Goal: Task Accomplishment & Management: Manage account settings

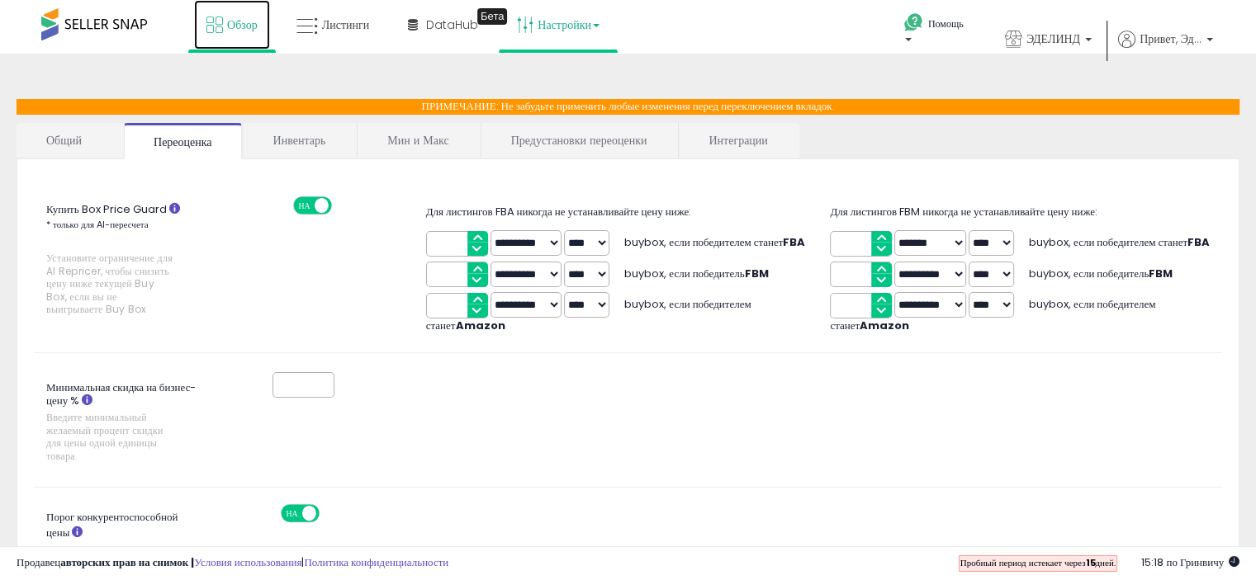
click at [237, 31] on font "Обзор" at bounding box center [242, 25] width 31 height 17
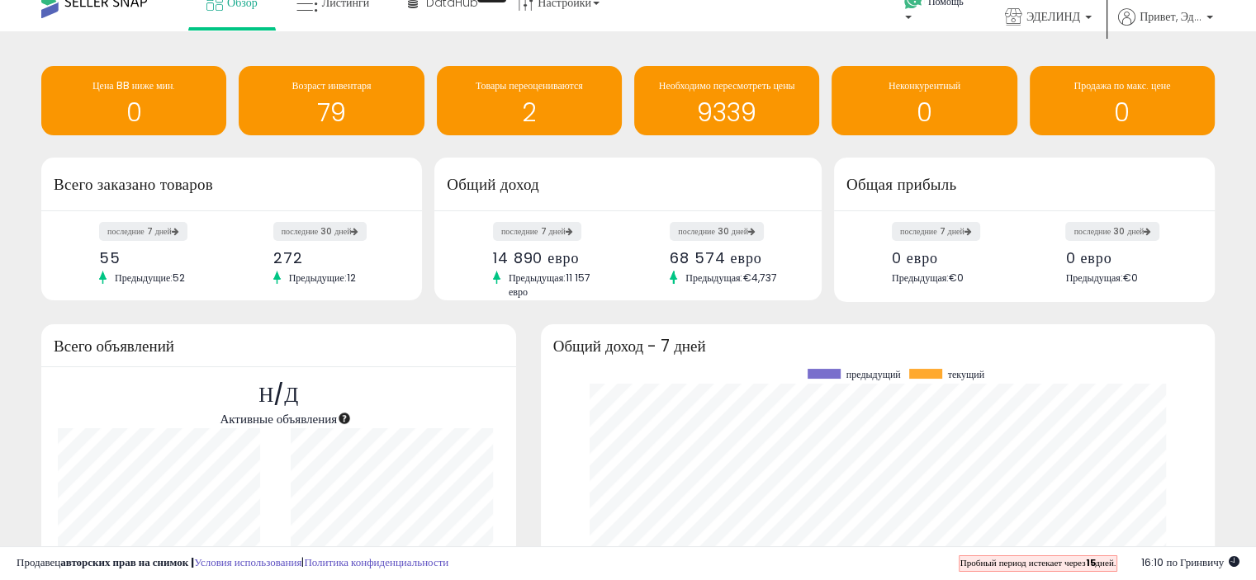
scroll to position [16, 0]
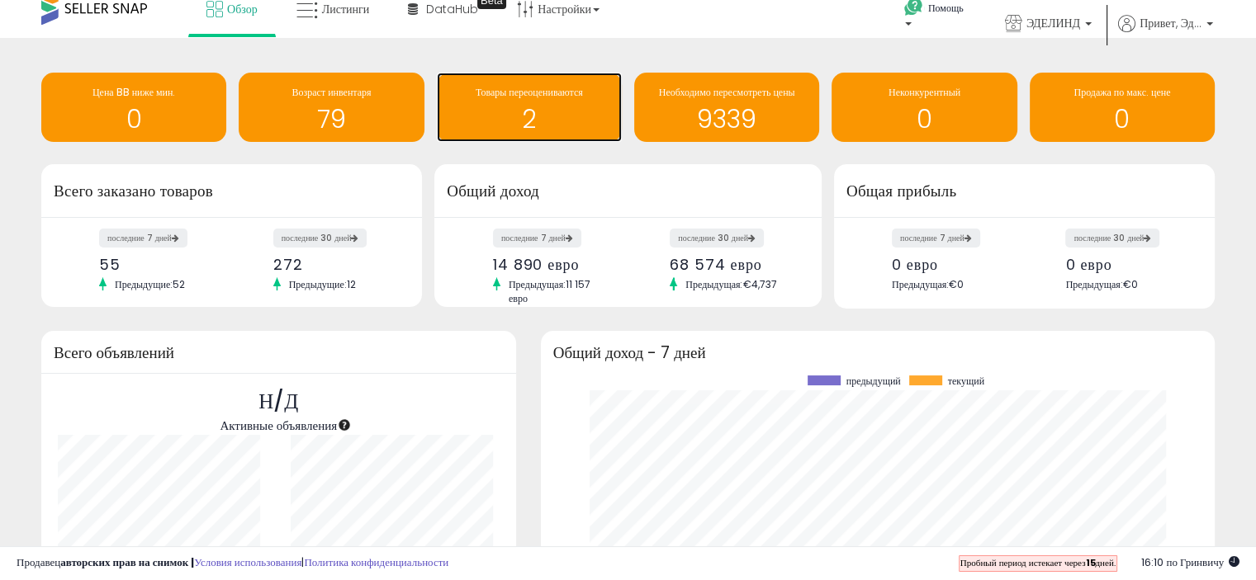
click at [505, 115] on h1 "2" at bounding box center [529, 119] width 168 height 27
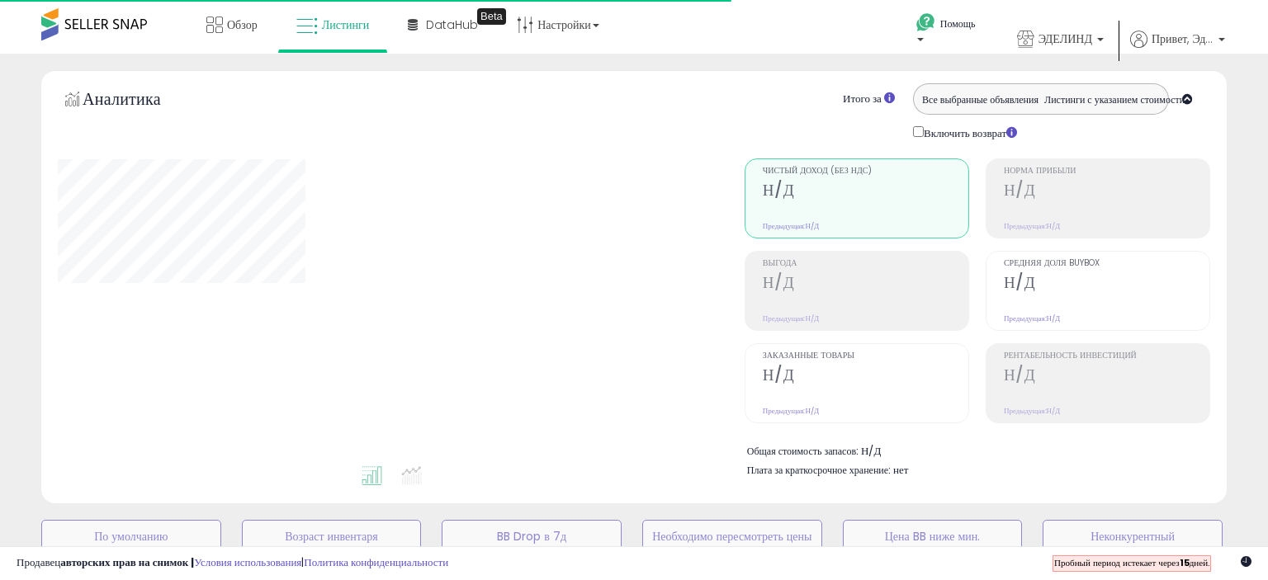
select select "**"
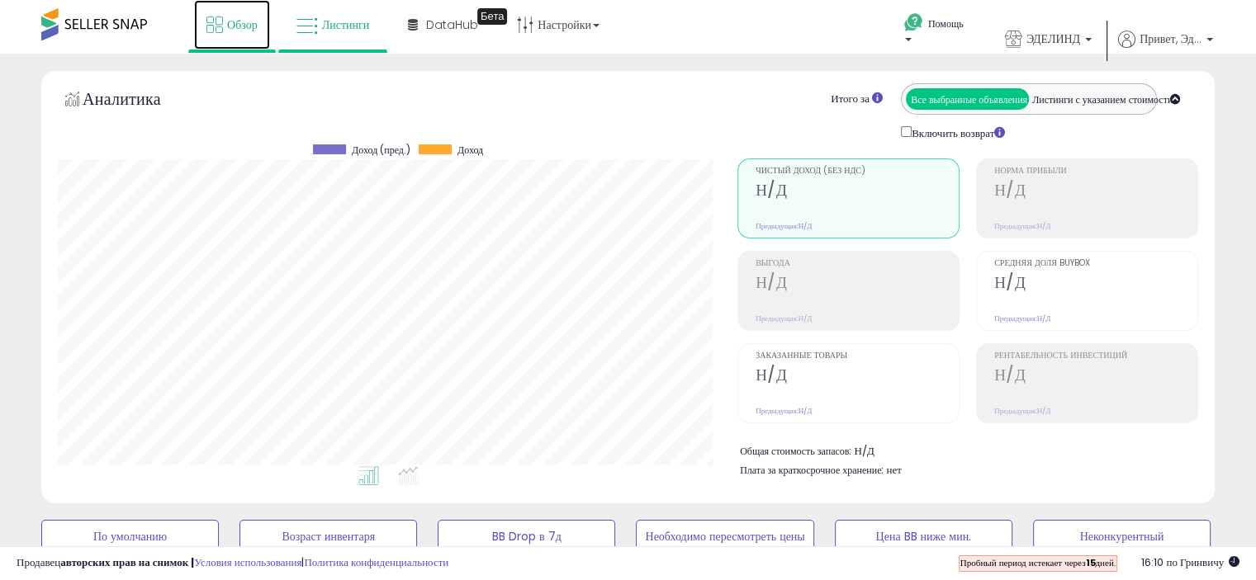
click at [237, 28] on font "Обзор" at bounding box center [242, 25] width 31 height 17
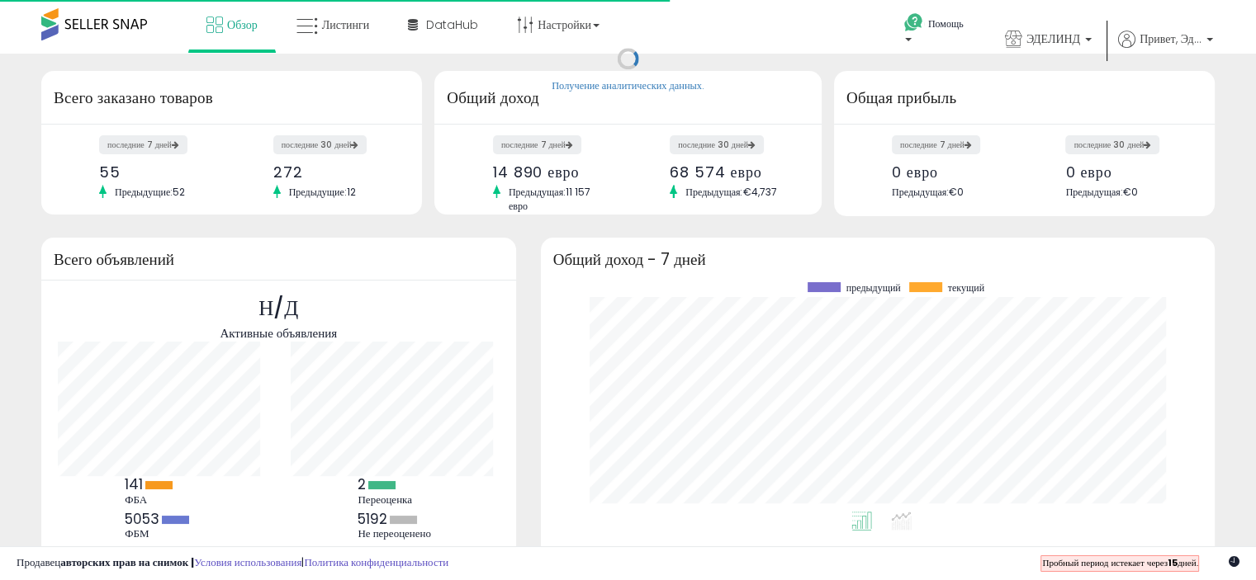
scroll to position [229, 641]
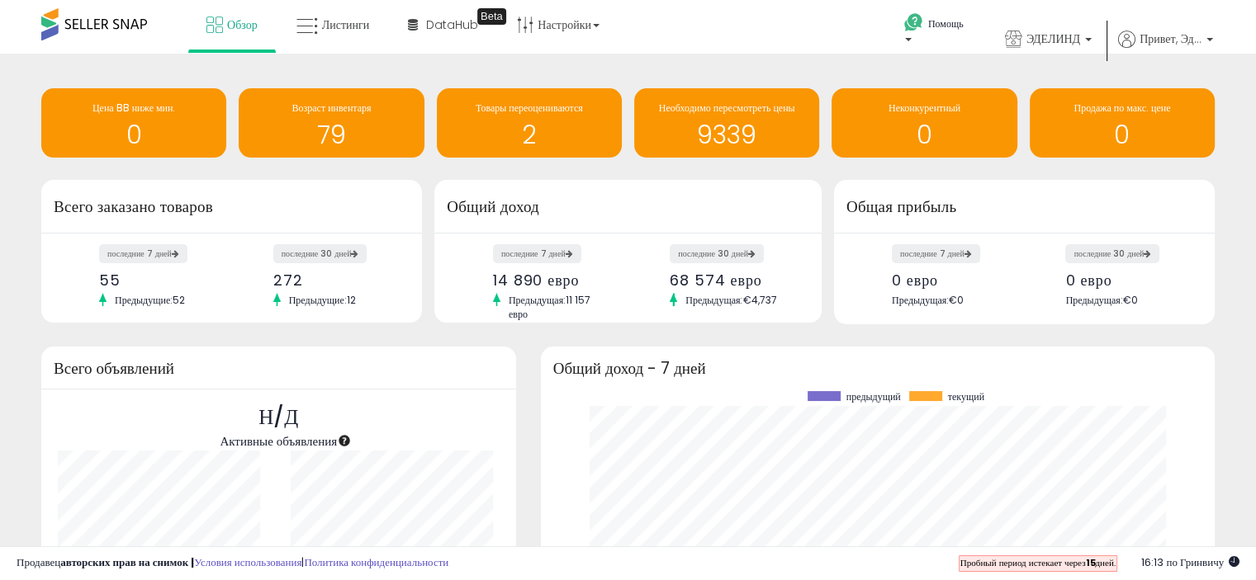
click at [711, 69] on div "Получение аналитических данных. Цена BB ниже мин. 0 Возраст инвентаря 79 2 0" at bounding box center [628, 408] width 1256 height 708
click at [532, 127] on font "2" at bounding box center [529, 134] width 14 height 35
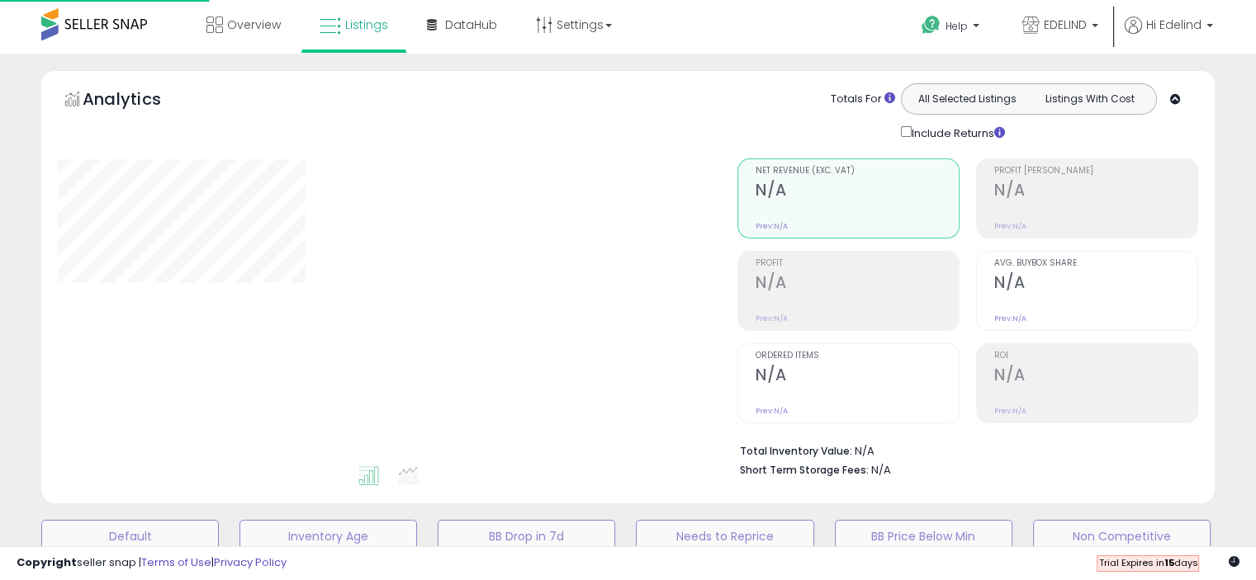
scroll to position [158, 0]
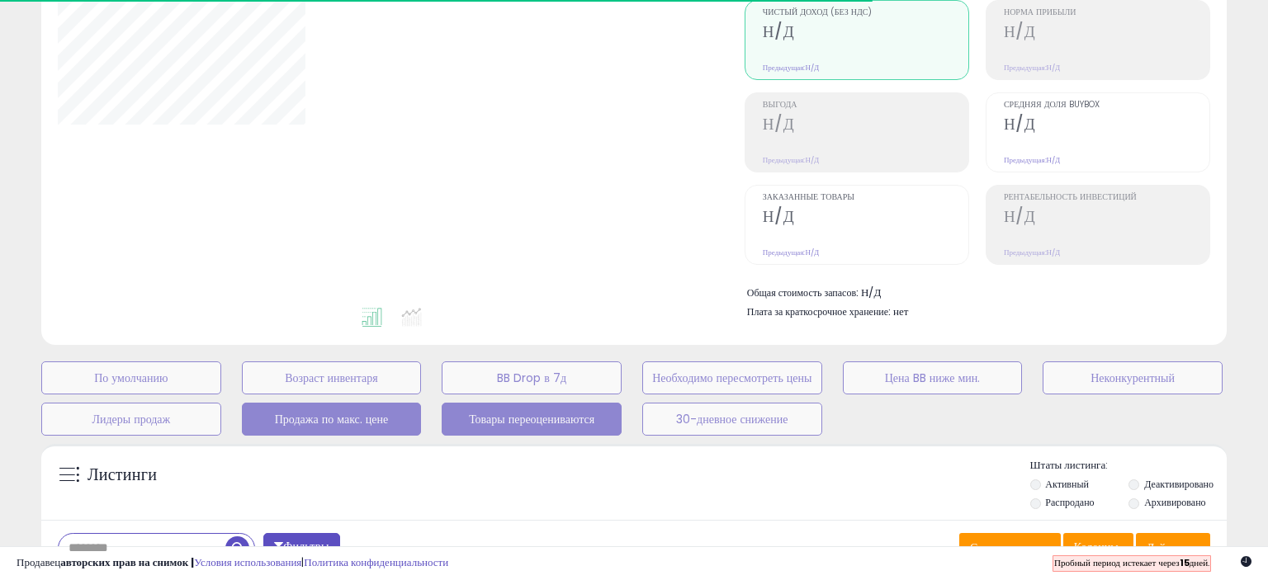
select select "**"
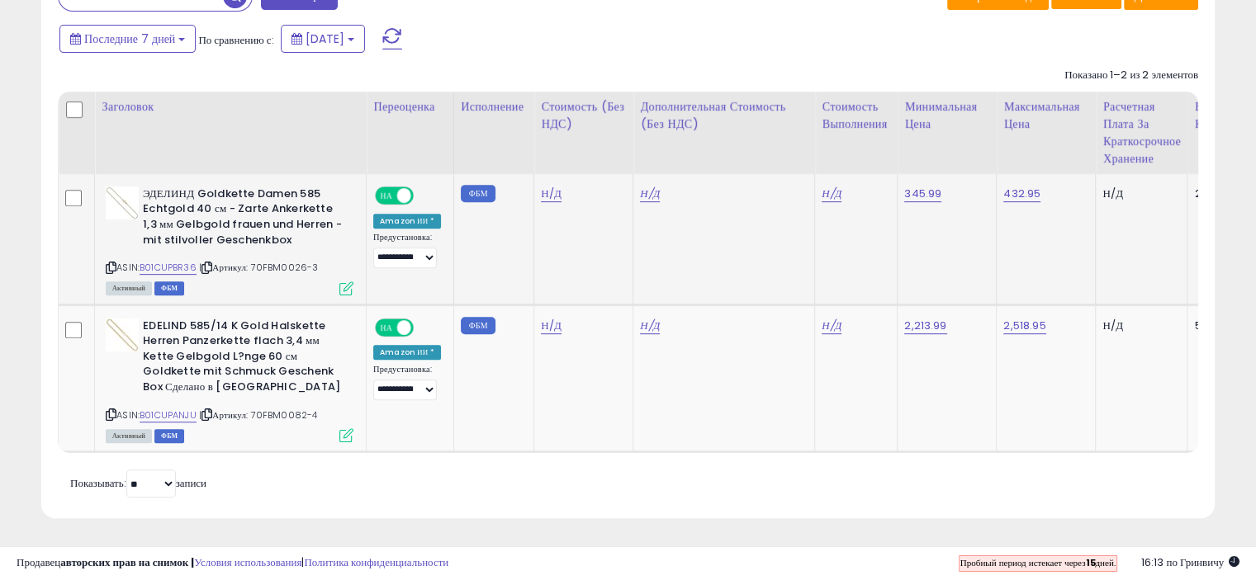
scroll to position [721, 0]
drag, startPoint x: 315, startPoint y: 258, endPoint x: 250, endPoint y: 257, distance: 65.2
click at [250, 257] on div "ASIN: B01CUPBR36 | Артикул: 70FBM0026-3 Активный ФБМ" at bounding box center [230, 240] width 248 height 107
copy font "70FBM0026-3"
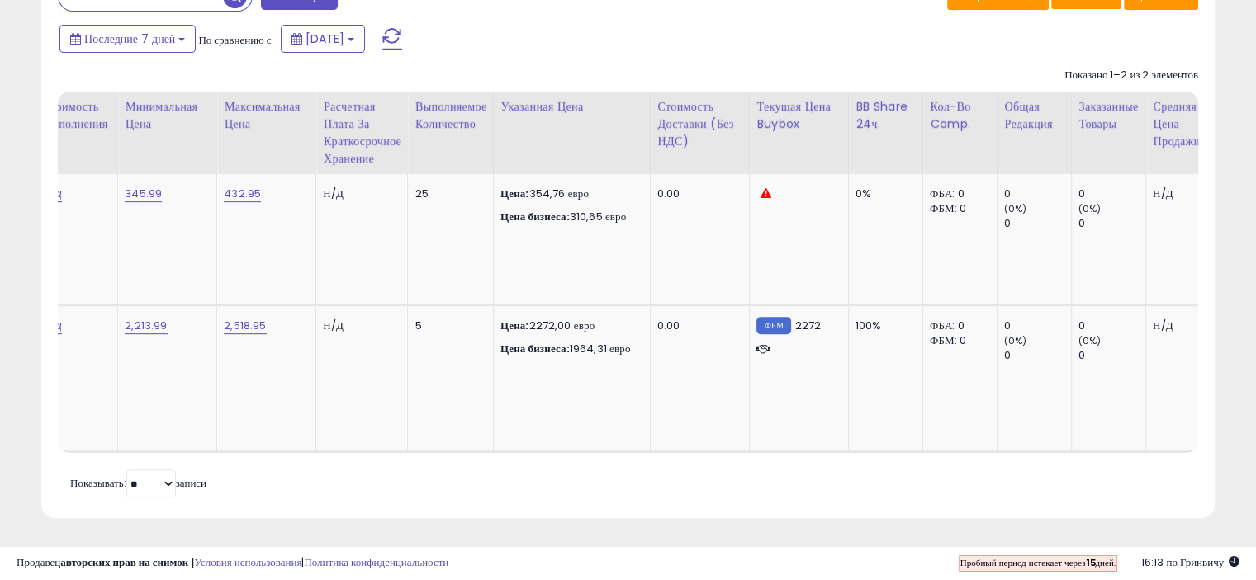
scroll to position [0, 785]
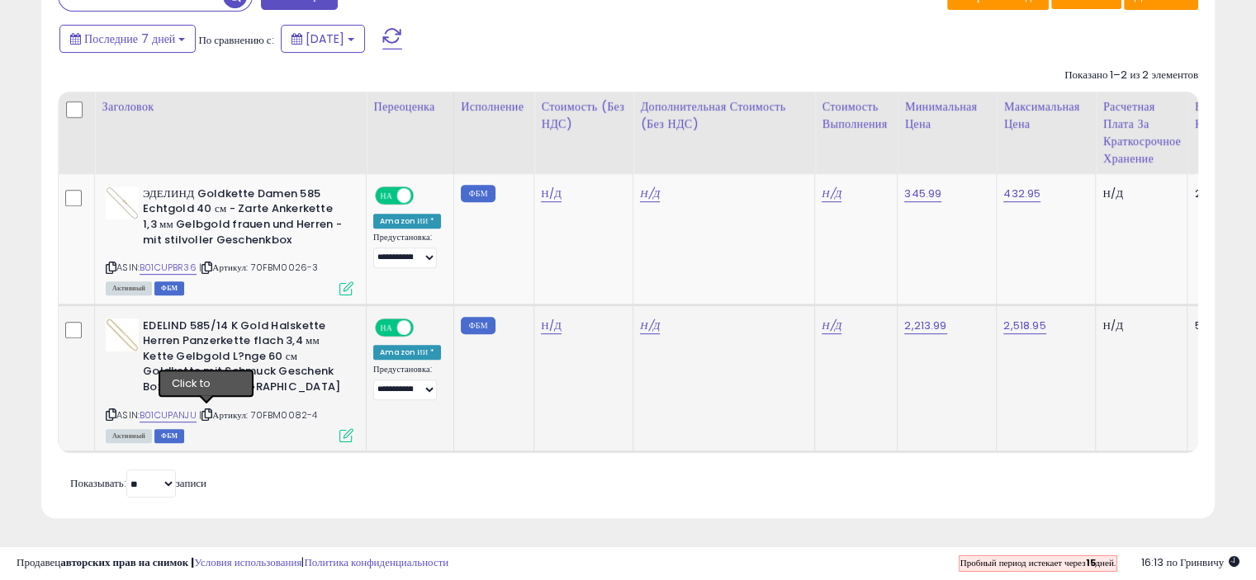
click at [206, 410] on icon at bounding box center [206, 414] width 11 height 9
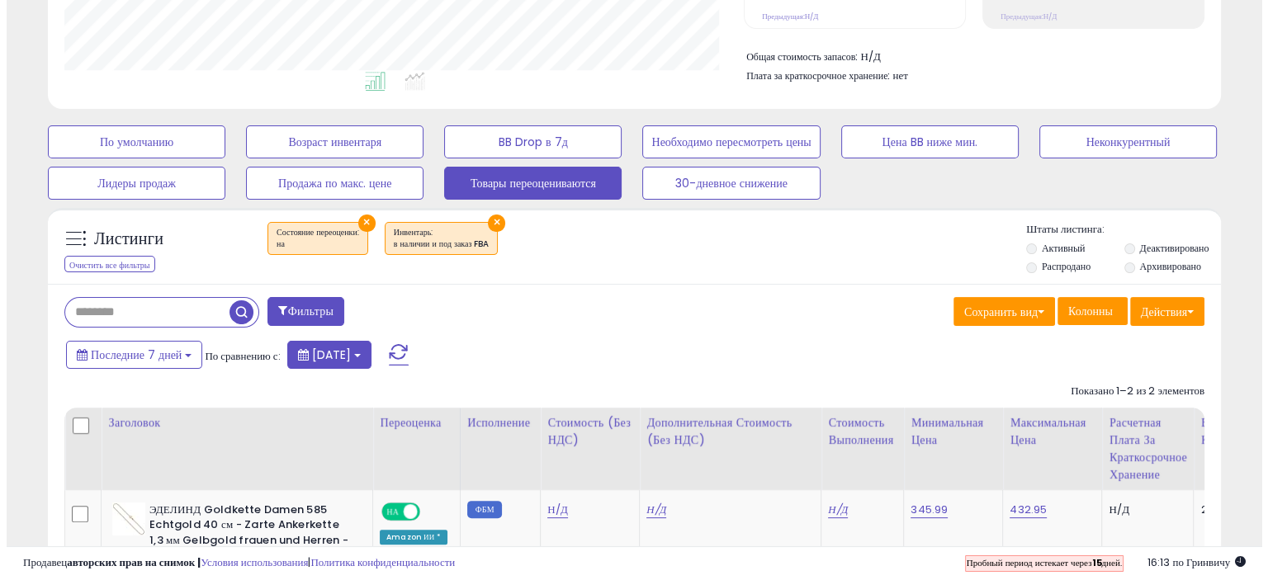
scroll to position [390, 0]
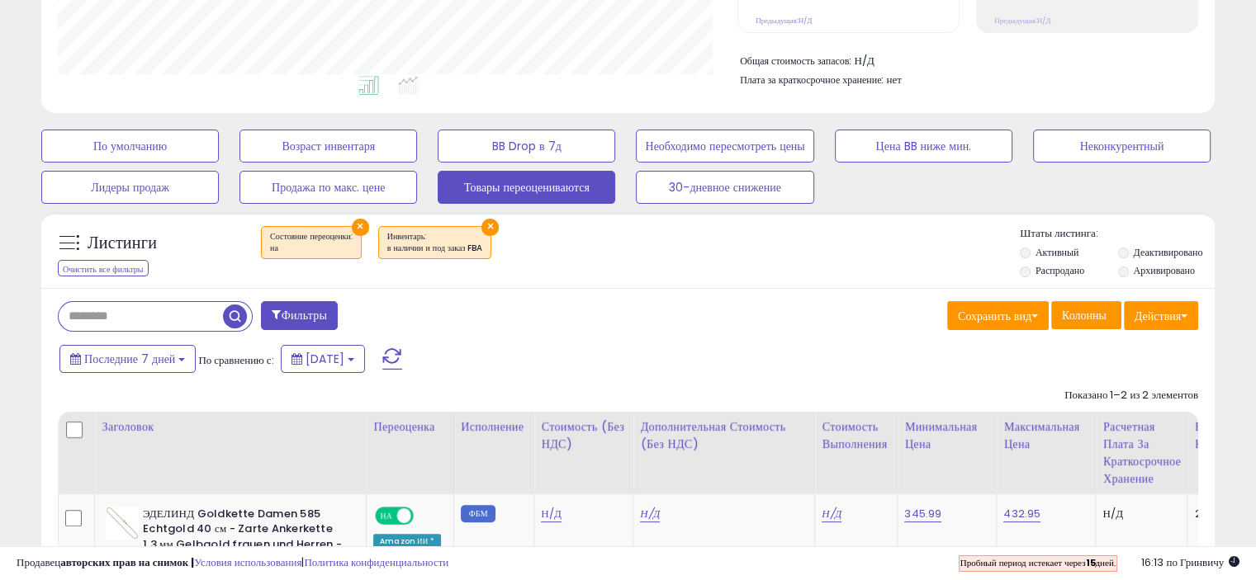
click at [150, 316] on input "text" at bounding box center [141, 316] width 164 height 29
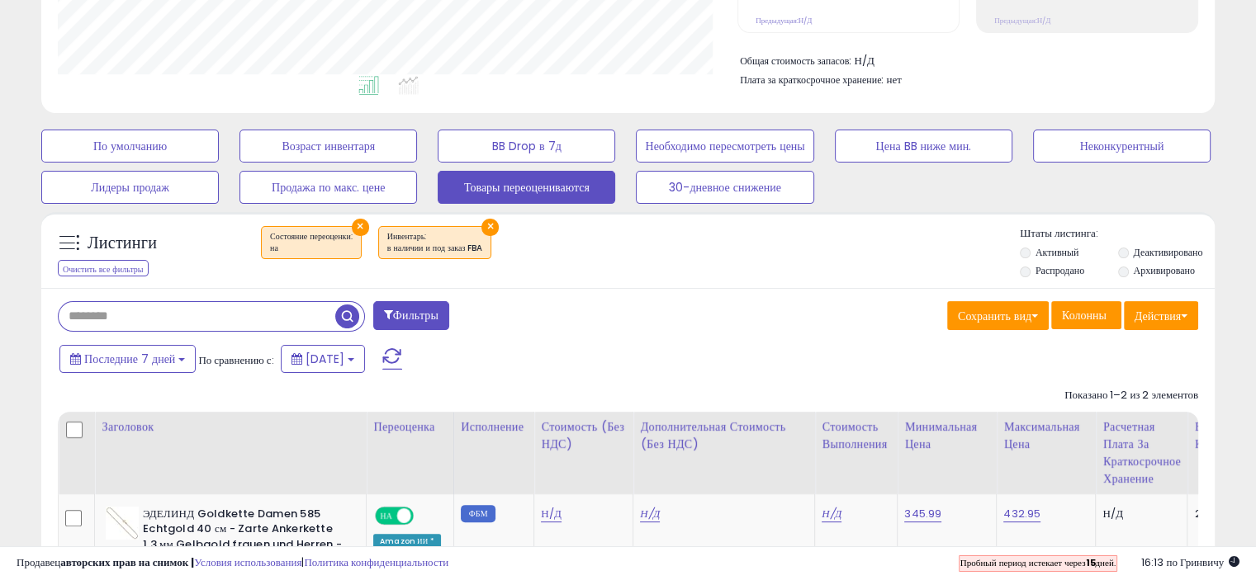
paste input "**********"
type input "**********"
click at [344, 314] on span "button" at bounding box center [347, 317] width 24 height 24
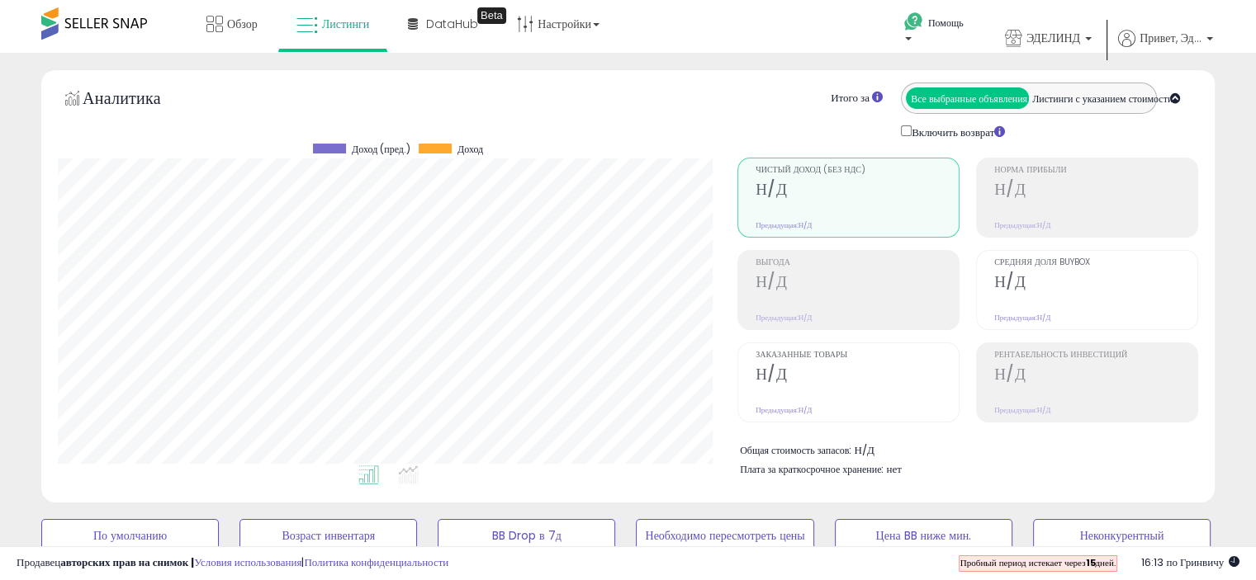
scroll to position [0, 0]
click at [225, 18] on link "Обзор" at bounding box center [232, 25] width 76 height 50
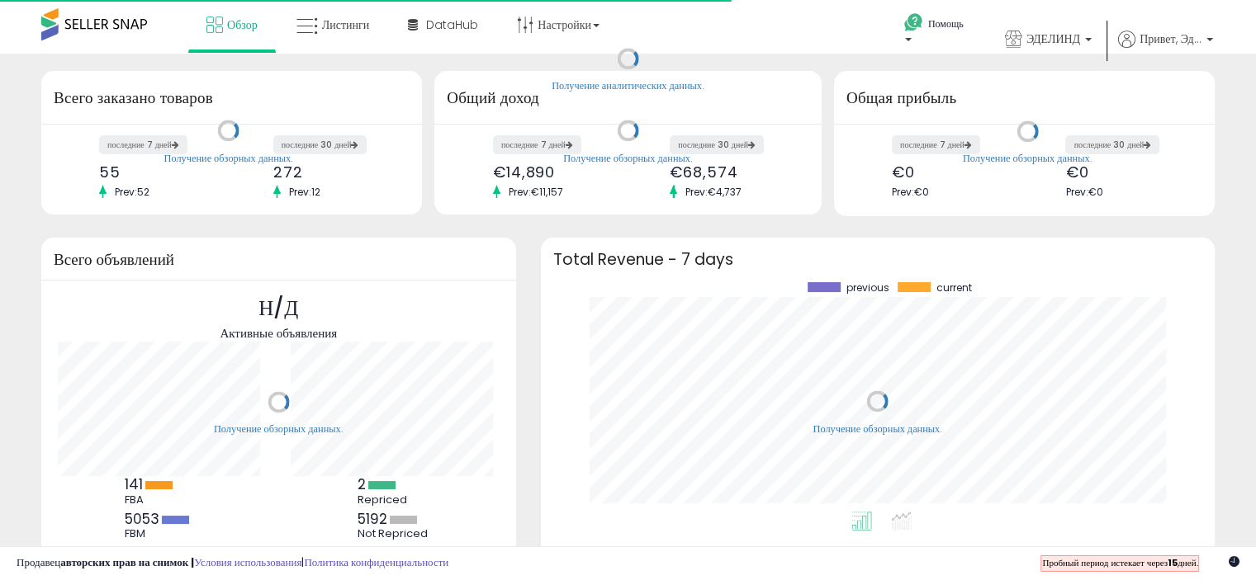
scroll to position [229, 641]
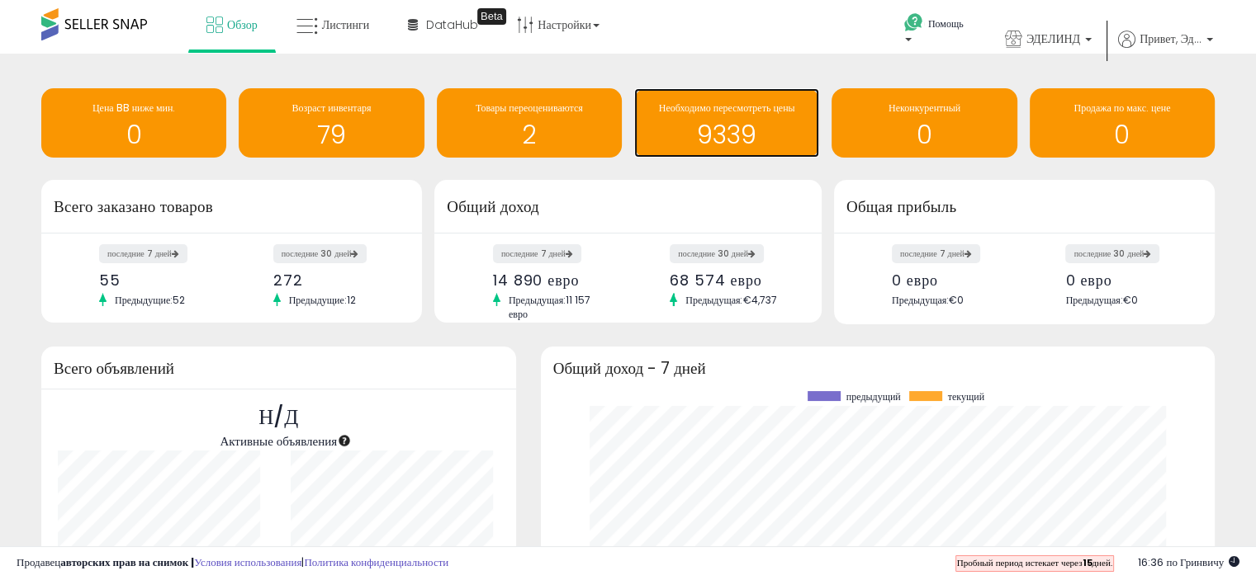
click at [733, 118] on font "9339" at bounding box center [726, 134] width 59 height 35
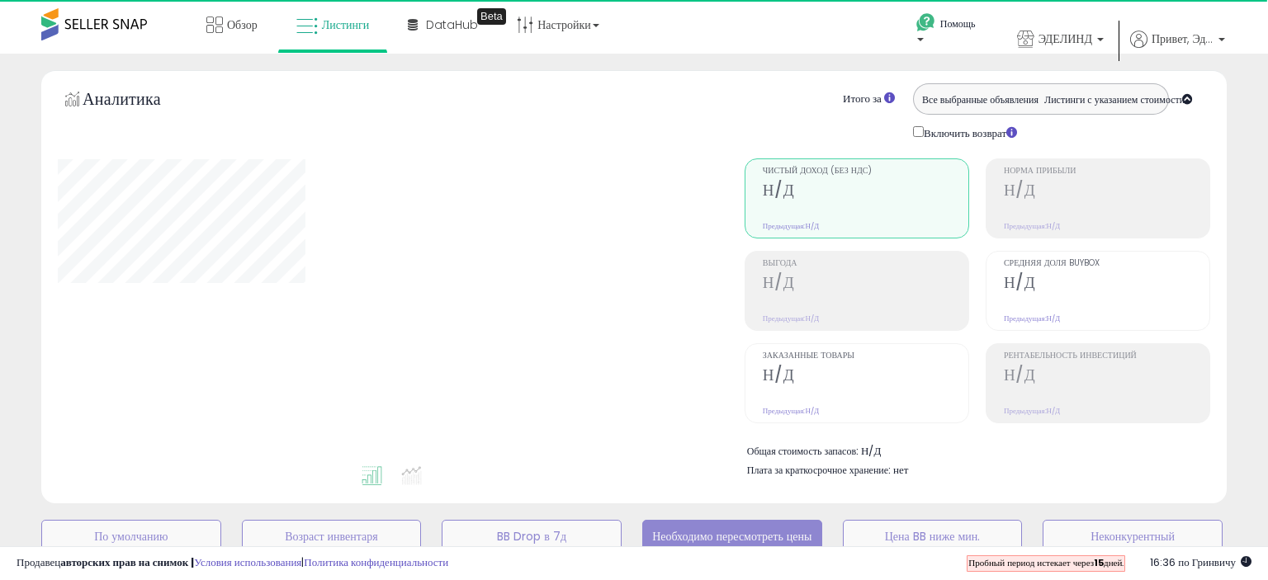
select select "**"
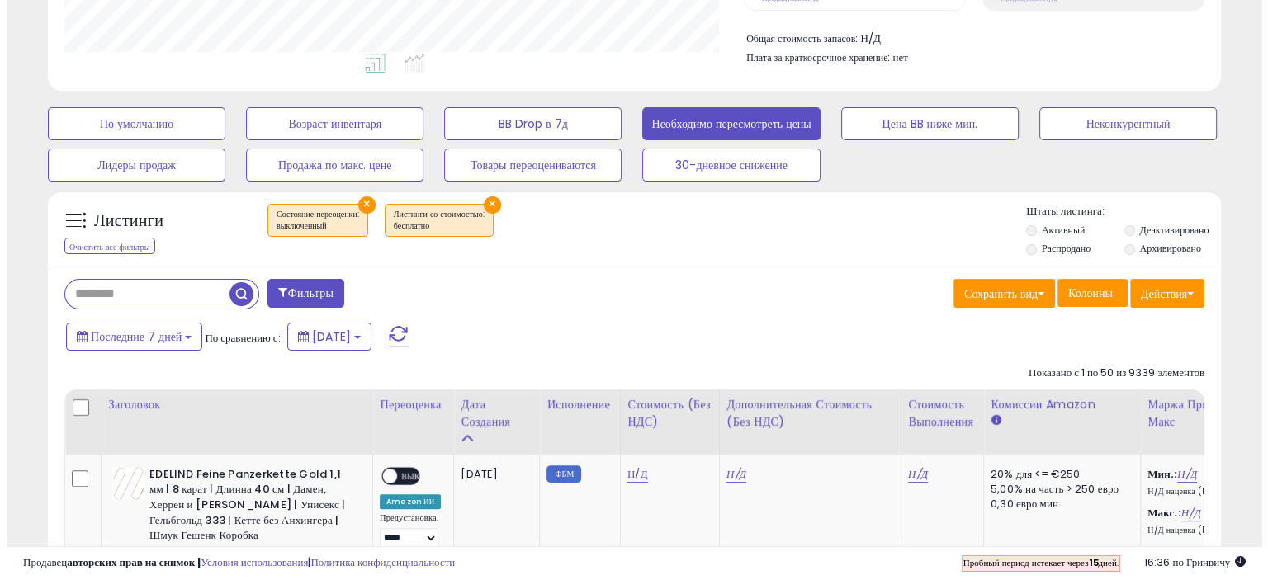
scroll to position [338, 679]
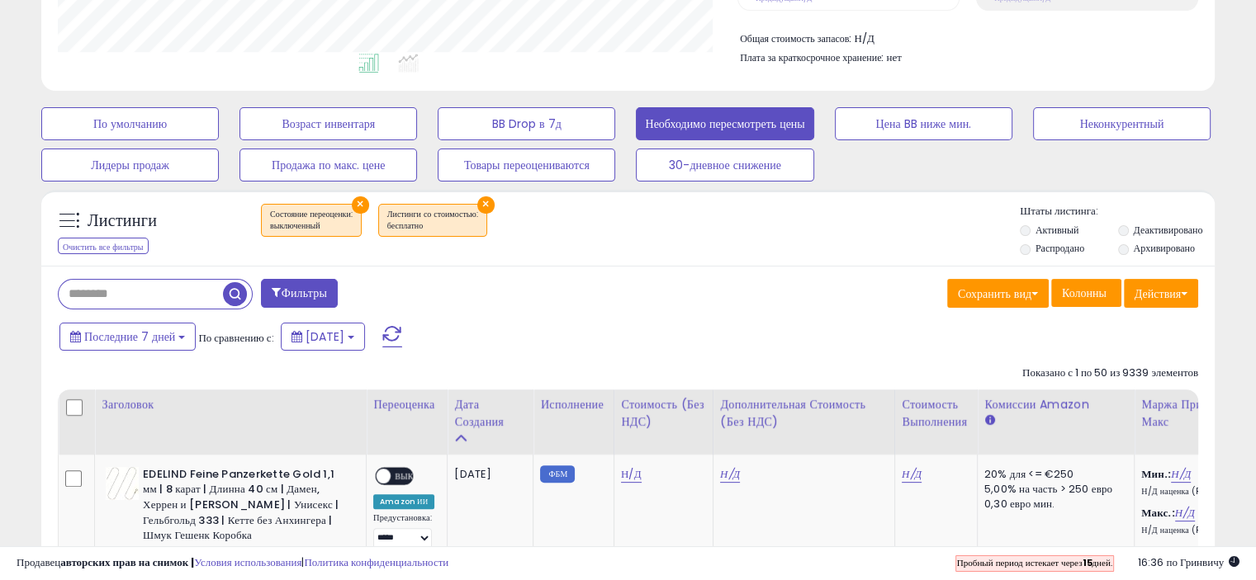
click at [92, 283] on input "text" at bounding box center [141, 294] width 164 height 29
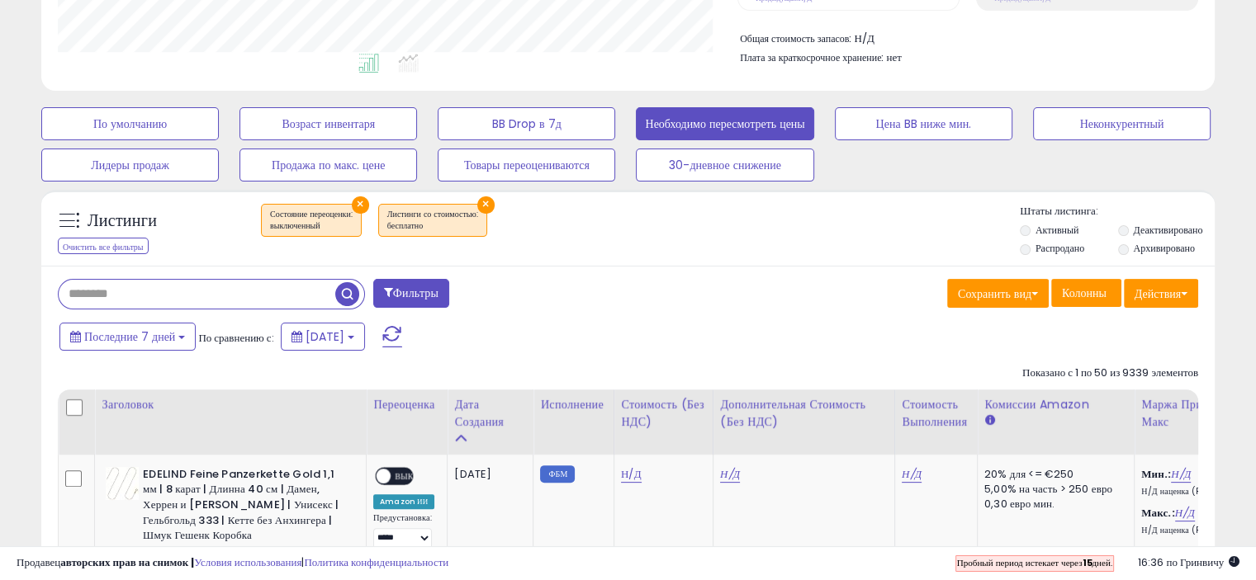
paste input "**********"
type input "**********"
click at [347, 292] on span "button" at bounding box center [347, 294] width 24 height 24
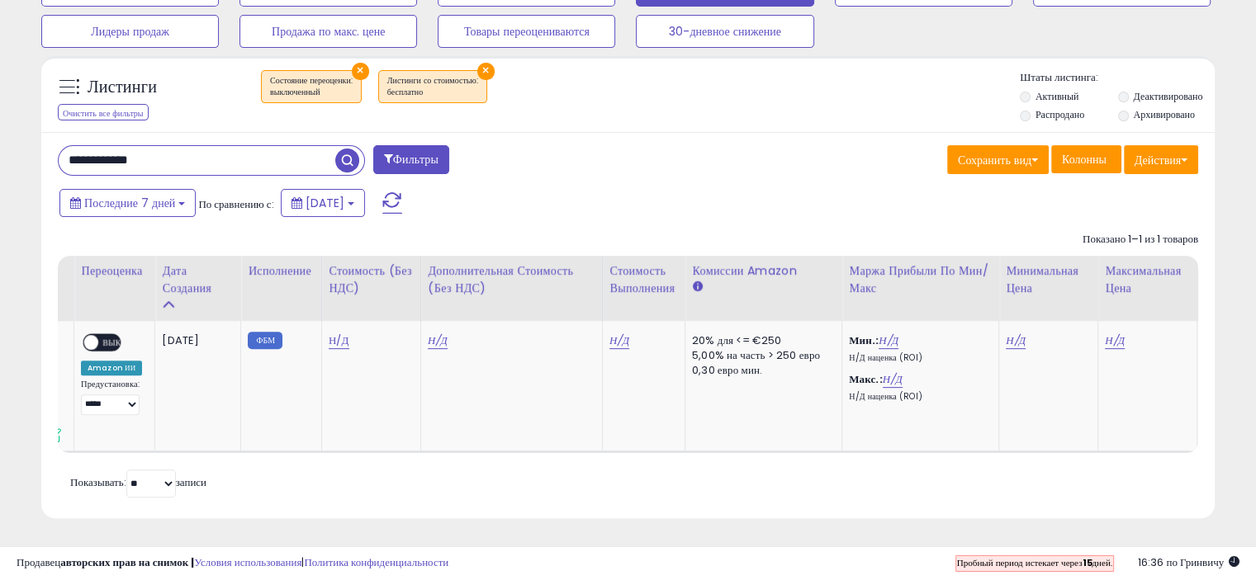
scroll to position [0, 0]
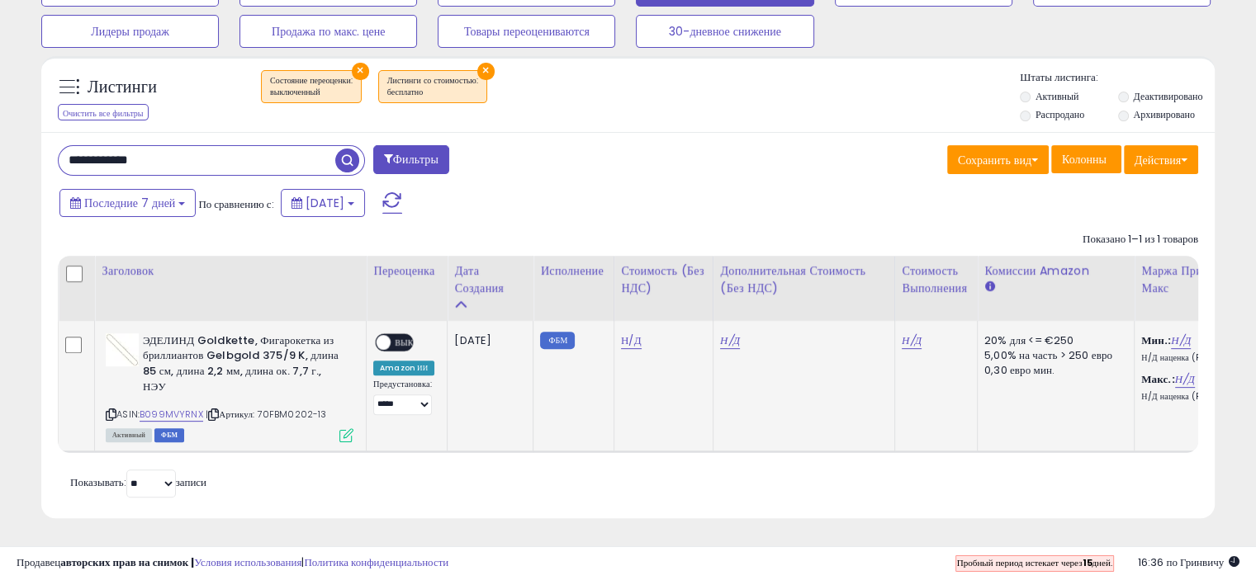
click at [347, 428] on icon at bounding box center [346, 435] width 14 height 14
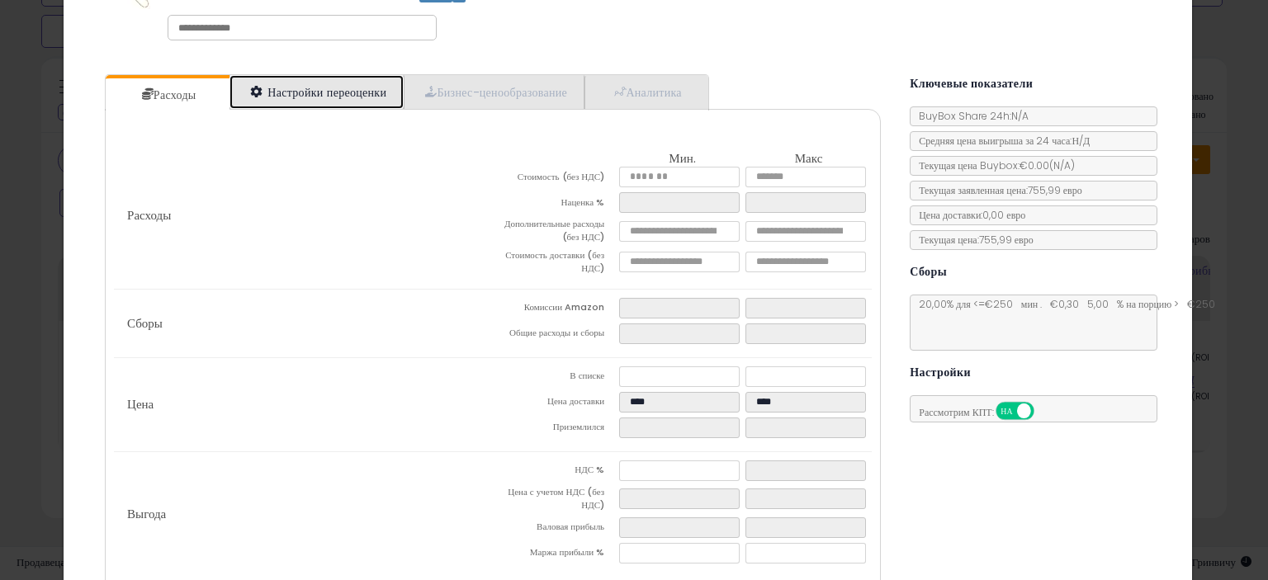
click at [306, 92] on font "Настройки переоценки" at bounding box center [326, 92] width 119 height 17
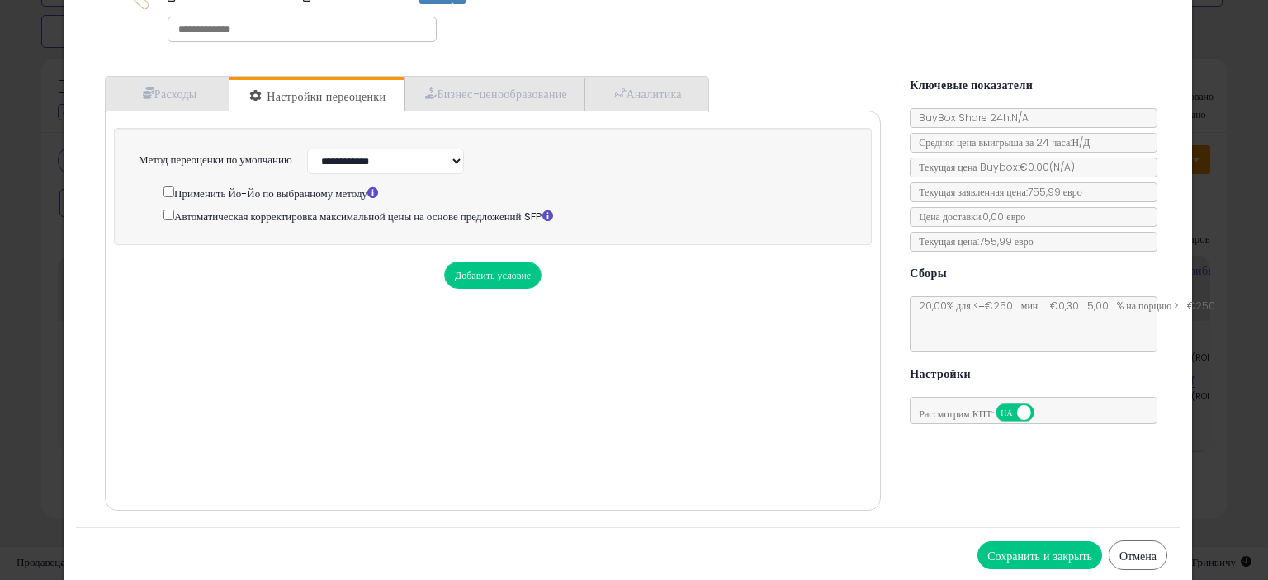
click at [772, 35] on div "ЭДЕЛИНД Goldkette, Фигарокетка из бриллиантов Gelbgold 375/9 K, длина 85 см, дл…" at bounding box center [523, 4] width 736 height 94
click at [158, 93] on font "Расходы" at bounding box center [175, 94] width 43 height 17
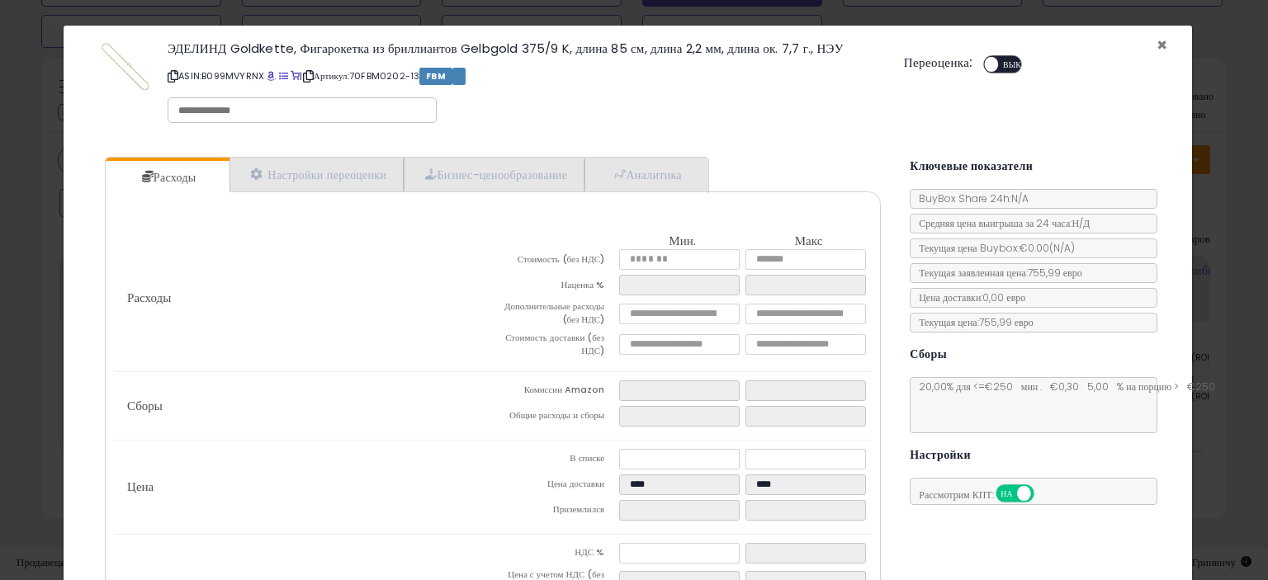
click at [1157, 40] on font "×" at bounding box center [1162, 45] width 11 height 24
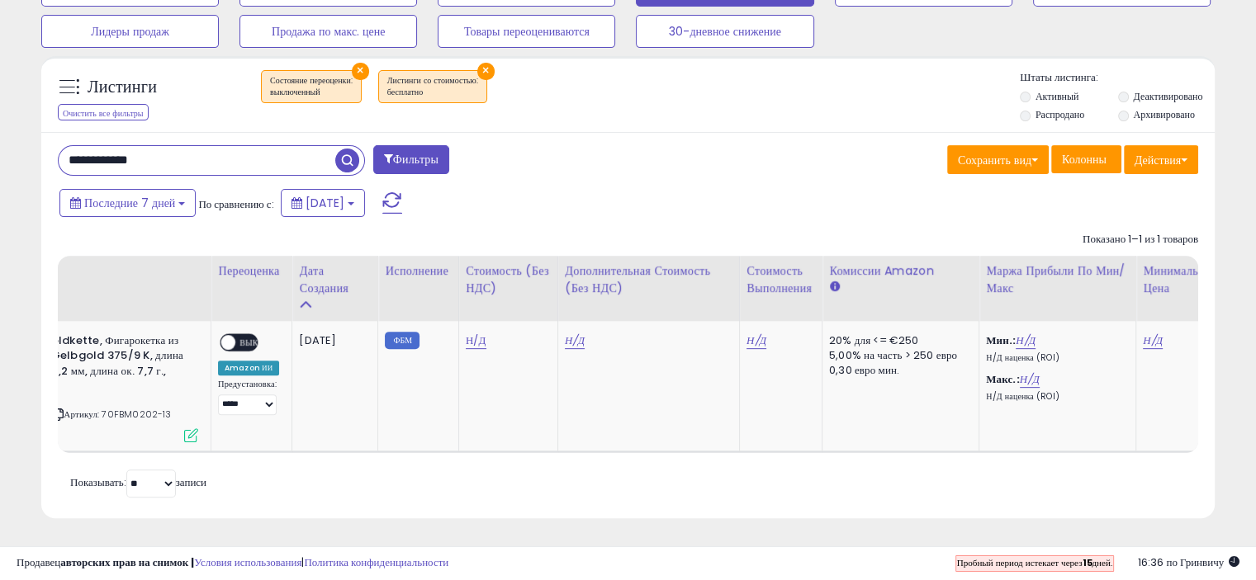
scroll to position [0, 241]
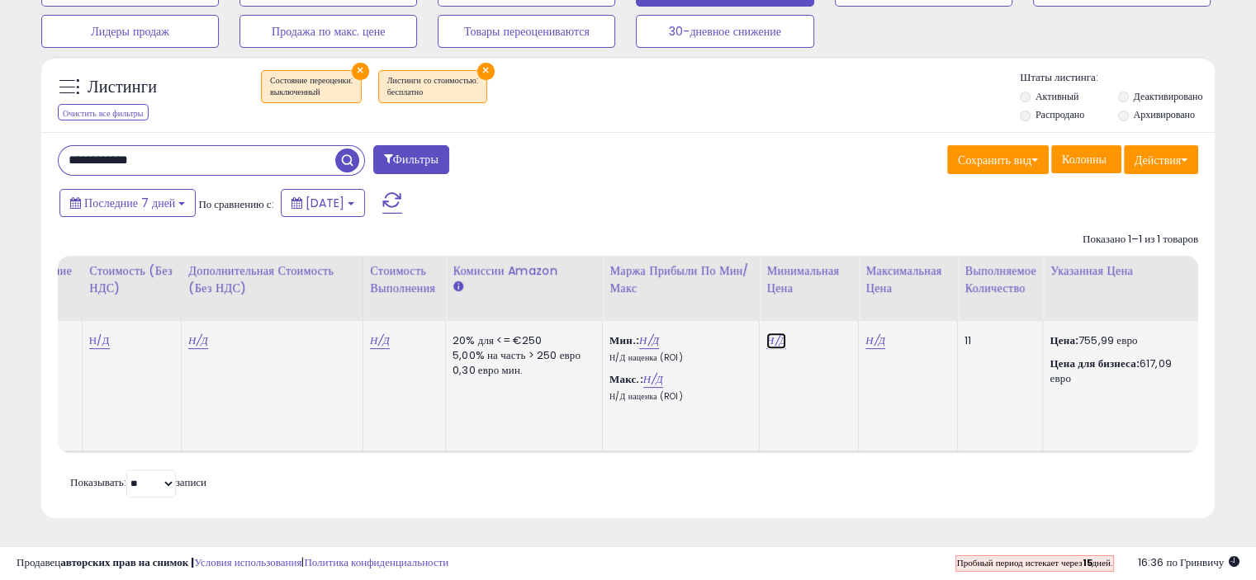
click at [769, 333] on font "Н/Д" at bounding box center [776, 341] width 20 height 16
type input "******"
click at [823, 294] on icon "submit" at bounding box center [818, 299] width 10 height 10
click at [877, 333] on font "Н/Д" at bounding box center [875, 341] width 20 height 16
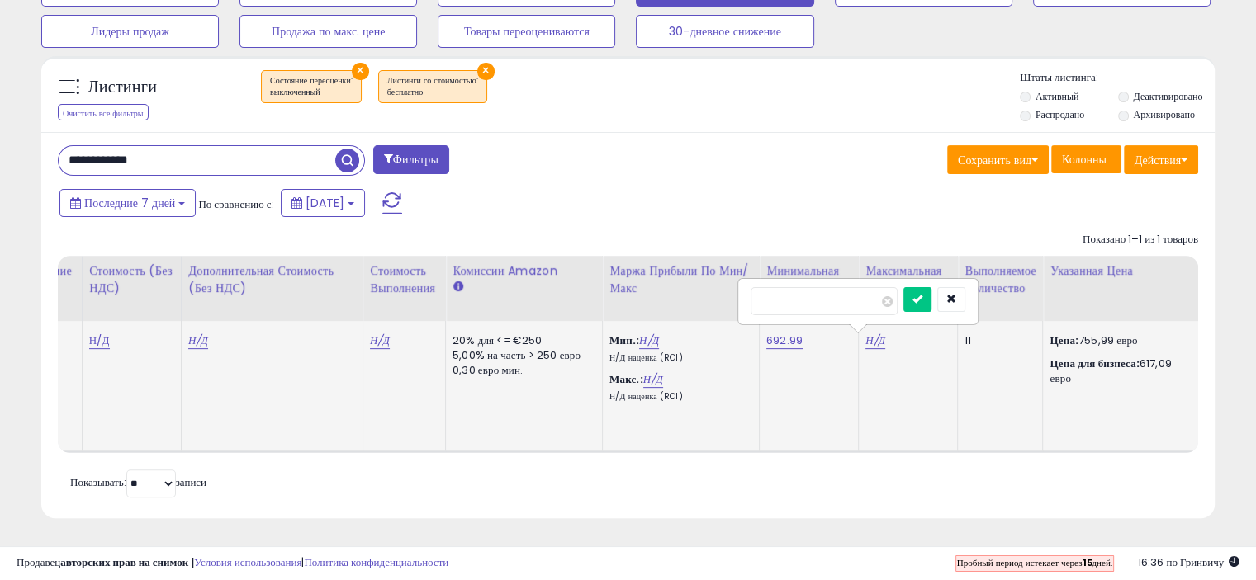
click at [812, 287] on input "number" at bounding box center [823, 301] width 147 height 28
type input "******"
click at [922, 294] on icon "submit" at bounding box center [917, 299] width 10 height 10
click at [1106, 333] on font "755,99 евро" at bounding box center [1107, 341] width 59 height 16
click at [1090, 356] on font "Цена для бизнеса:" at bounding box center [1093, 364] width 89 height 16
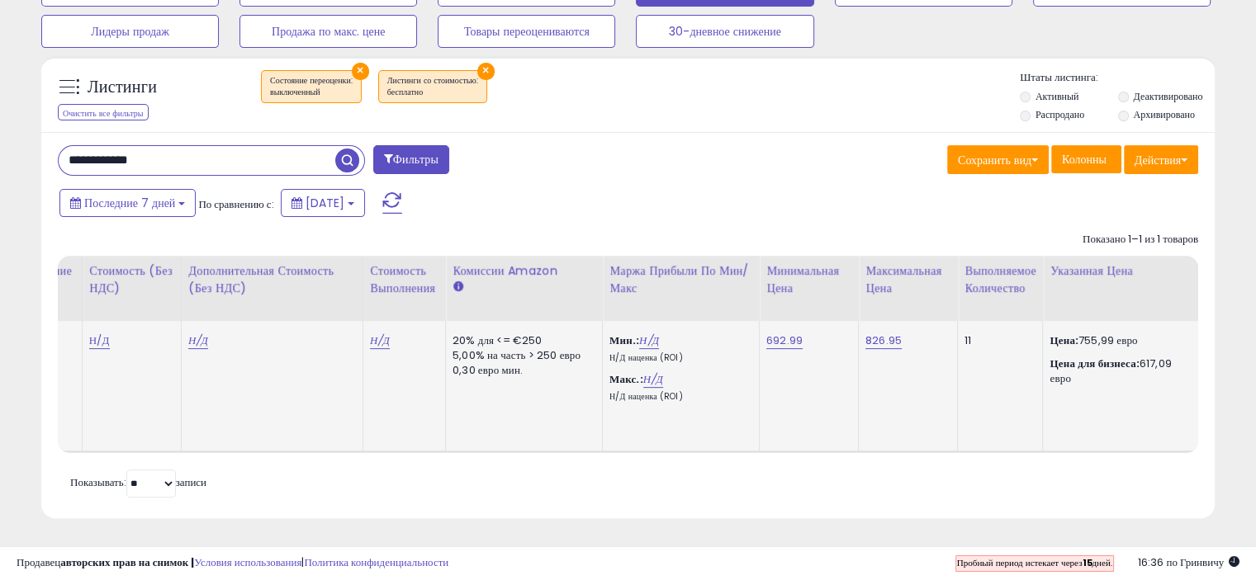
click at [1086, 333] on font "755,99 евро" at bounding box center [1107, 341] width 59 height 16
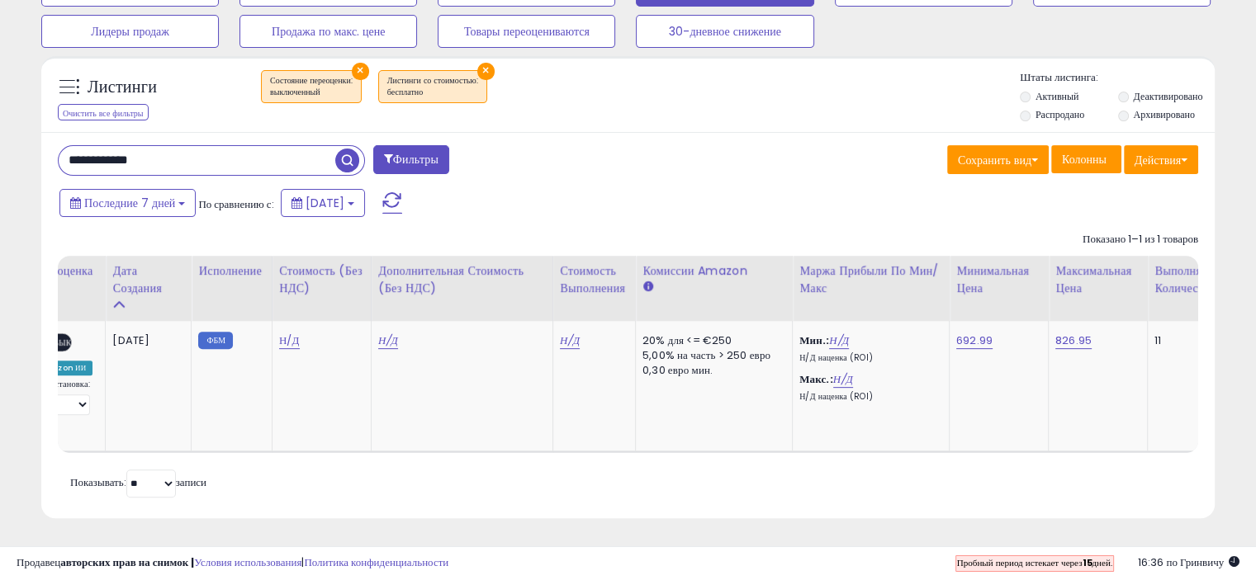
scroll to position [0, 347]
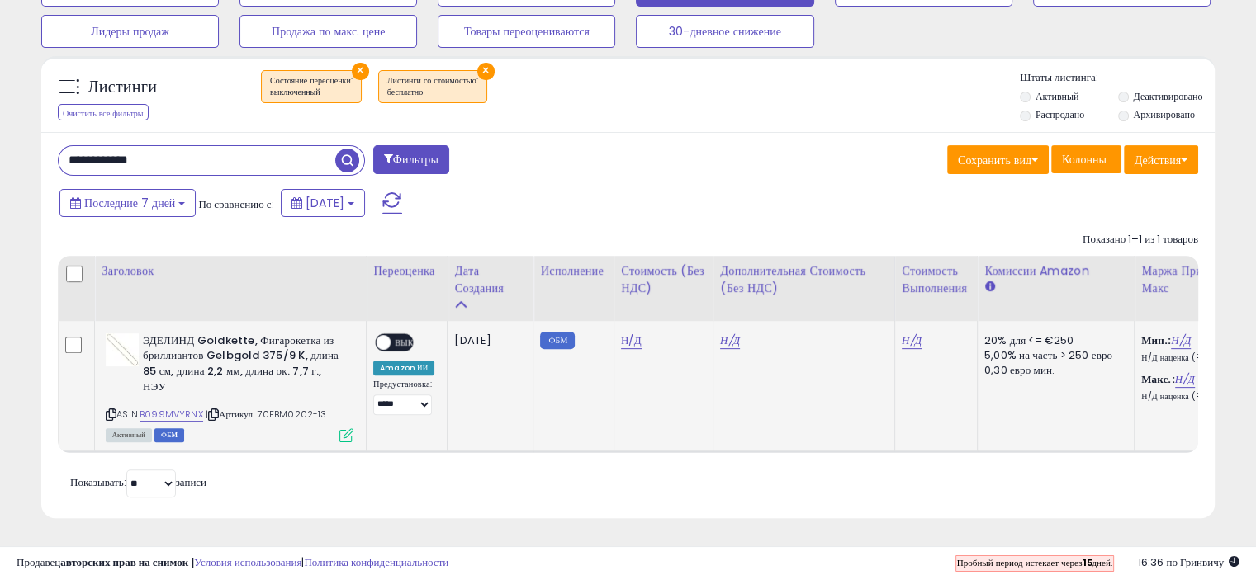
click at [406, 337] on font "ВЫКЛЮЧЕННЫЙ" at bounding box center [428, 343] width 67 height 12
click at [422, 395] on select "**********" at bounding box center [402, 405] width 59 height 21
select select "**********"
click at [373, 395] on select "**********" at bounding box center [402, 405] width 59 height 21
click at [343, 428] on icon at bounding box center [346, 435] width 14 height 14
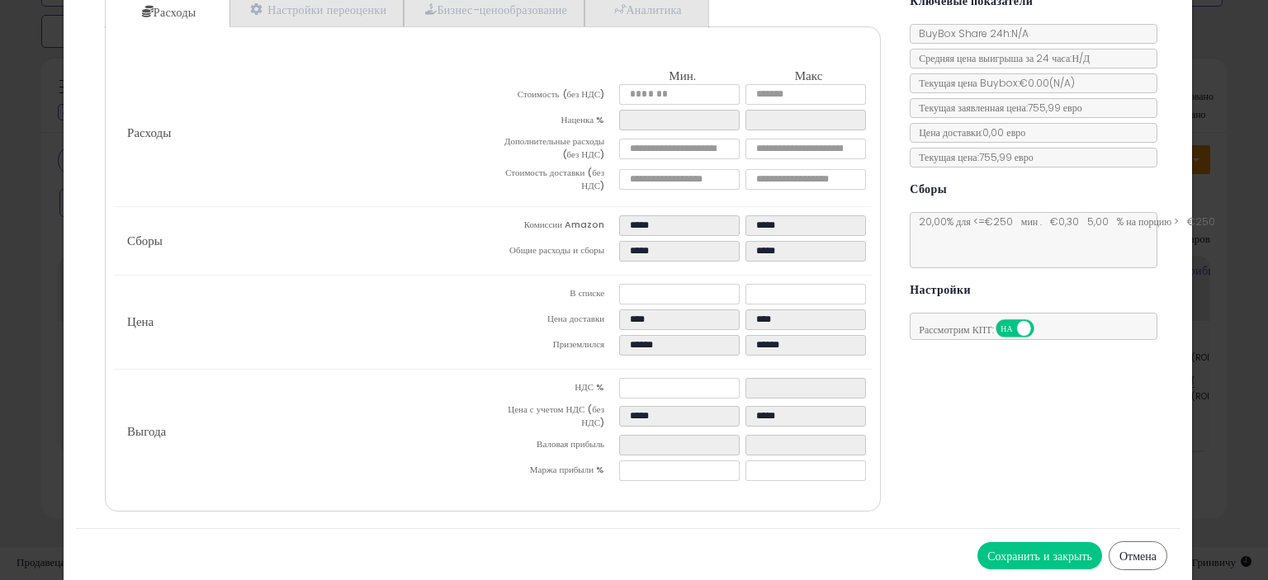
click at [1064, 102] on font "755,99 евро" at bounding box center [1055, 108] width 54 height 14
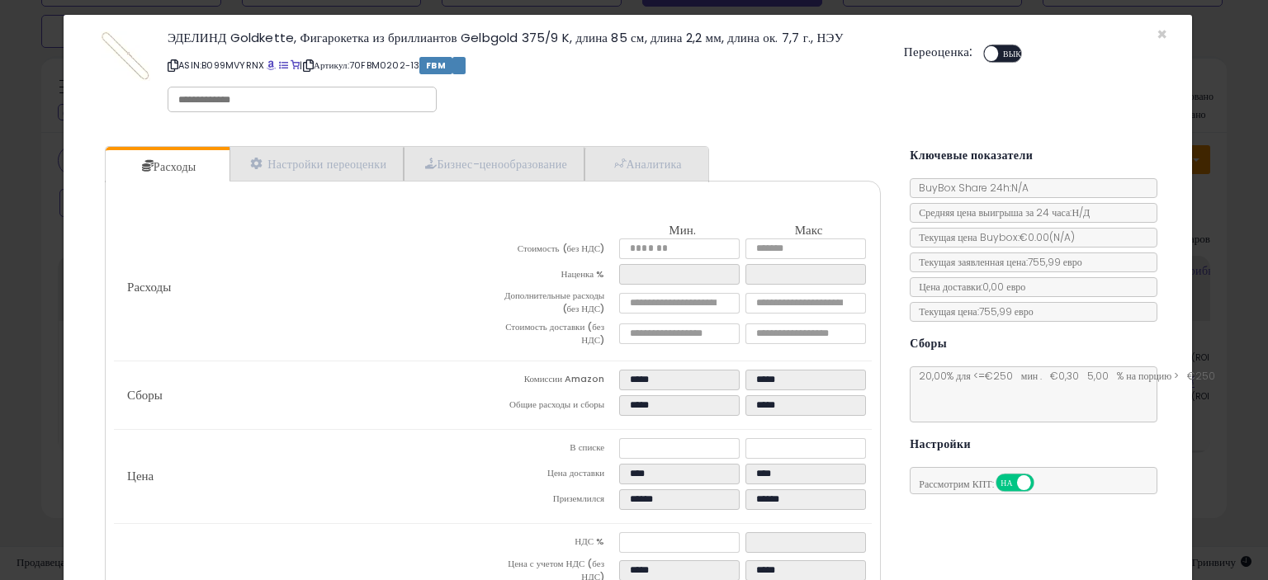
scroll to position [0, 0]
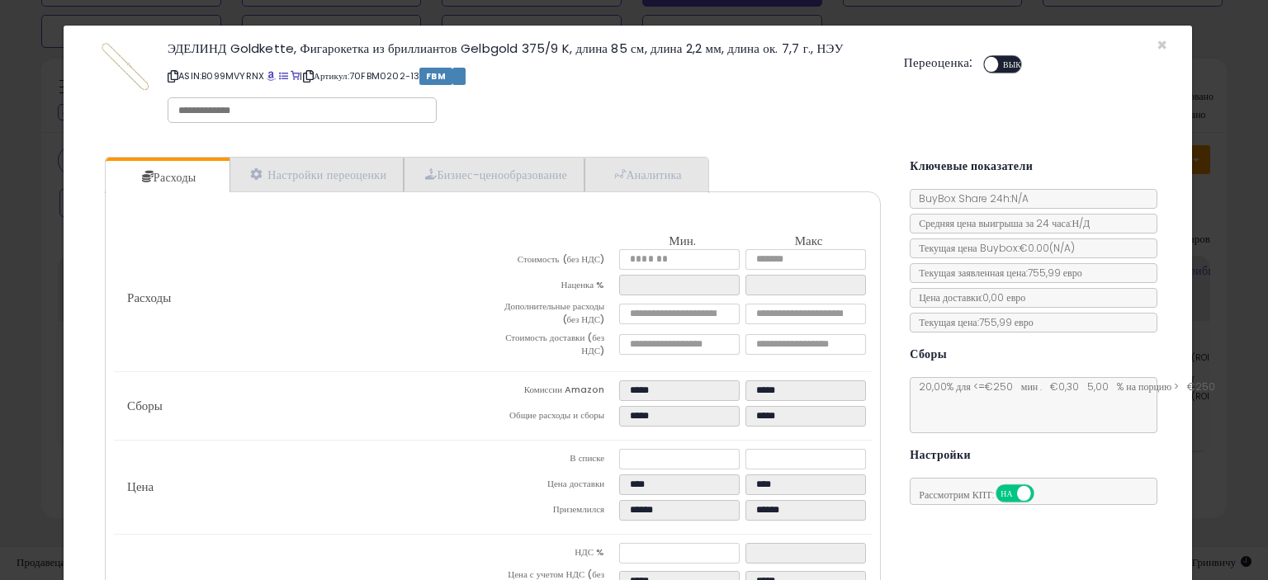
click at [1009, 59] on font "ВЫКЛЮЧЕННЫЙ" at bounding box center [1036, 65] width 66 height 12
click at [294, 168] on font "Настройки переоценки" at bounding box center [326, 175] width 119 height 17
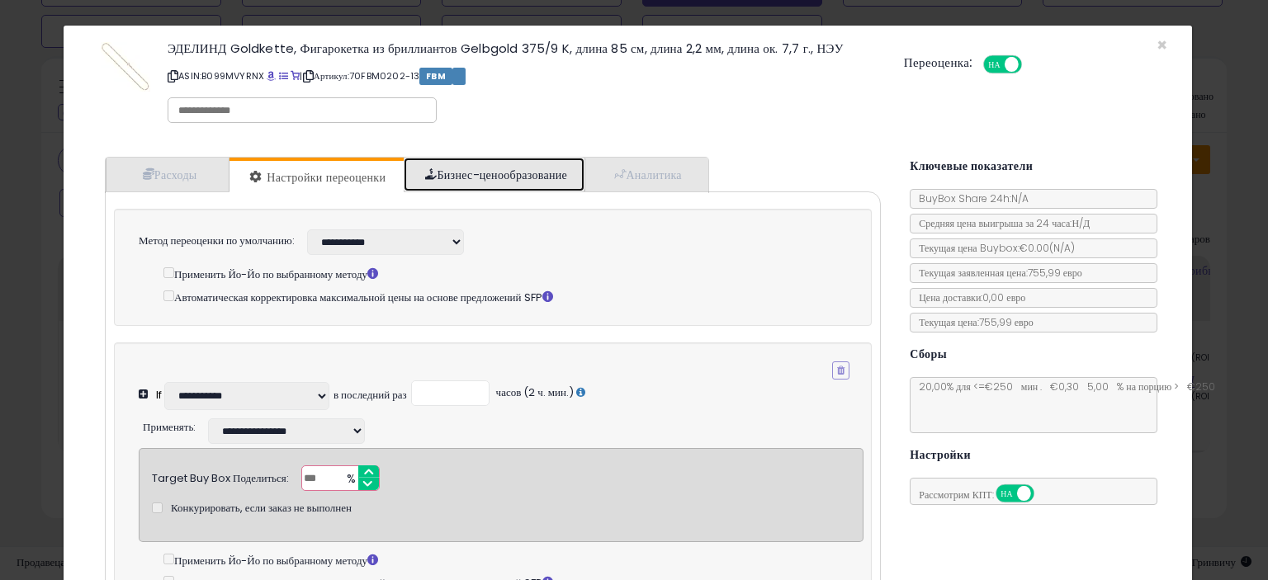
click at [528, 168] on font "Бизнес-ценообразование" at bounding box center [502, 175] width 130 height 17
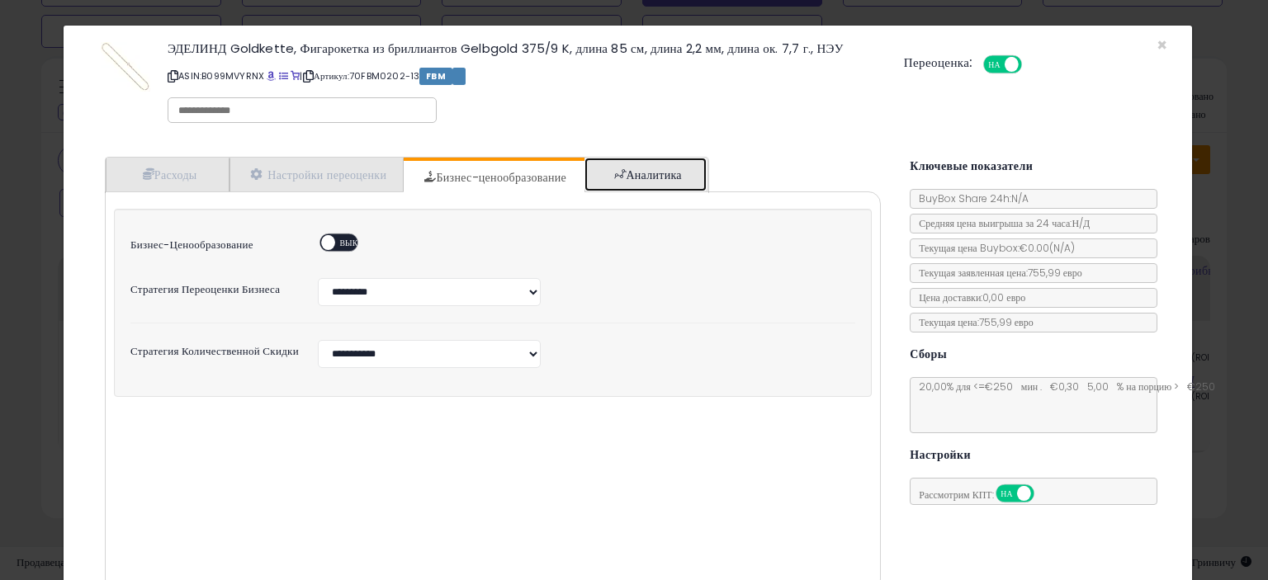
click at [684, 168] on link "Аналитика" at bounding box center [645, 175] width 122 height 34
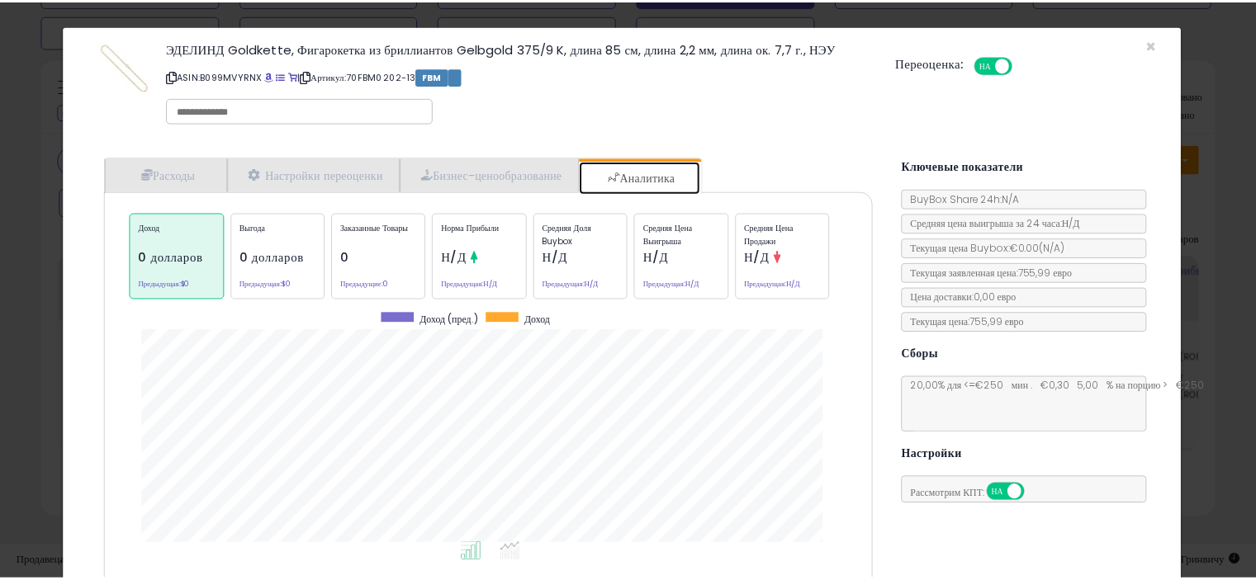
scroll to position [507, 801]
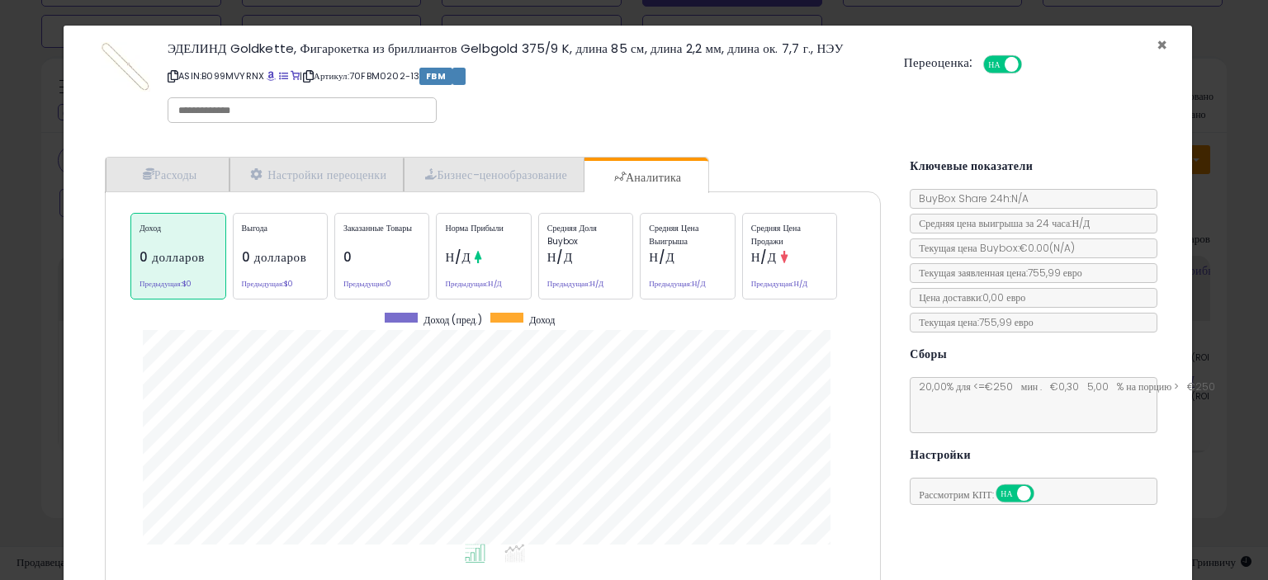
click at [1157, 48] on font "×" at bounding box center [1162, 45] width 11 height 24
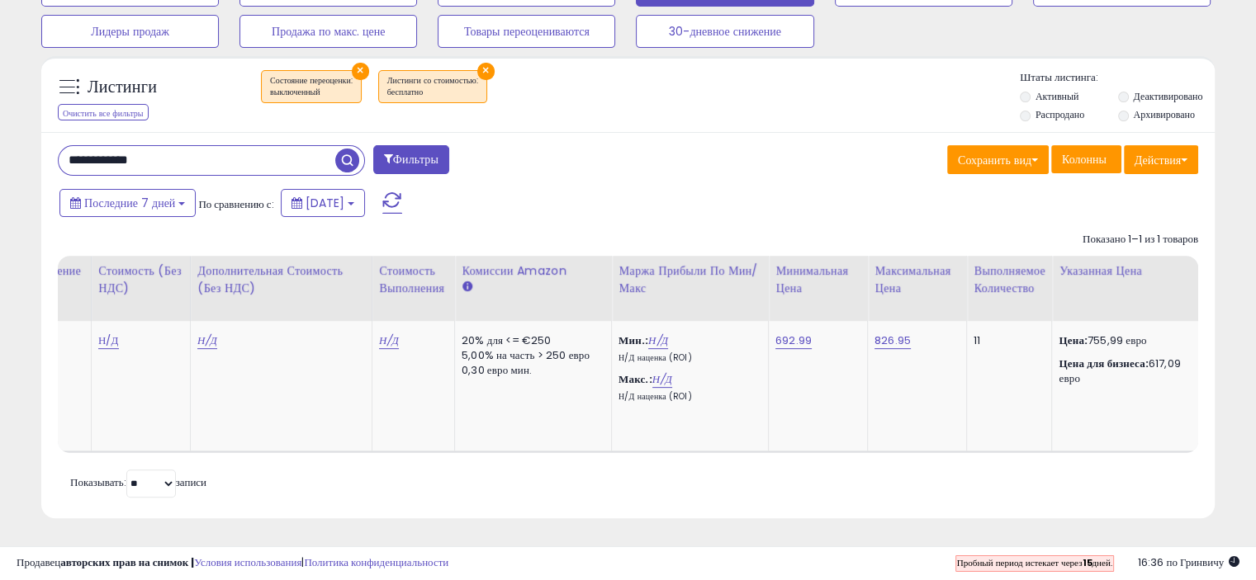
scroll to position [0, 555]
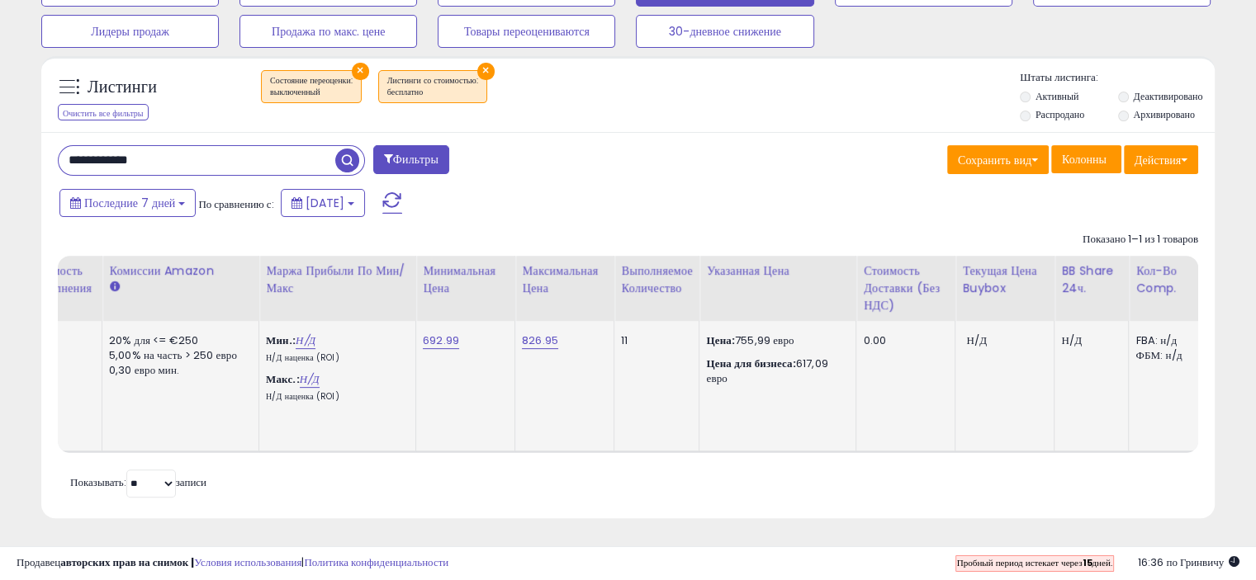
click at [757, 333] on font "755,99 евро" at bounding box center [764, 341] width 59 height 16
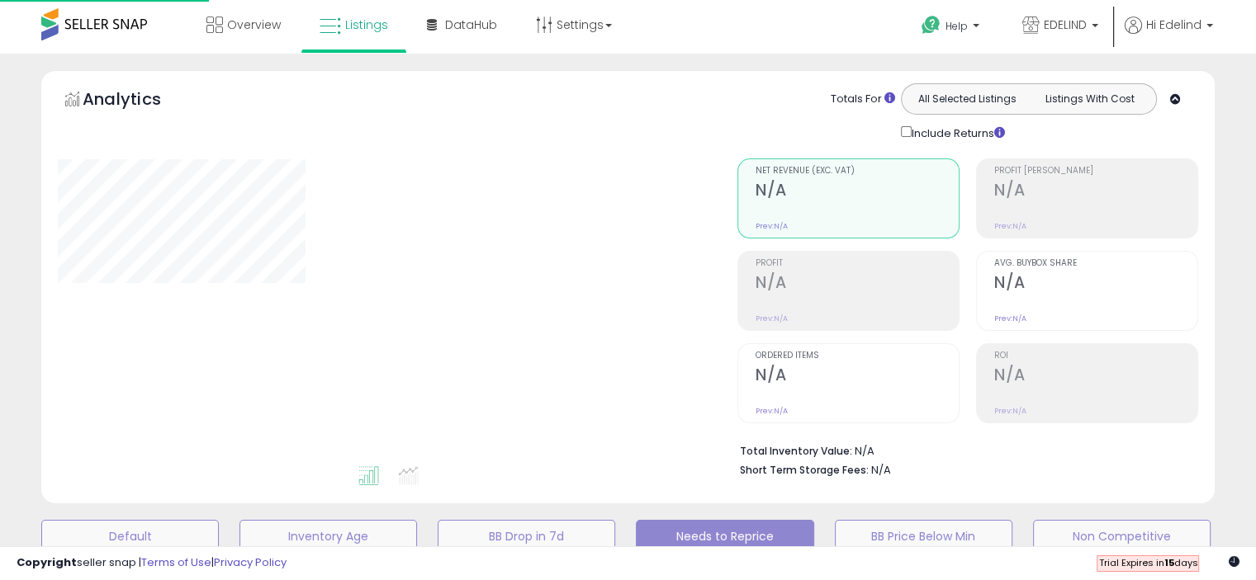
scroll to position [226, 0]
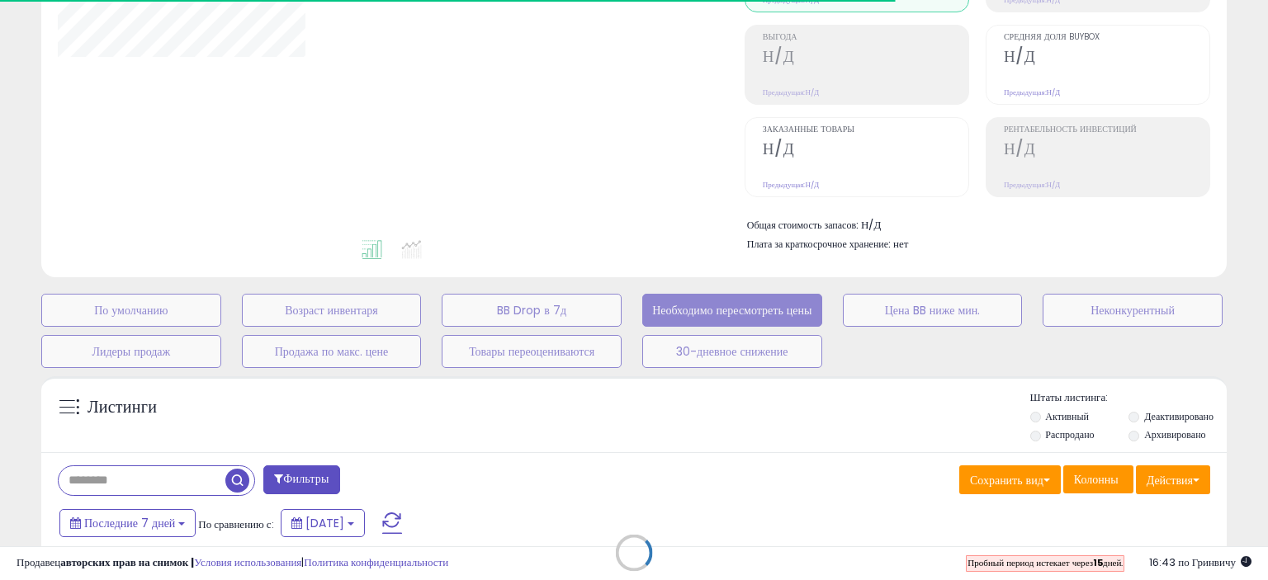
type input "**********"
select select "**"
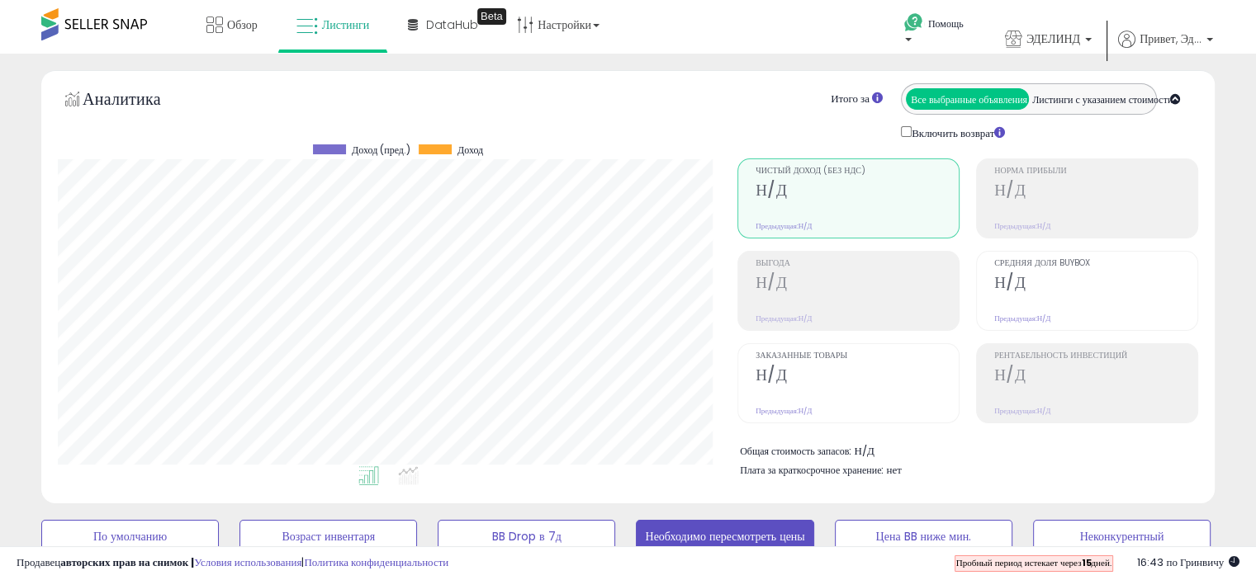
scroll to position [338, 679]
click at [215, 30] on icon at bounding box center [214, 25] width 17 height 17
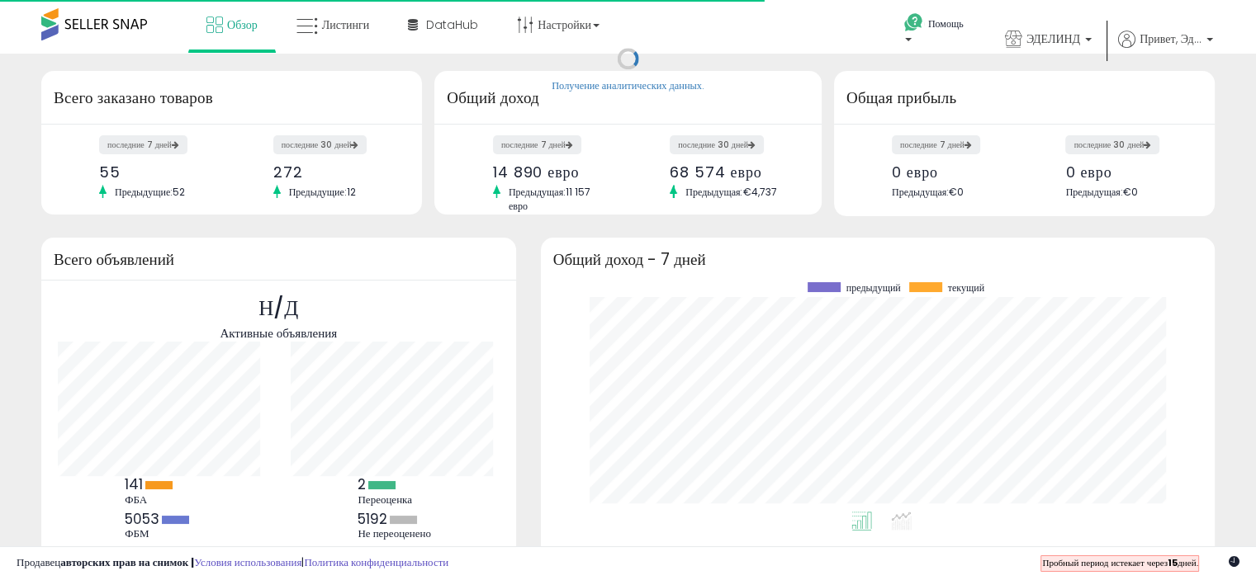
scroll to position [229, 641]
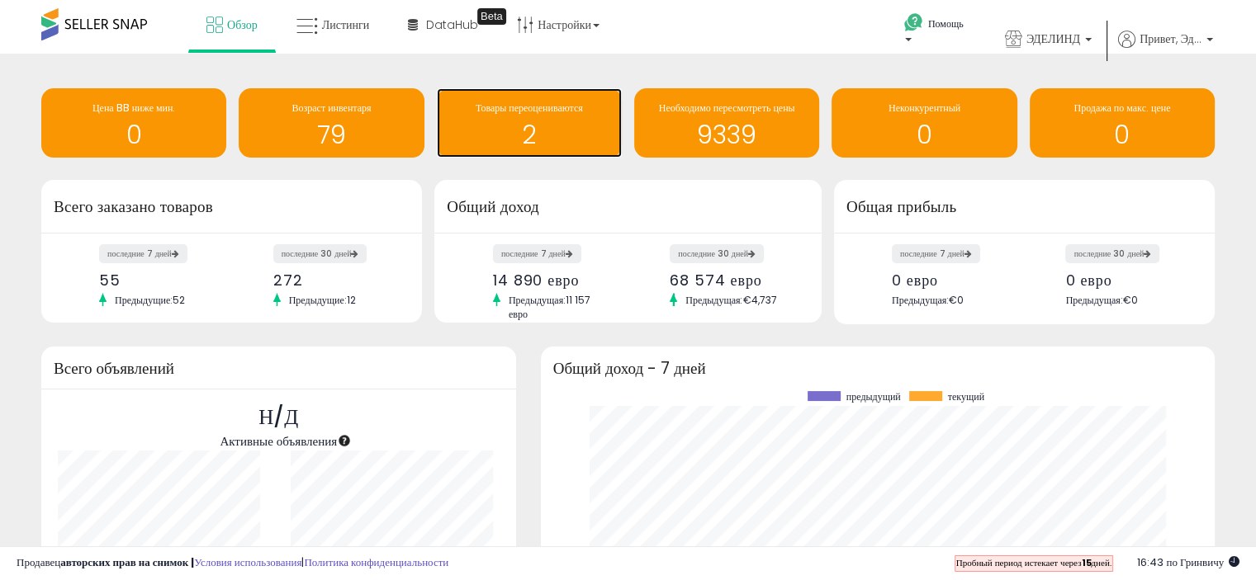
click at [578, 108] on font "Товары переоцениваются" at bounding box center [528, 108] width 107 height 14
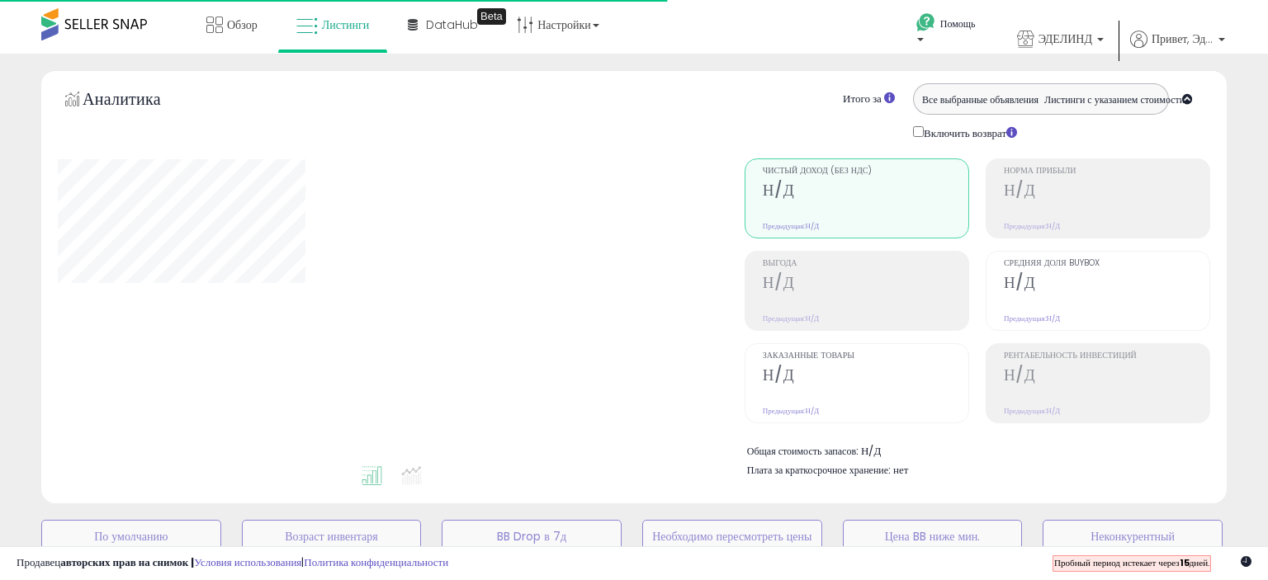
select select "**"
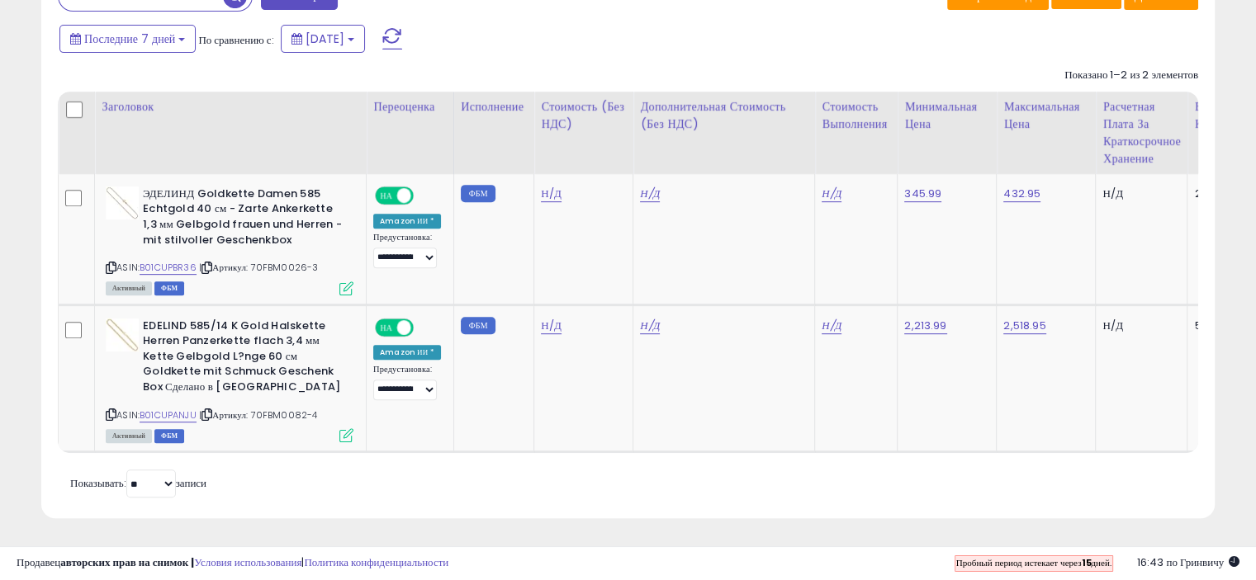
scroll to position [0, 17]
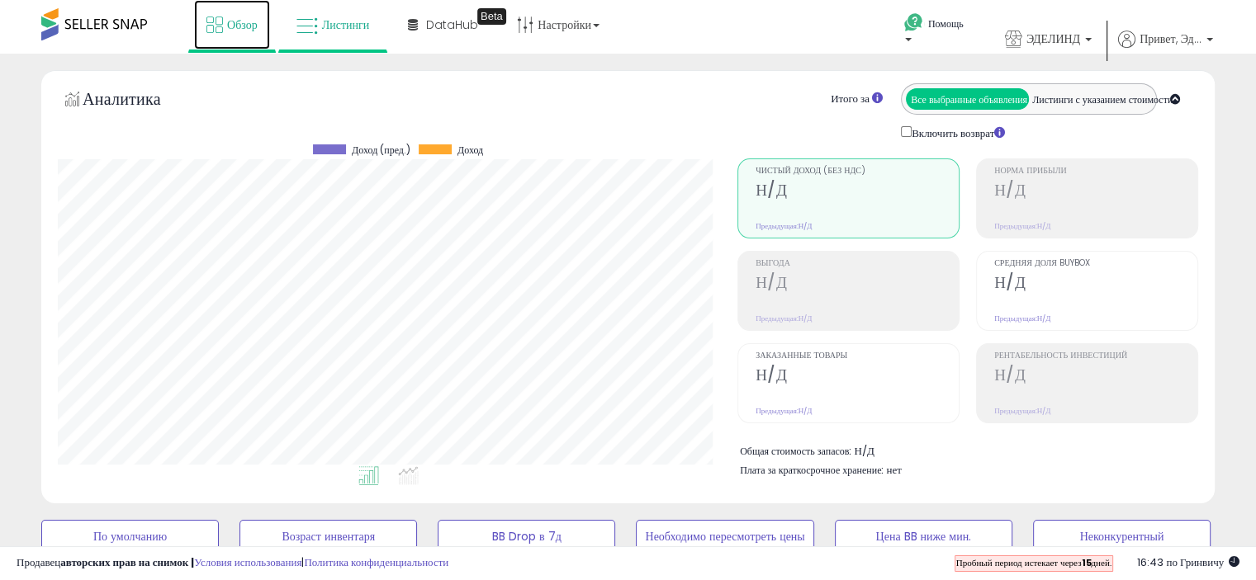
click at [244, 26] on font "Обзор" at bounding box center [242, 25] width 31 height 17
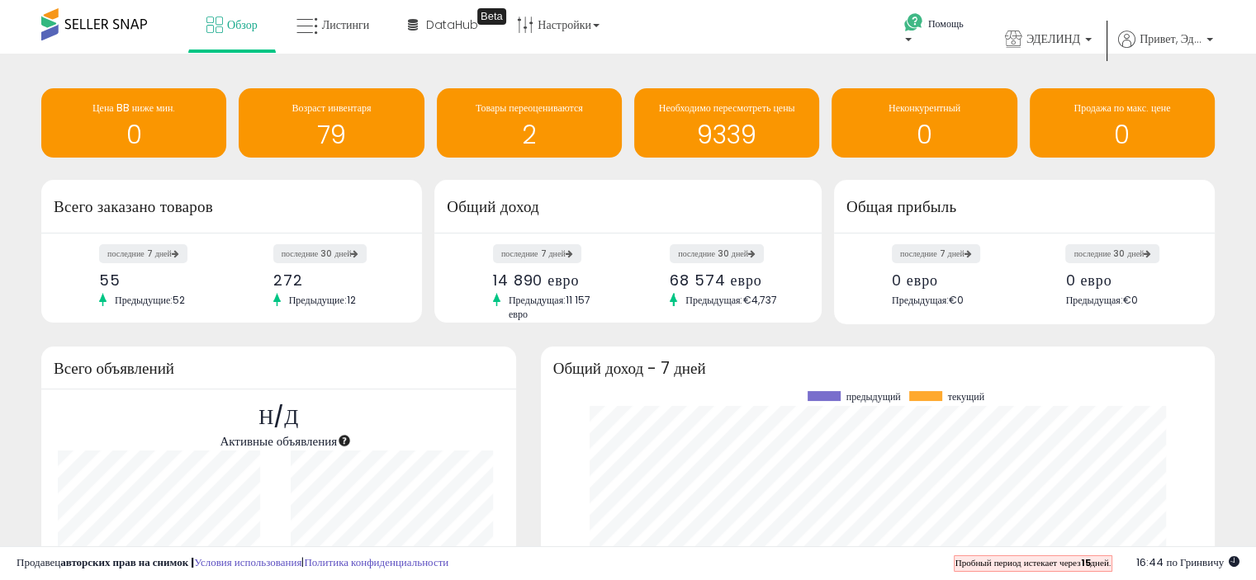
scroll to position [3, 0]
click at [677, 130] on h1 "9339" at bounding box center [726, 134] width 168 height 27
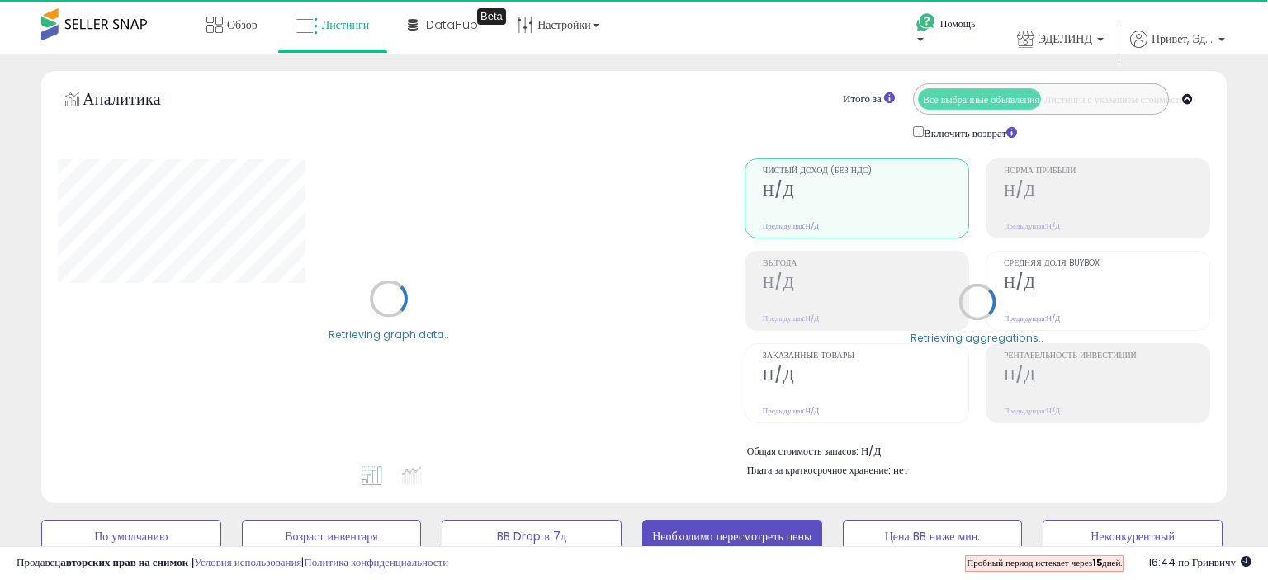
select select "**"
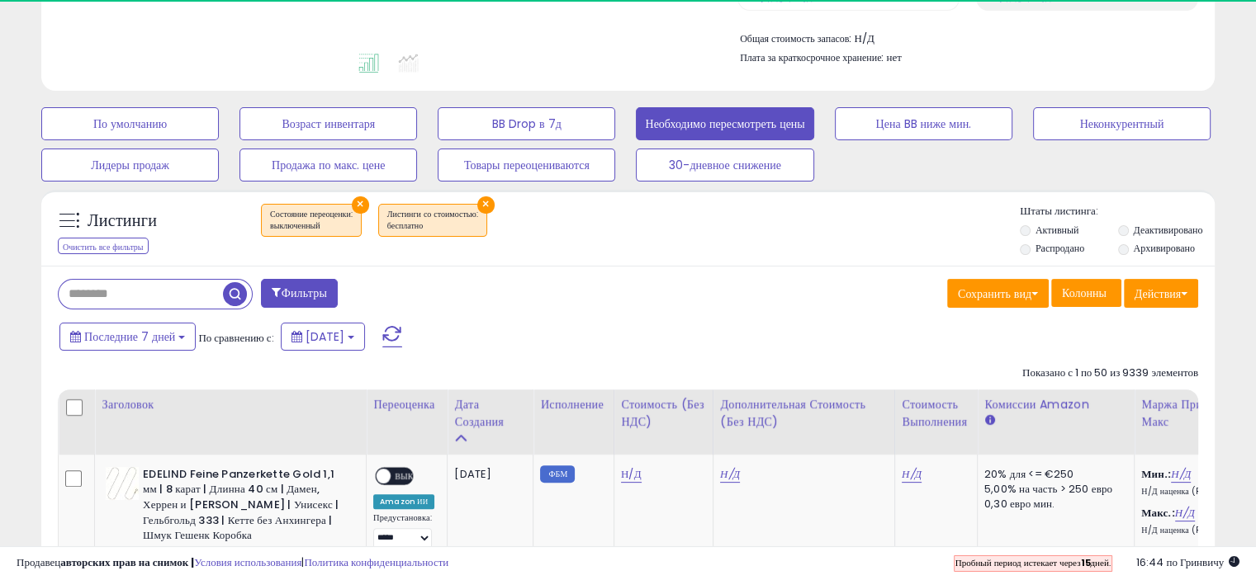
scroll to position [495, 0]
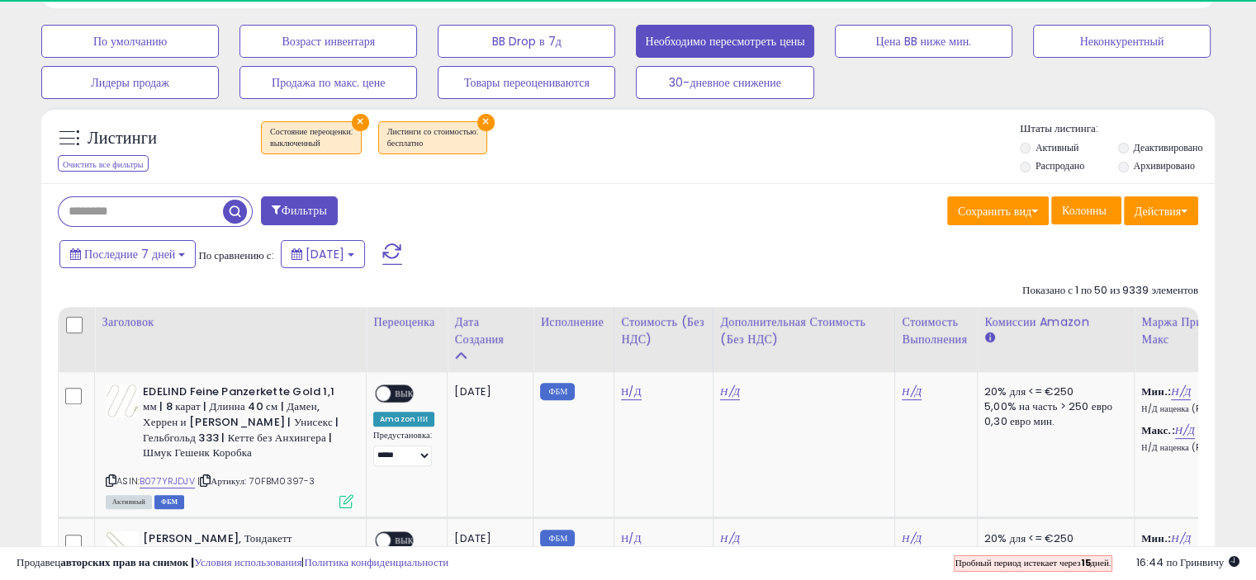
click at [106, 211] on input "text" at bounding box center [141, 211] width 164 height 29
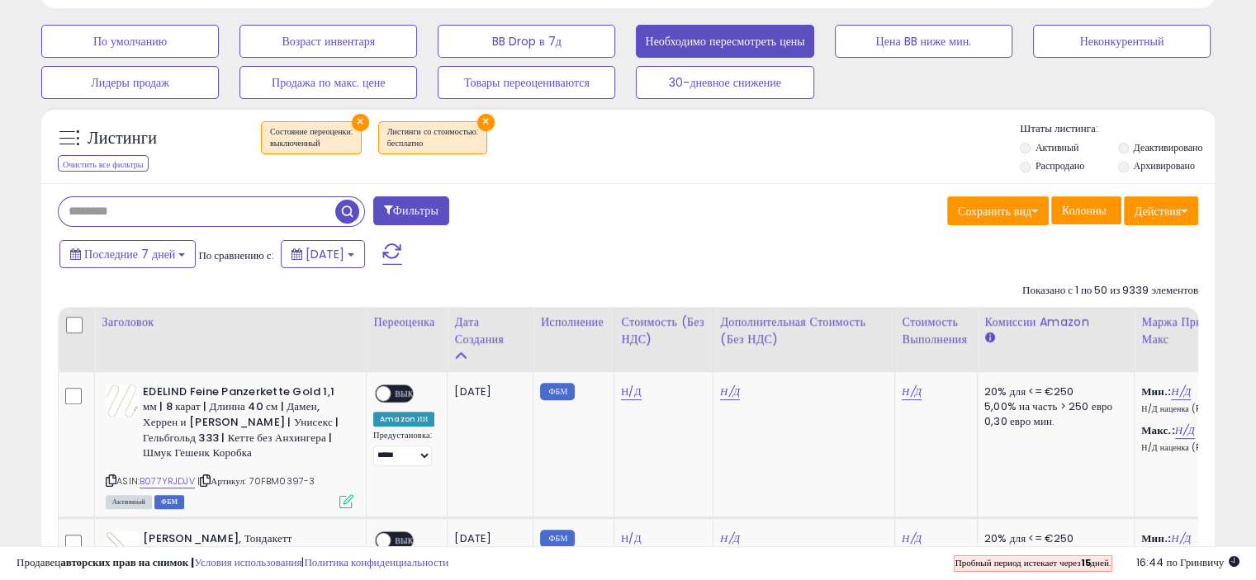
scroll to position [338, 679]
paste input "**********"
type input "**********"
click at [346, 214] on span "button" at bounding box center [347, 212] width 24 height 24
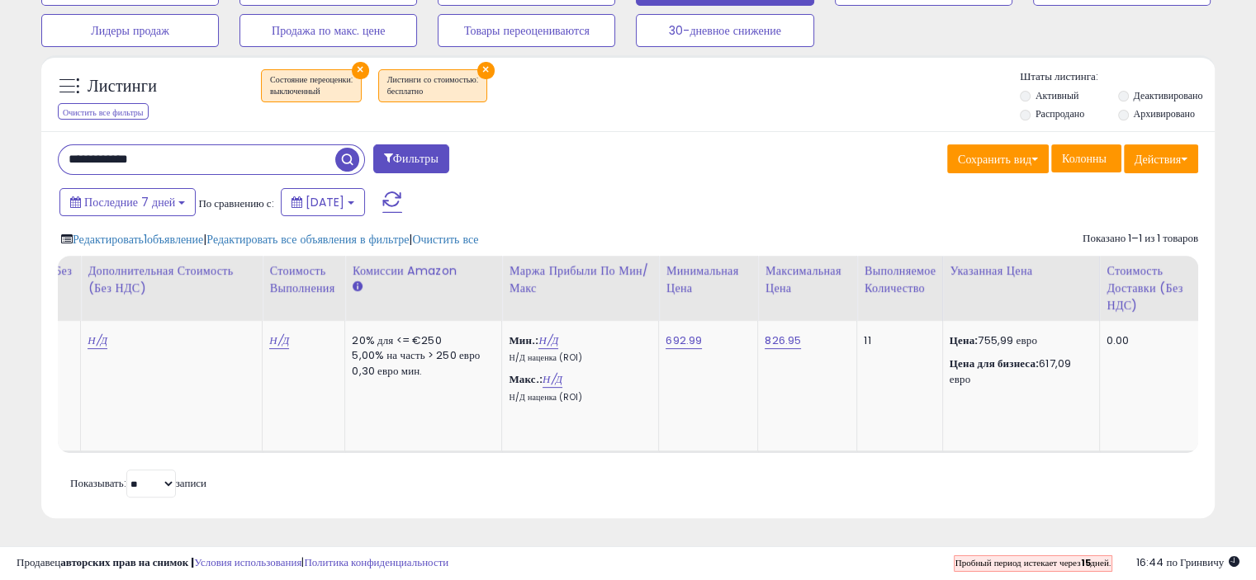
scroll to position [0, 622]
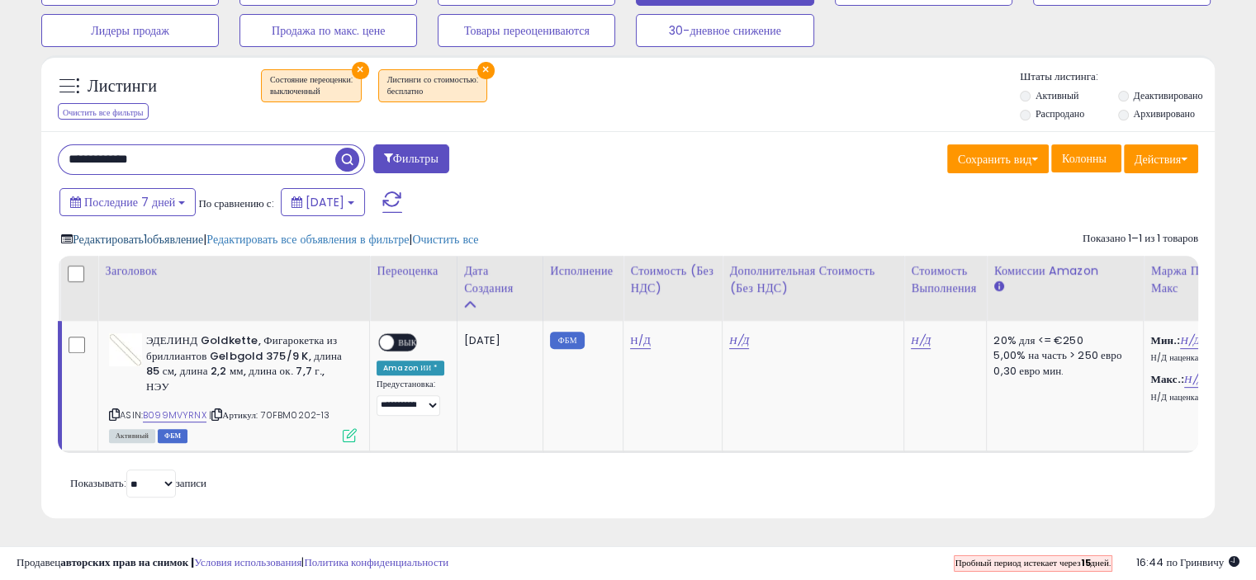
click at [162, 231] on font "объявление" at bounding box center [175, 239] width 56 height 17
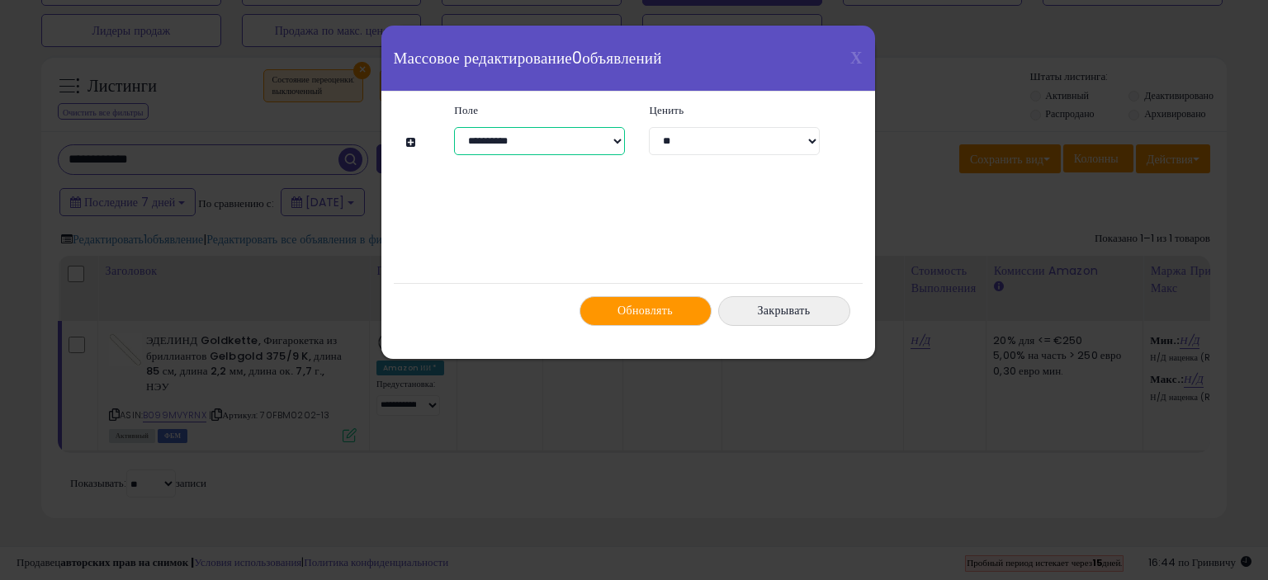
click at [617, 140] on select "**********" at bounding box center [539, 141] width 170 height 28
click at [697, 230] on div "**********" at bounding box center [628, 215] width 444 height 247
click at [814, 140] on select "**********" at bounding box center [734, 141] width 170 height 28
click at [584, 230] on div "**********" at bounding box center [628, 215] width 444 height 247
click at [854, 55] on font "Х" at bounding box center [856, 57] width 12 height 23
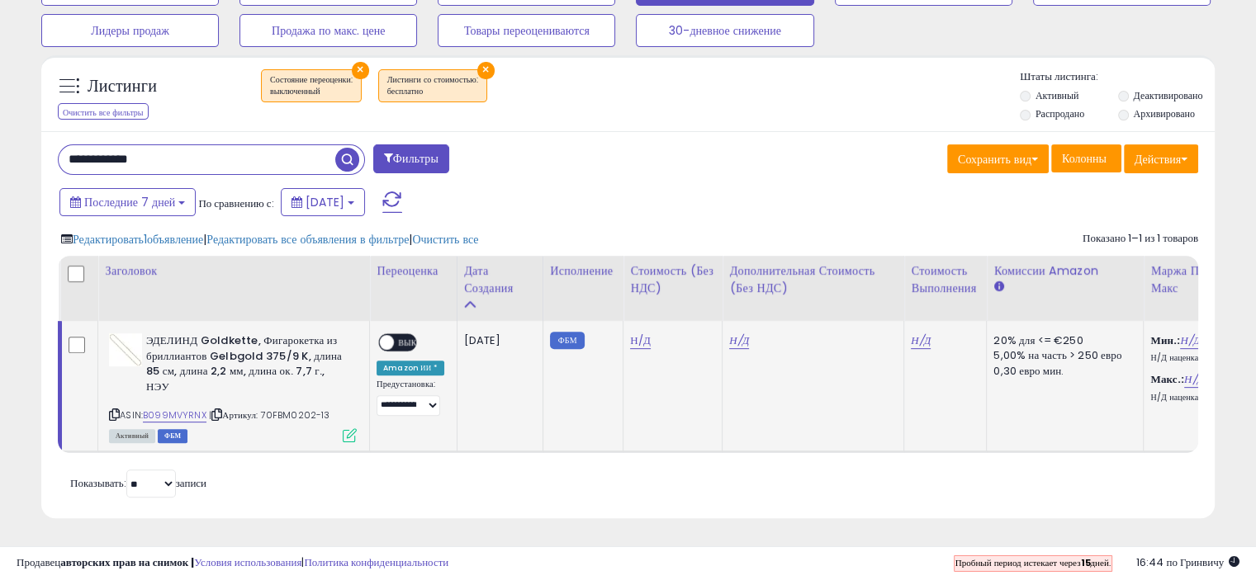
click at [349, 428] on icon at bounding box center [350, 435] width 14 height 14
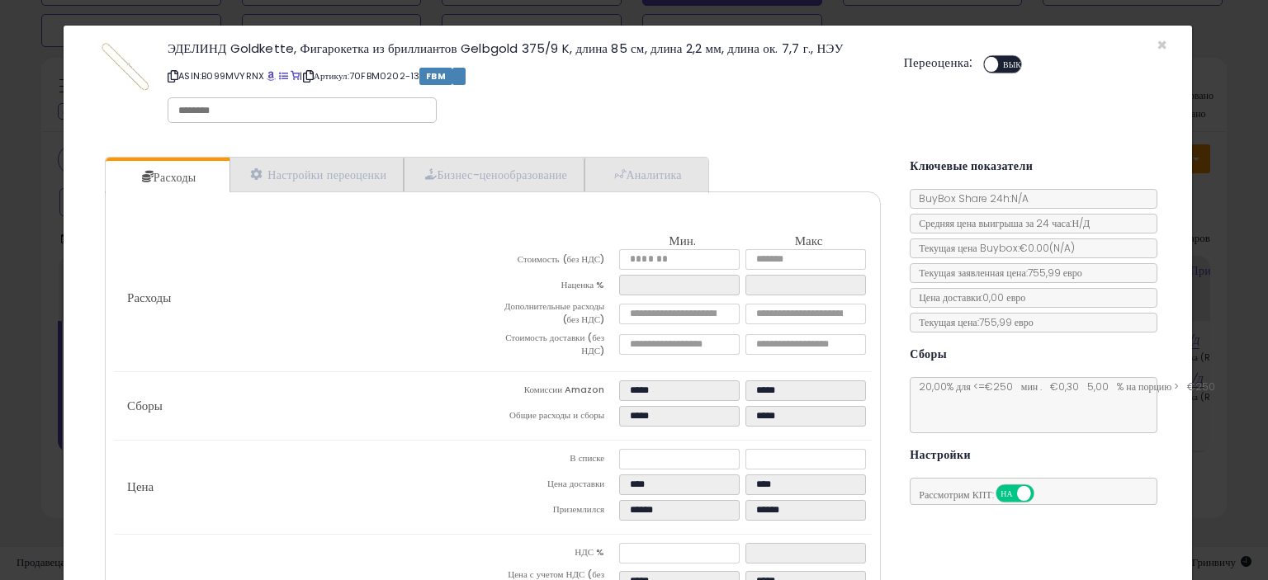
click at [1005, 59] on font "ВЫКЛЮЧЕННЫЙ" at bounding box center [1036, 65] width 66 height 12
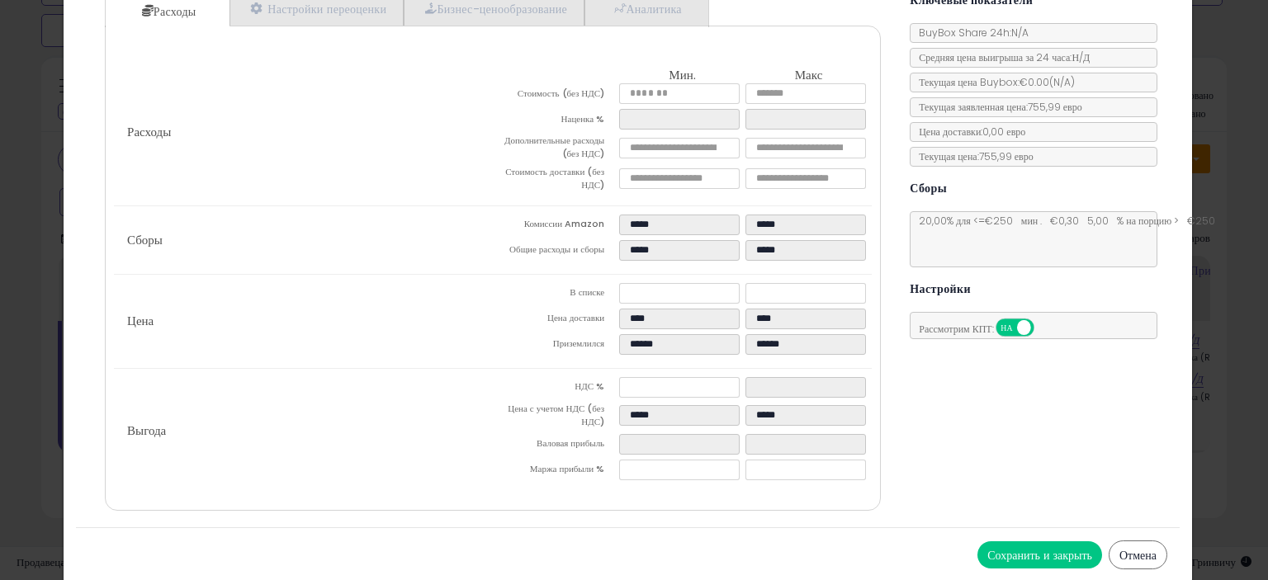
click at [1014, 547] on font "Сохранить и закрыть" at bounding box center [1039, 555] width 105 height 17
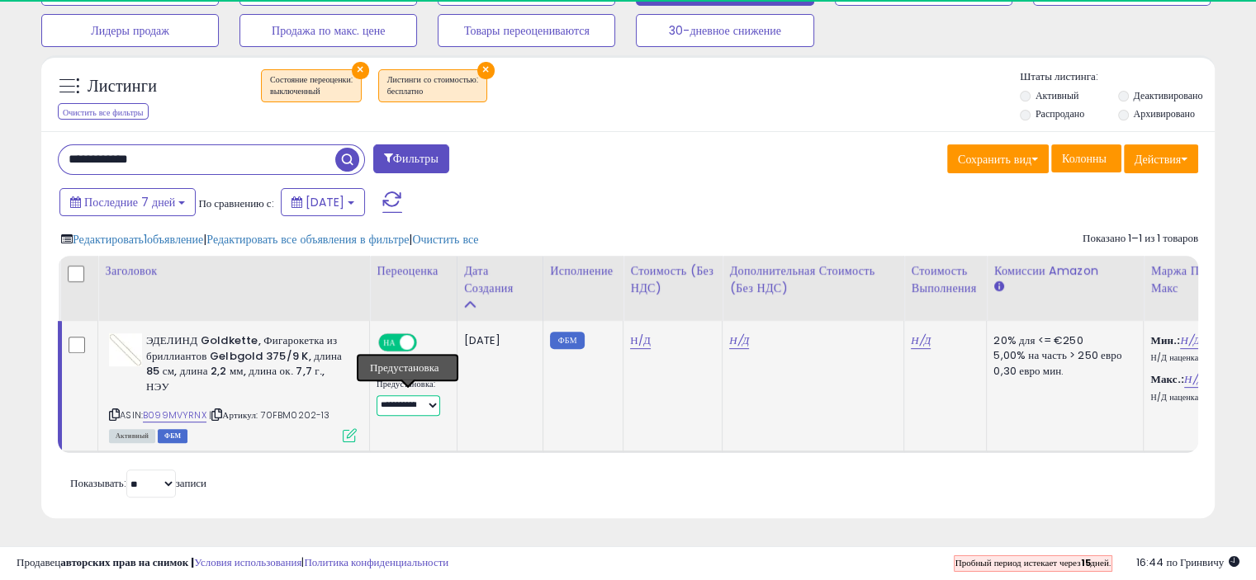
click at [429, 395] on select "**********" at bounding box center [408, 405] width 64 height 21
click at [466, 511] on div "**********" at bounding box center [627, 325] width 1173 height 388
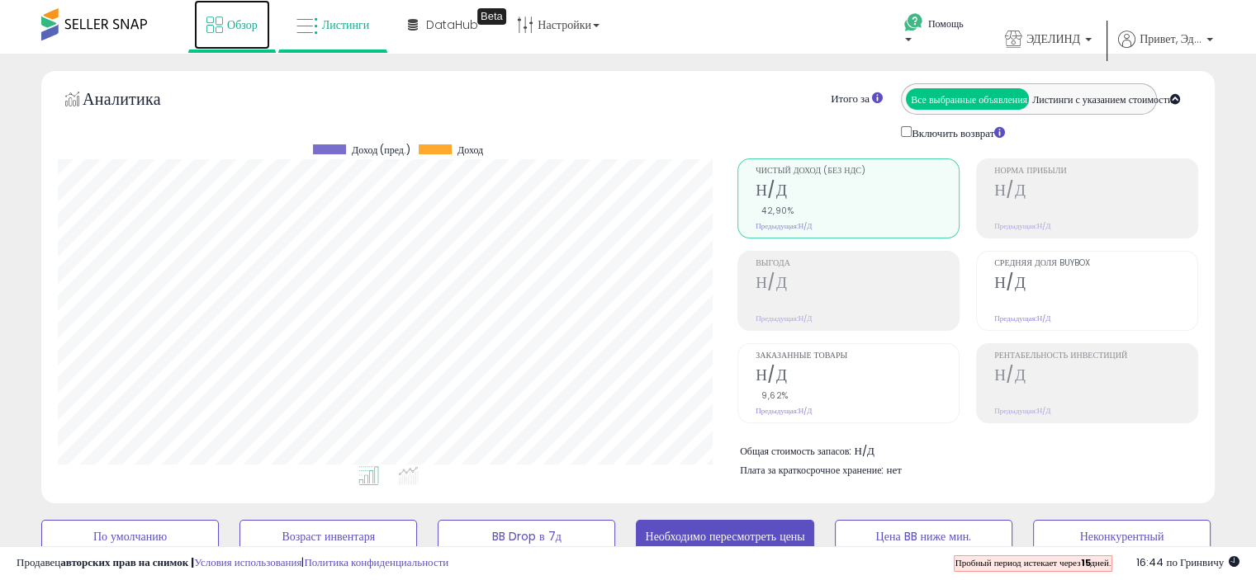
click at [227, 32] on font "Обзор" at bounding box center [242, 25] width 31 height 17
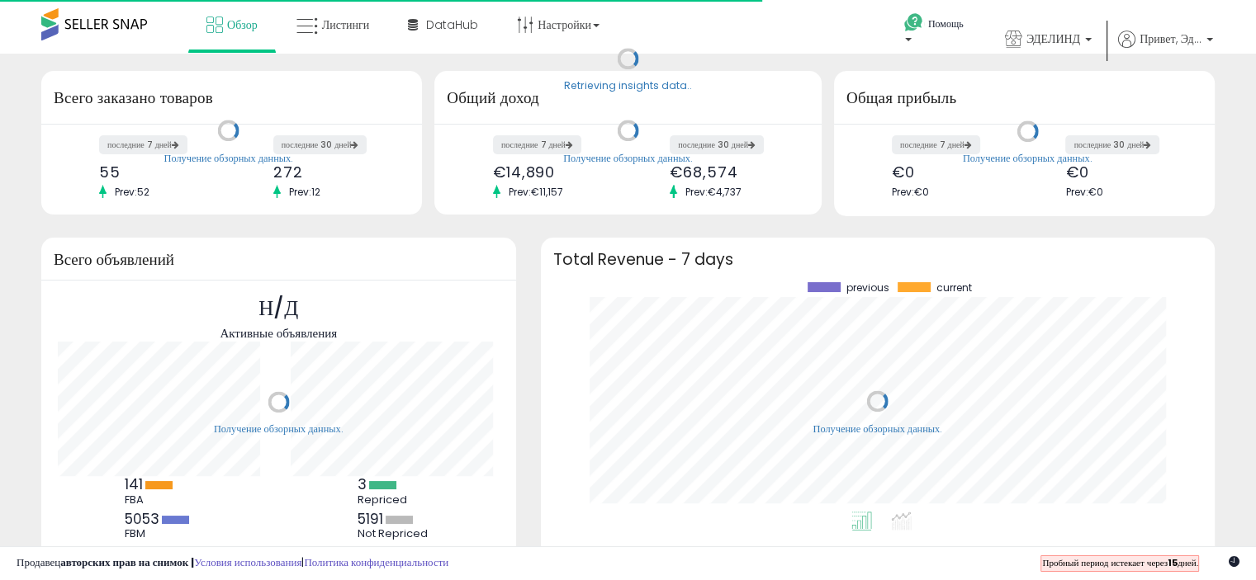
scroll to position [229, 641]
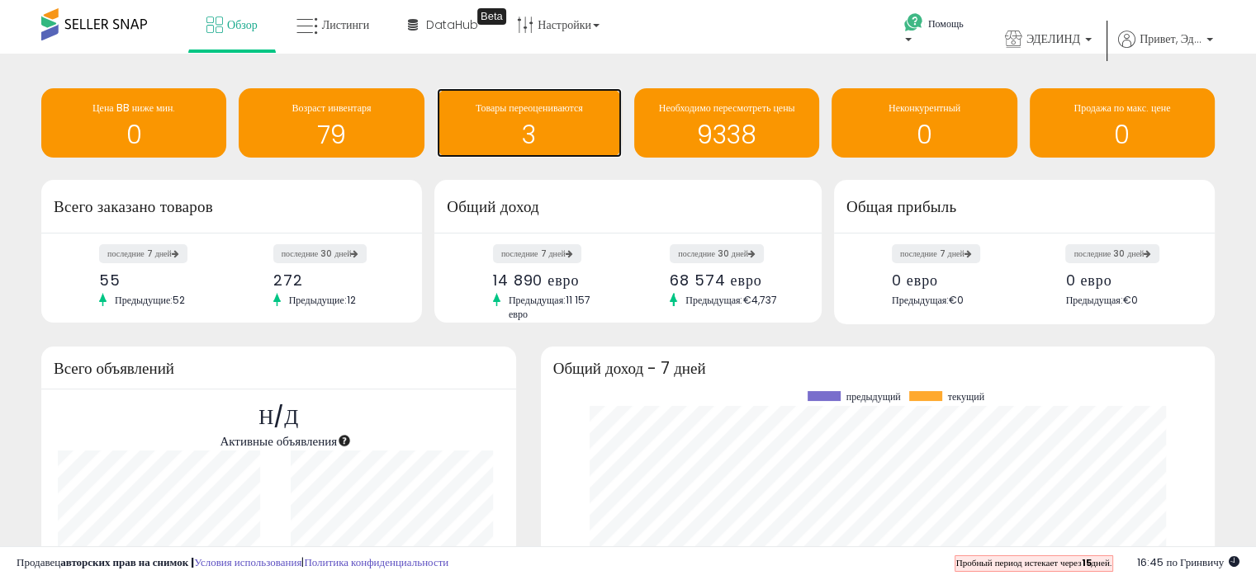
click at [546, 122] on h1 "3" at bounding box center [529, 134] width 168 height 27
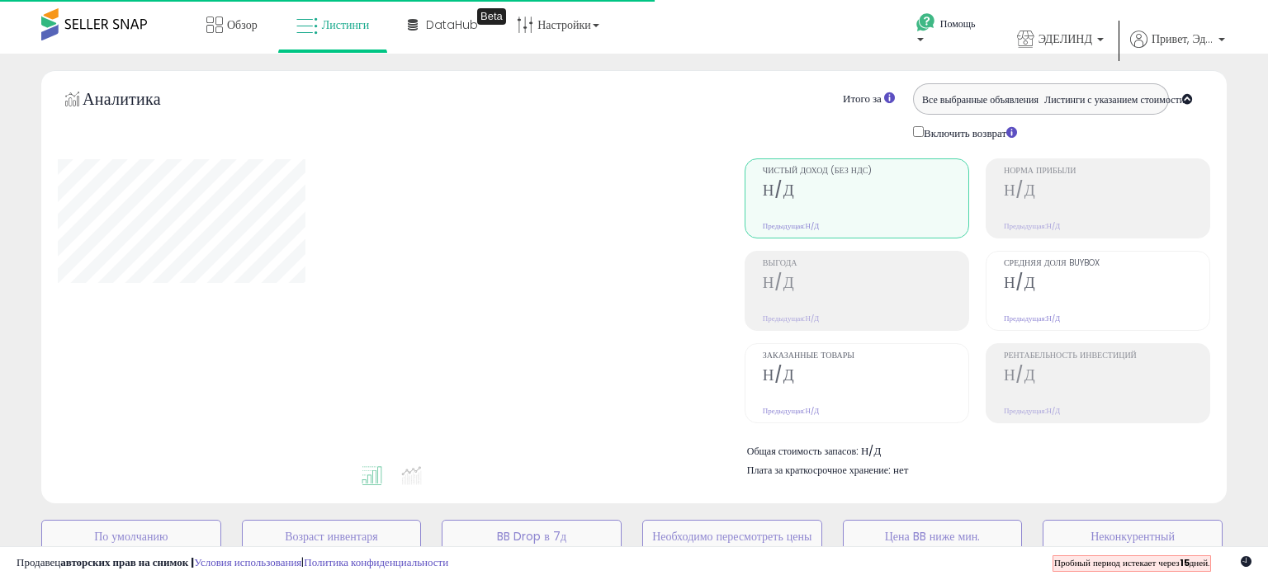
select select "**"
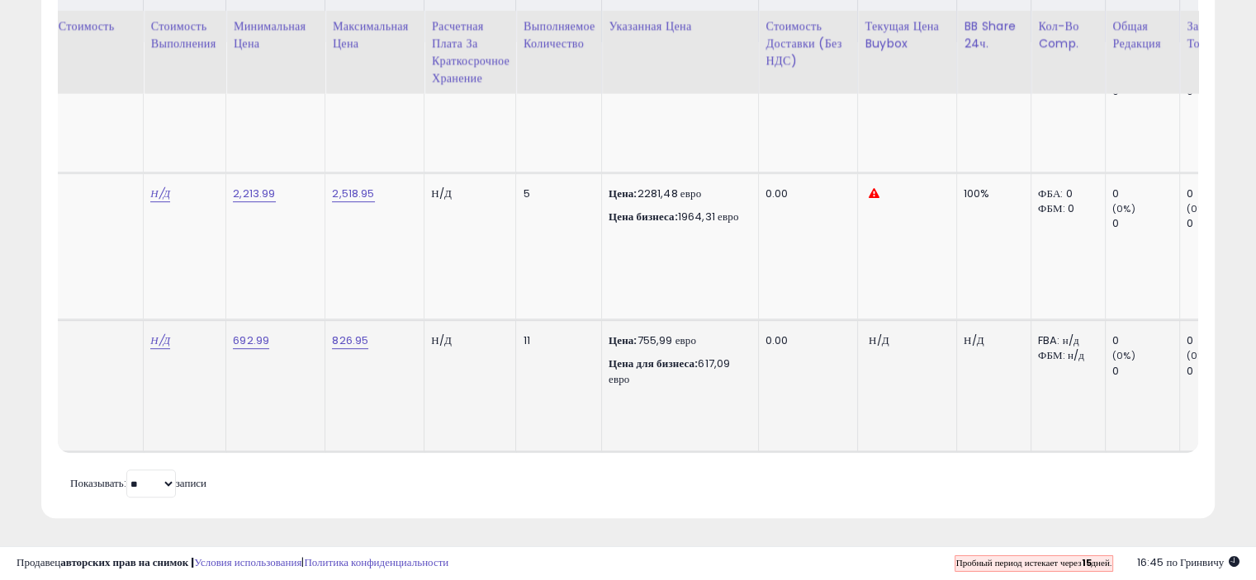
click at [656, 333] on font "755,99 евро" at bounding box center [666, 341] width 59 height 16
drag, startPoint x: 667, startPoint y: 327, endPoint x: 627, endPoint y: 326, distance: 39.6
click at [627, 333] on div "Цена: 755,99 евро" at bounding box center [676, 340] width 137 height 15
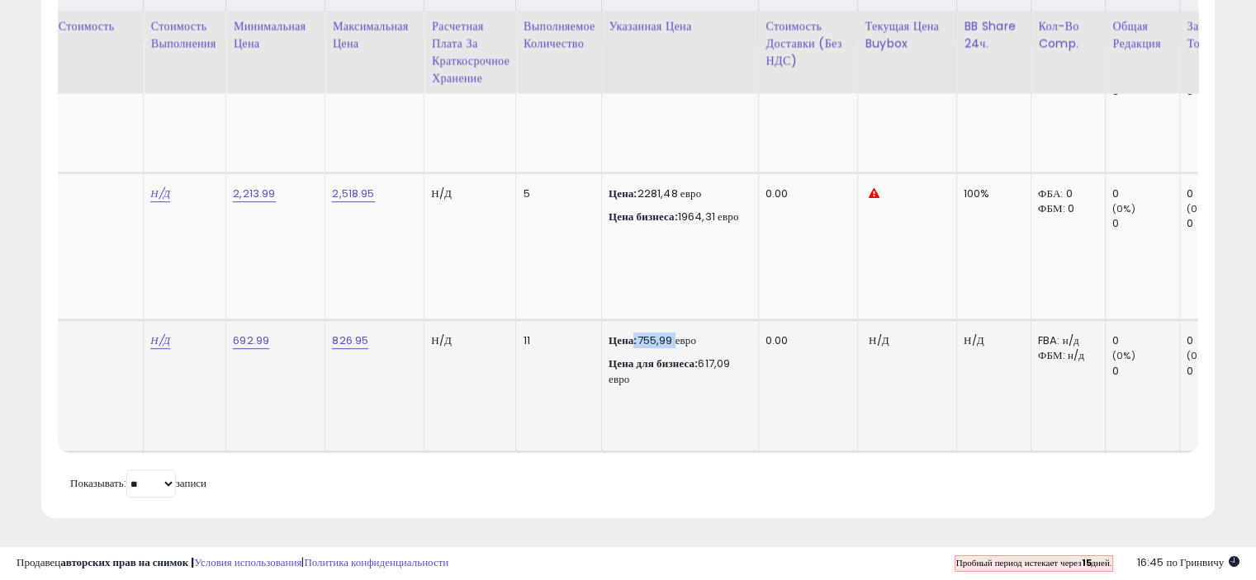
click at [650, 333] on font "755,99 евро" at bounding box center [666, 341] width 59 height 16
drag, startPoint x: 670, startPoint y: 329, endPoint x: 634, endPoint y: 326, distance: 36.5
click at [637, 333] on font "755,99 евро" at bounding box center [666, 341] width 59 height 16
click at [649, 333] on font "755,99 евро" at bounding box center [666, 341] width 59 height 16
click at [648, 333] on font "755,99 евро" at bounding box center [666, 341] width 59 height 16
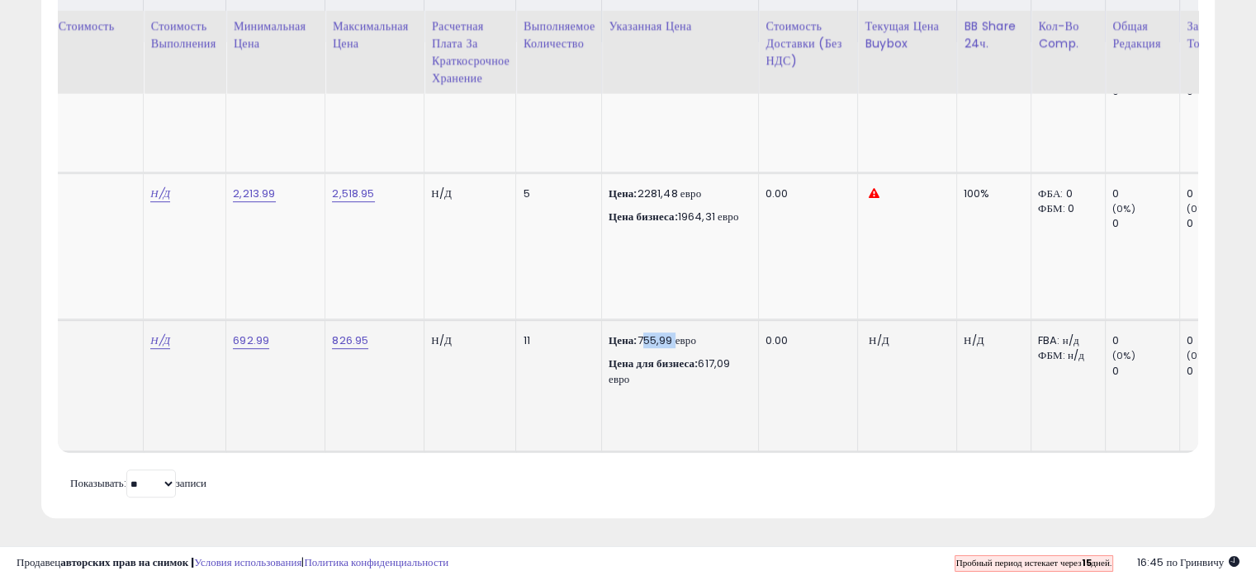
click at [654, 333] on font "755,99 евро" at bounding box center [666, 341] width 59 height 16
drag, startPoint x: 669, startPoint y: 330, endPoint x: 636, endPoint y: 323, distance: 33.8
click at [637, 333] on font "755,99 евро" at bounding box center [666, 341] width 59 height 16
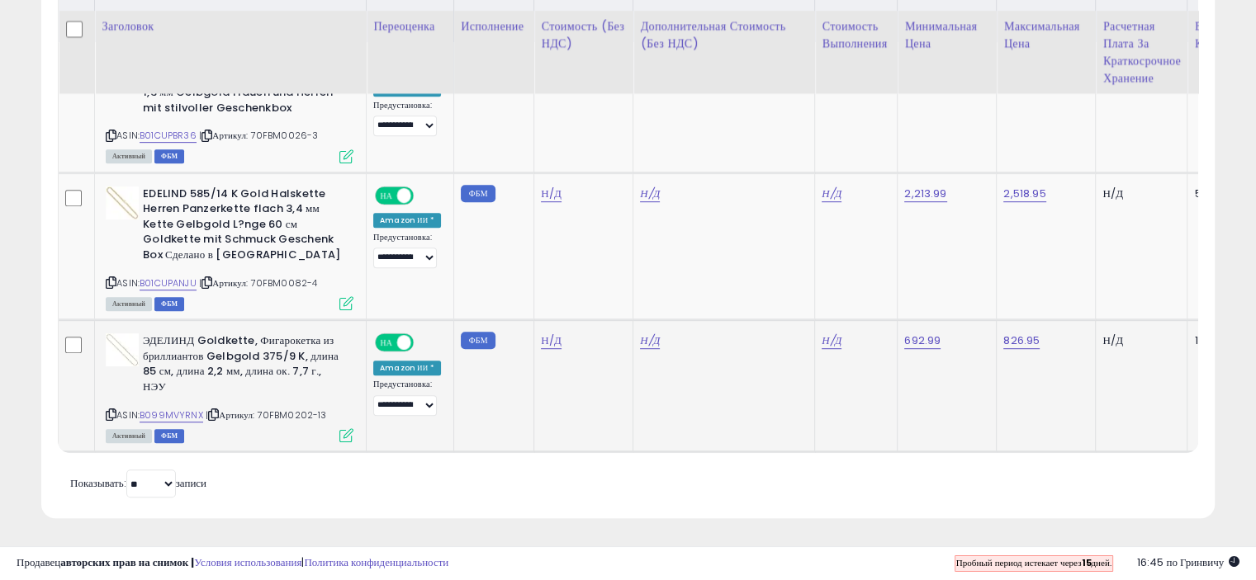
click at [346, 428] on icon at bounding box center [346, 435] width 14 height 14
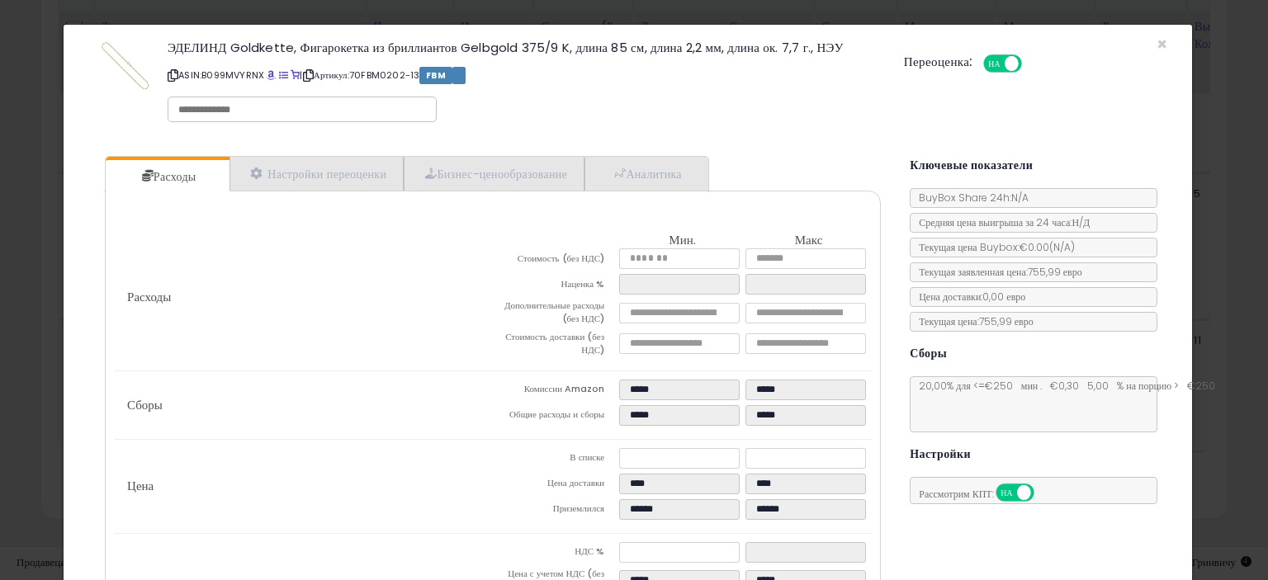
click at [991, 269] on font "Текущая заявленная цена:" at bounding box center [973, 272] width 109 height 14
click at [1033, 273] on font "755,99 евро" at bounding box center [1055, 272] width 54 height 14
drag, startPoint x: 1038, startPoint y: 267, endPoint x: 838, endPoint y: 143, distance: 236.2
click at [838, 144] on div "Расходы Настройки переоценки Бизнес-ценообразование Аналитика" at bounding box center [492, 418] width 809 height 549
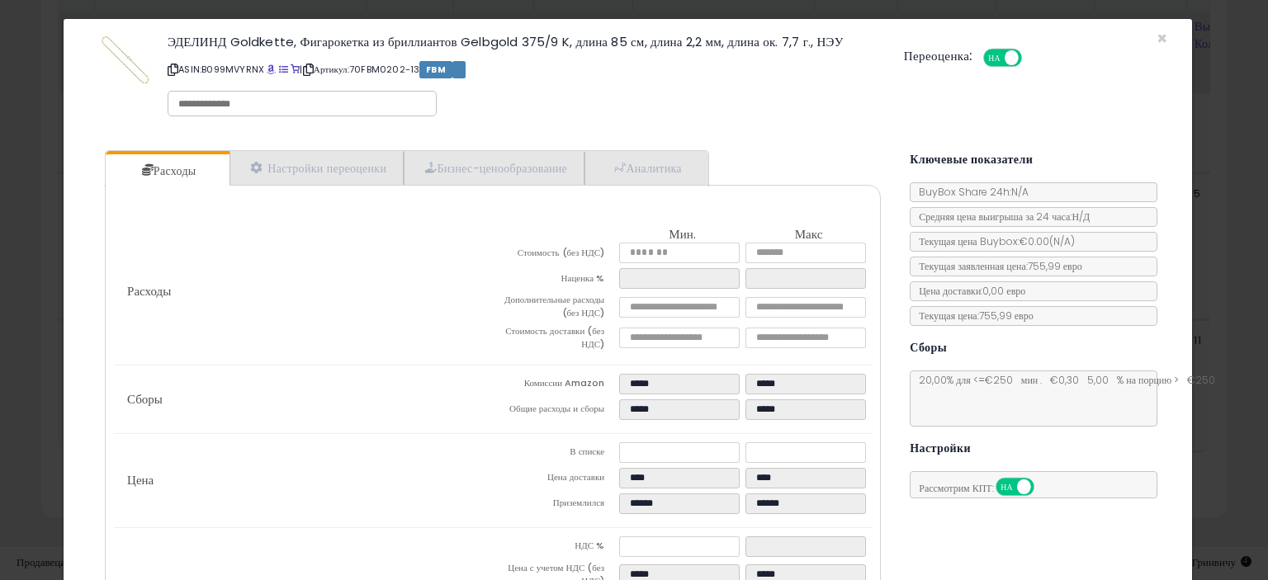
scroll to position [1, 0]
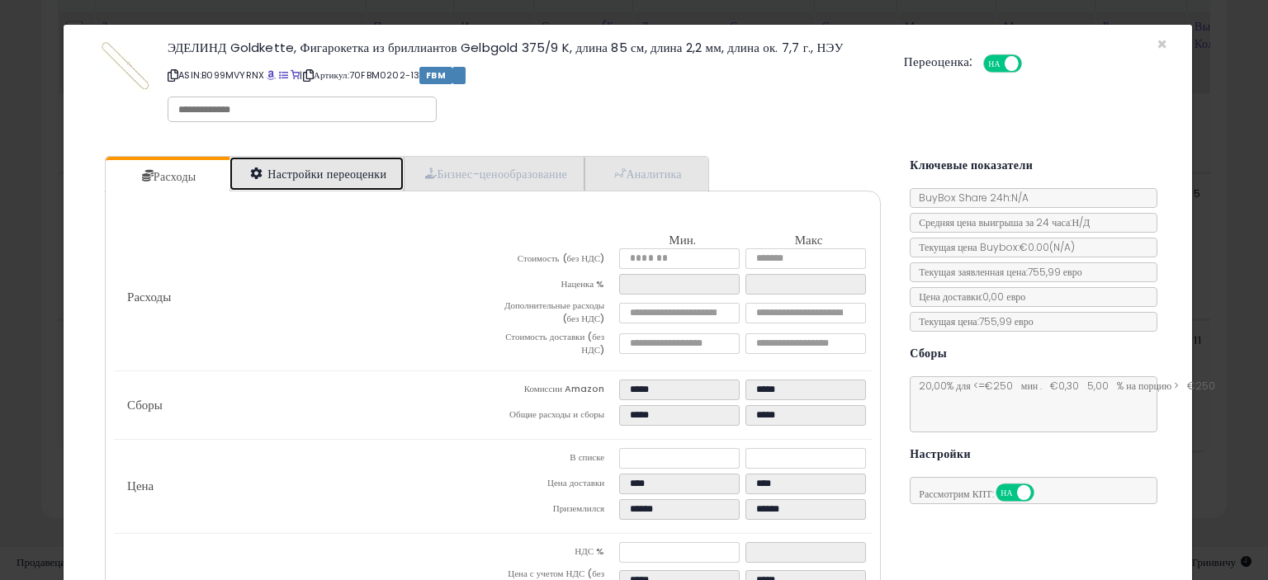
click at [316, 181] on link "Настройки переоценки" at bounding box center [316, 174] width 174 height 34
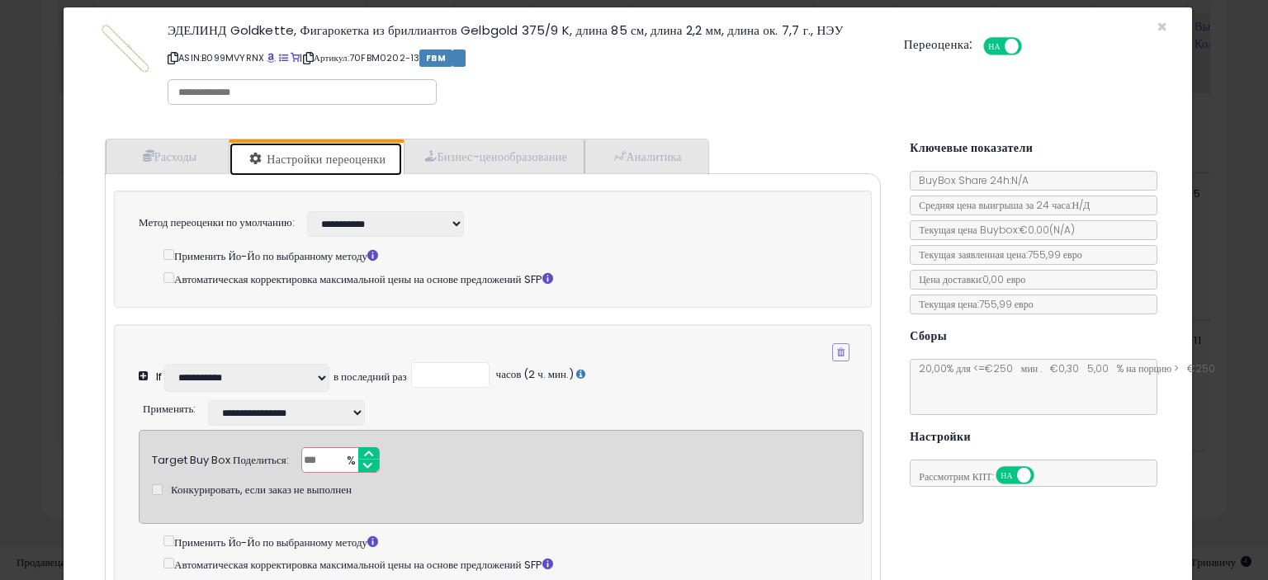
scroll to position [0, 0]
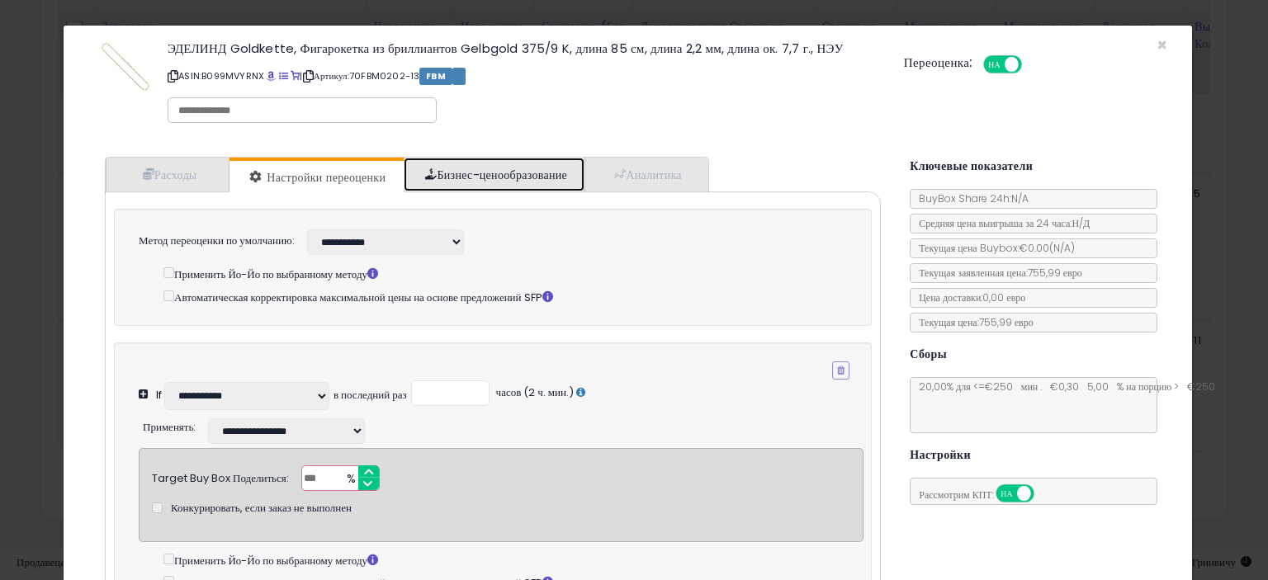
click at [538, 177] on font "Бизнес-ценообразование" at bounding box center [502, 175] width 130 height 17
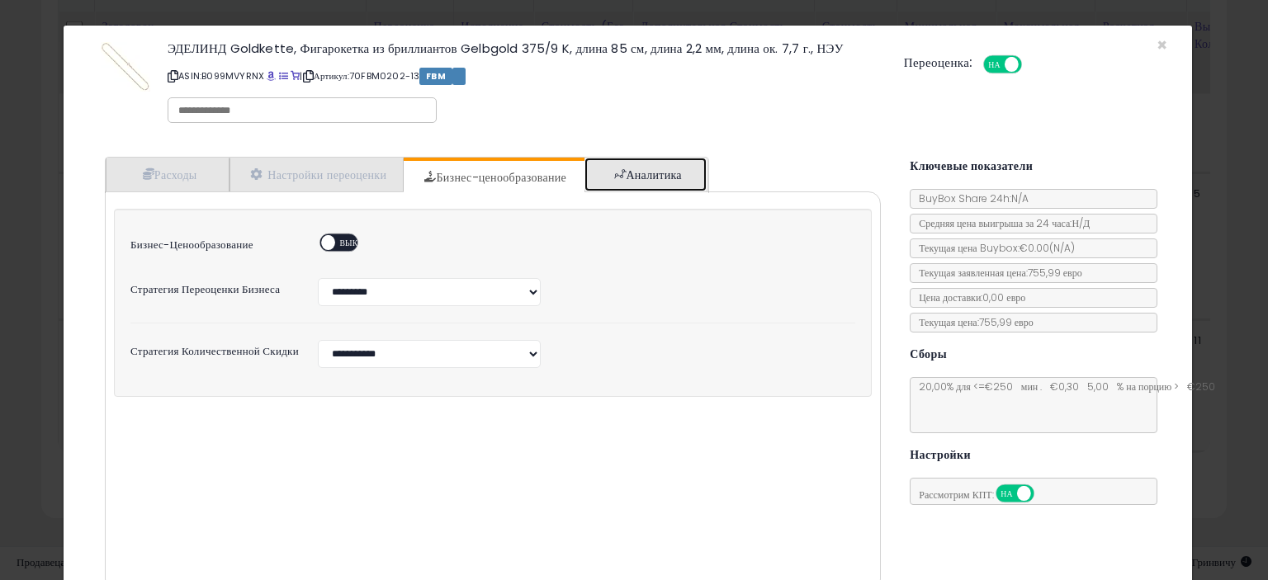
click at [651, 168] on font "Аналитика" at bounding box center [653, 175] width 55 height 17
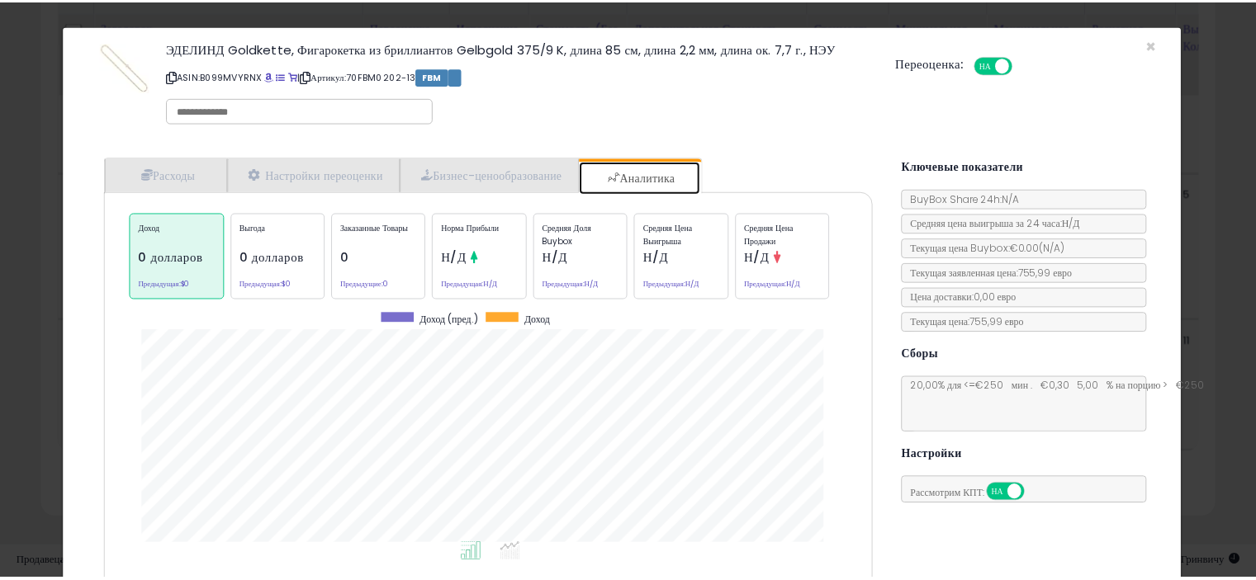
scroll to position [507, 801]
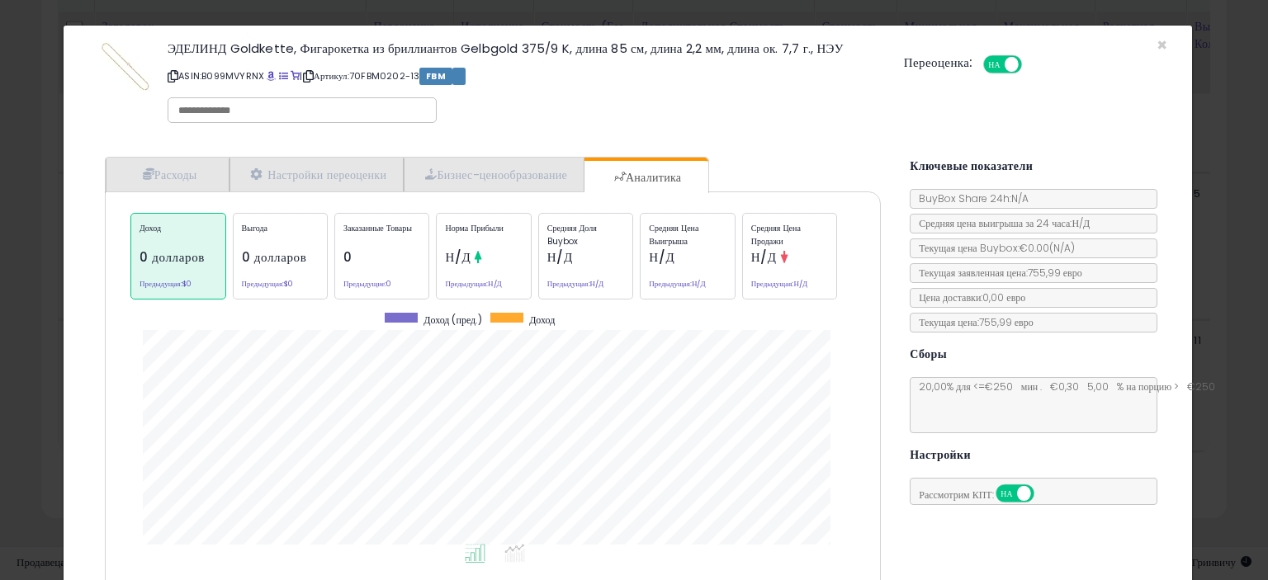
click at [1140, 35] on div "× Закрывать ЭДЕЛИНД Goldkette, Фигарокетка из бриллиантов Gelbgold 375/9 K, дли…" at bounding box center [628, 85] width 1104 height 119
click at [1157, 40] on font "×" at bounding box center [1162, 45] width 11 height 24
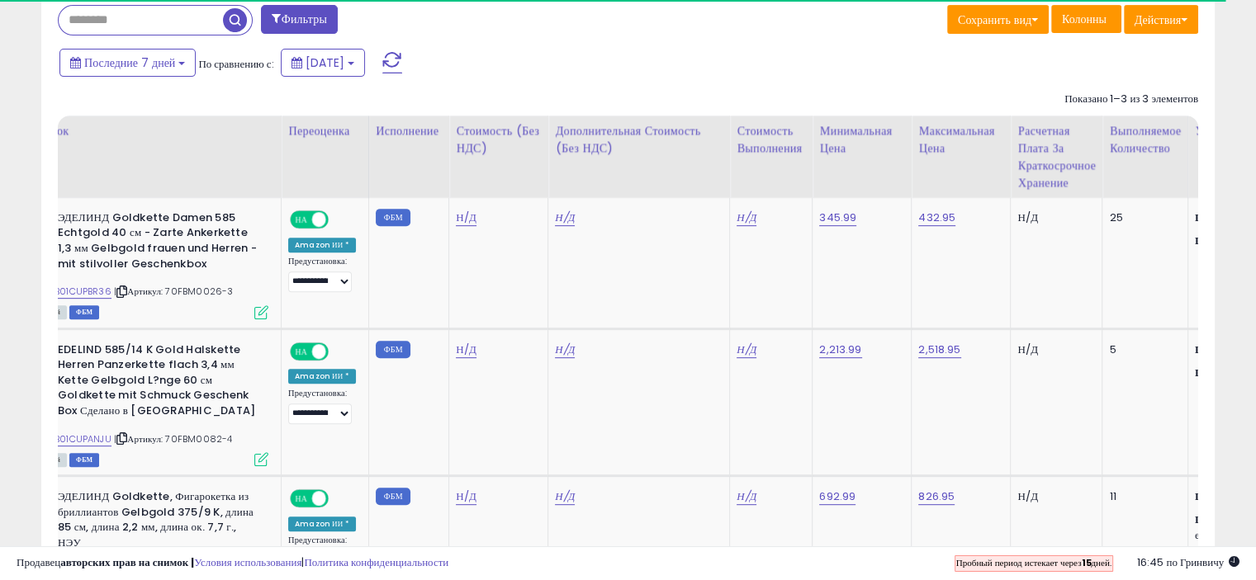
scroll to position [0, 105]
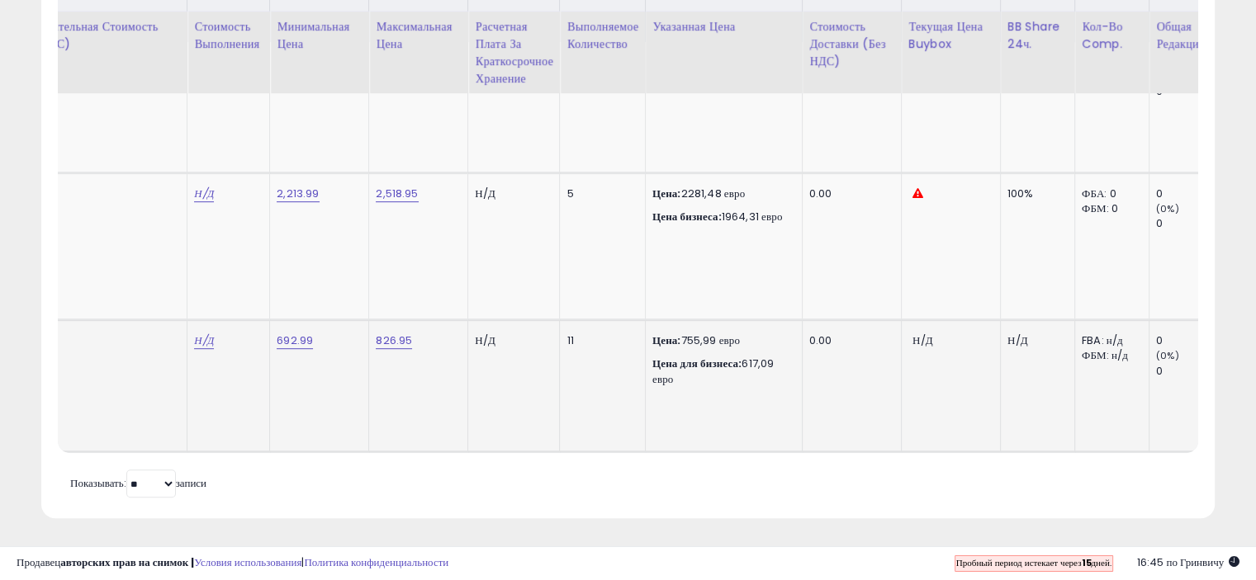
click at [698, 333] on font "755,99 евро" at bounding box center [710, 341] width 59 height 16
click at [699, 333] on font "755,99 евро" at bounding box center [710, 341] width 59 height 16
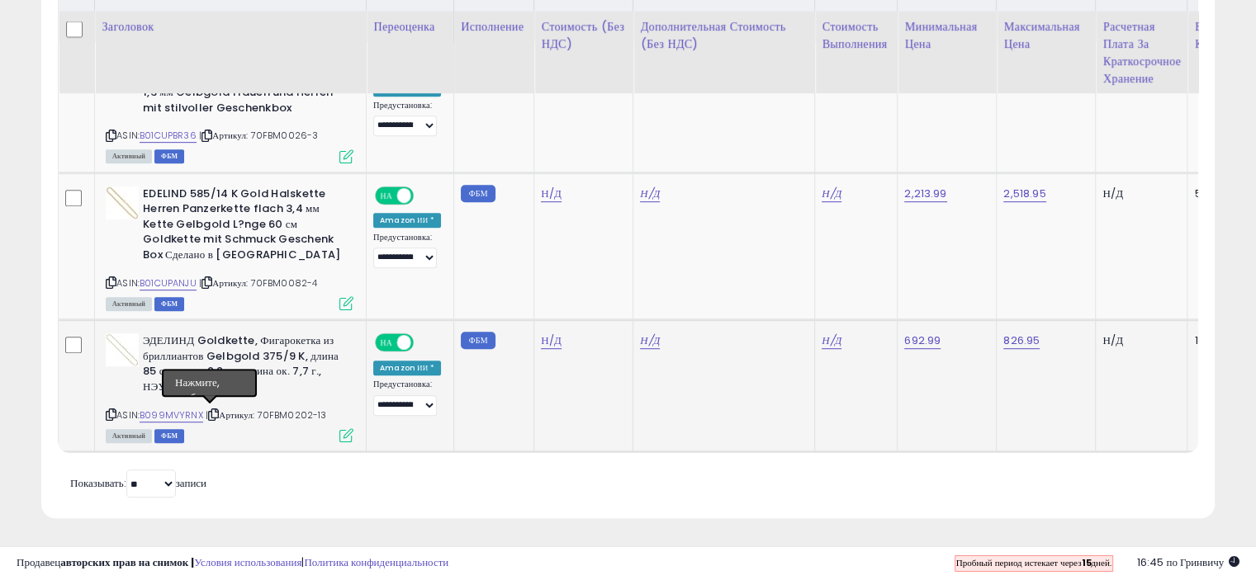
click at [210, 410] on icon at bounding box center [213, 414] width 11 height 9
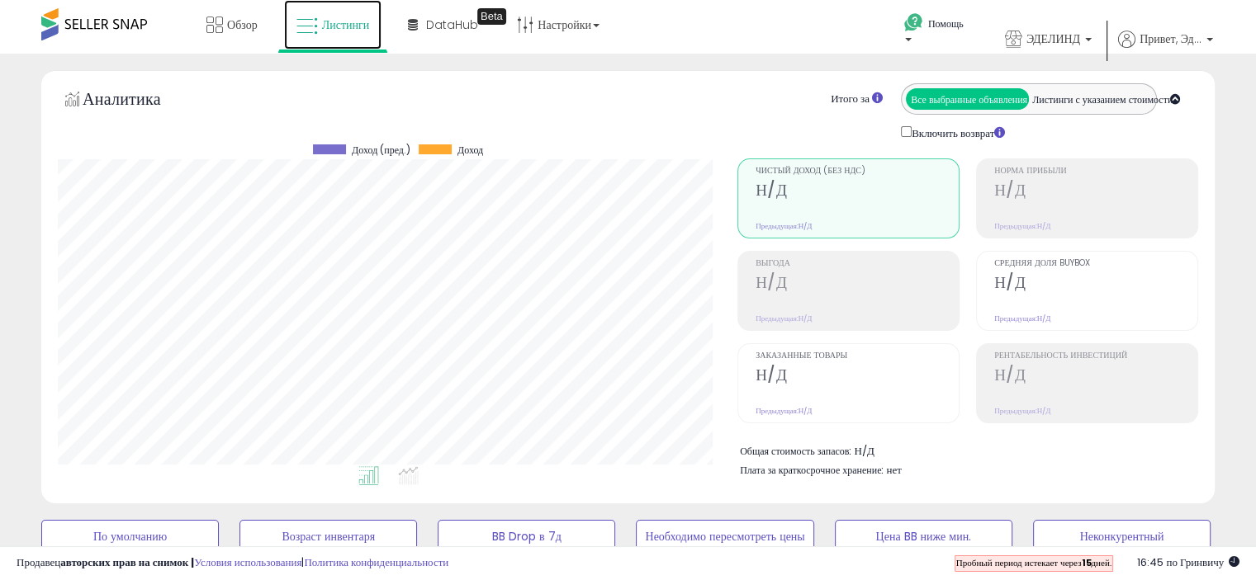
click at [337, 24] on font "Листинги" at bounding box center [346, 25] width 48 height 17
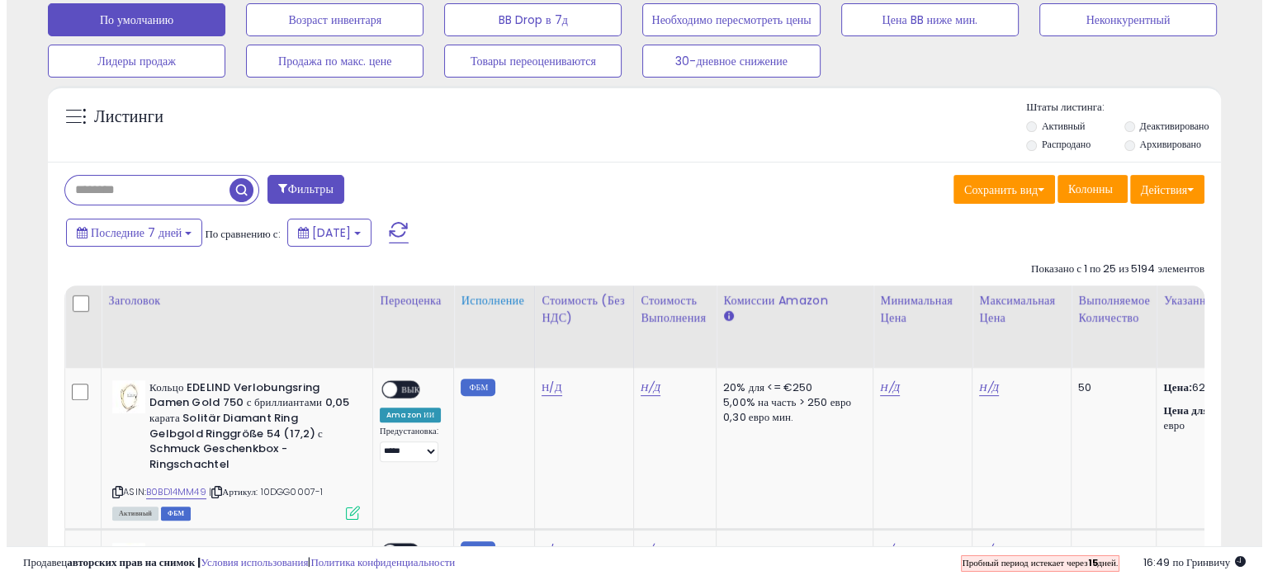
scroll to position [495, 0]
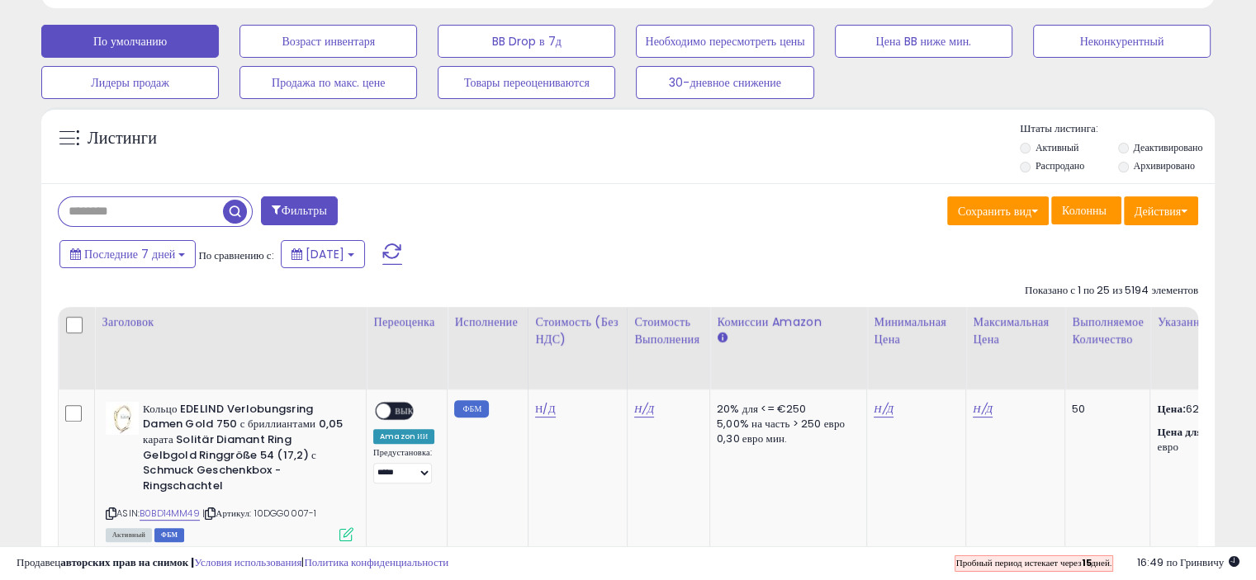
click at [97, 214] on input "text" at bounding box center [141, 211] width 164 height 29
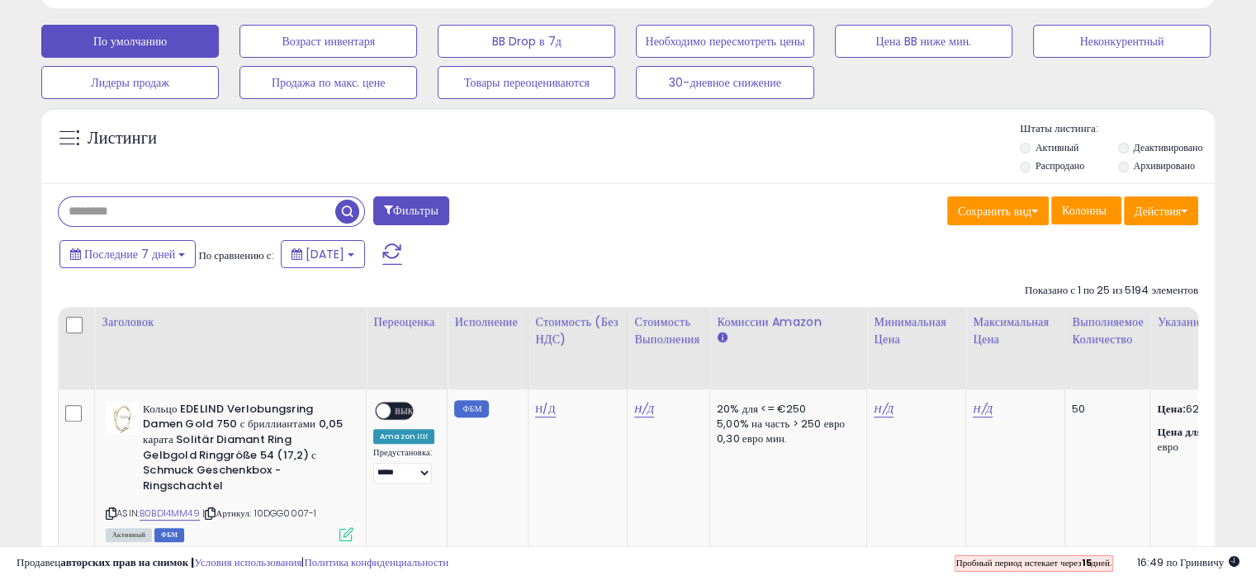
paste input "**********"
type input "**********"
click at [400, 204] on font "Фильтры" at bounding box center [415, 210] width 45 height 17
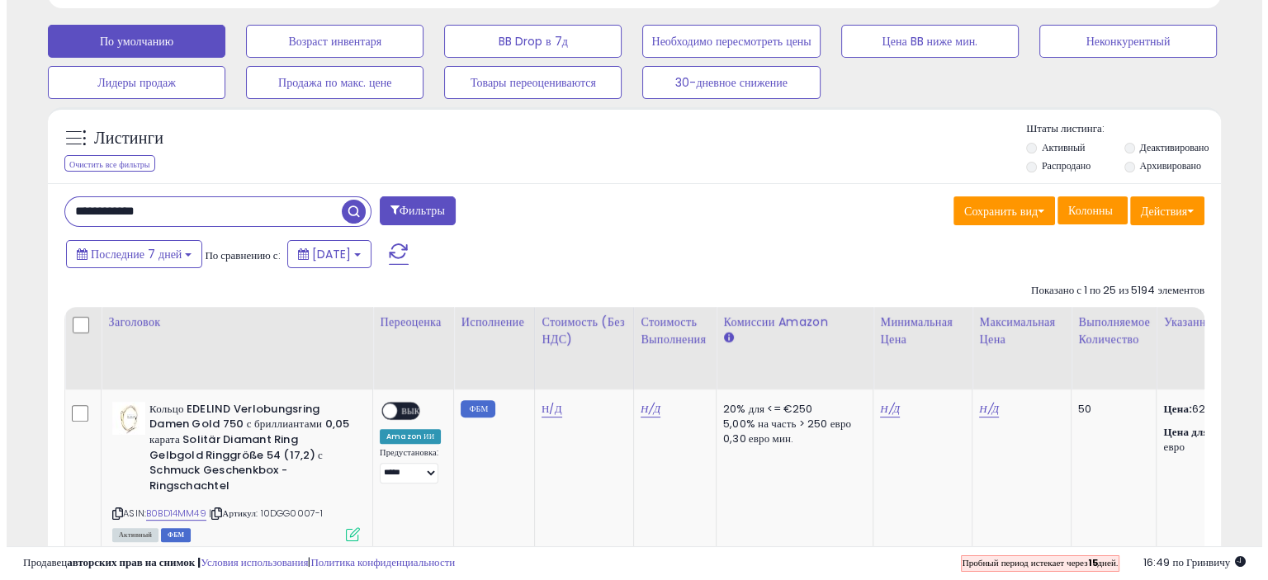
scroll to position [338, 687]
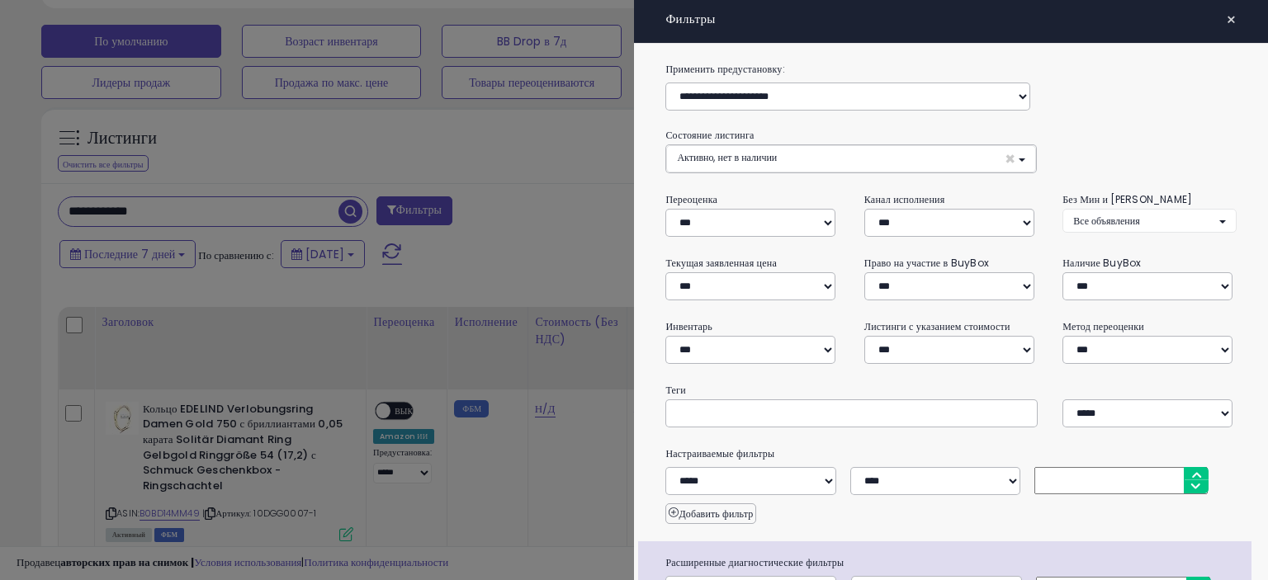
click at [1226, 18] on font "×" at bounding box center [1231, 19] width 11 height 23
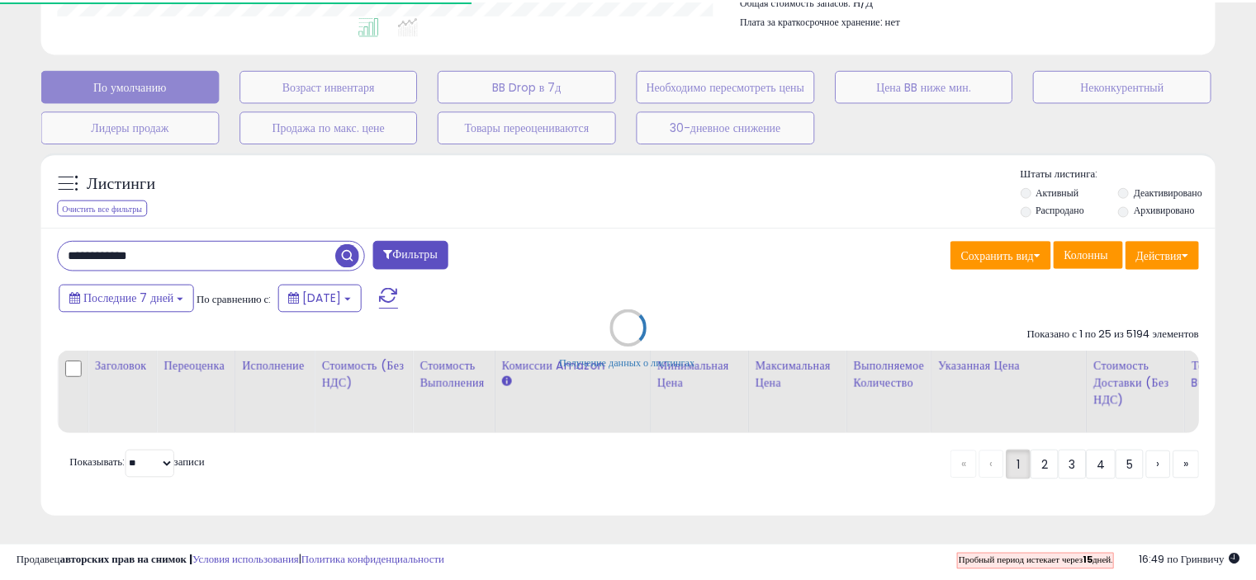
scroll to position [825153, 824812]
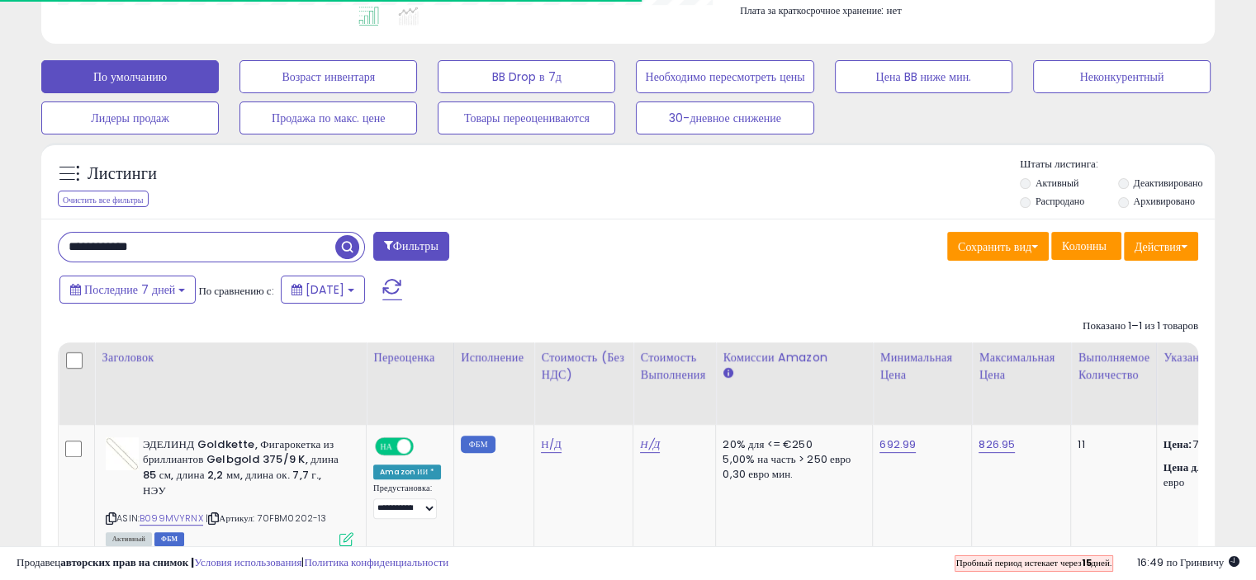
click at [346, 239] on span "button" at bounding box center [347, 247] width 24 height 24
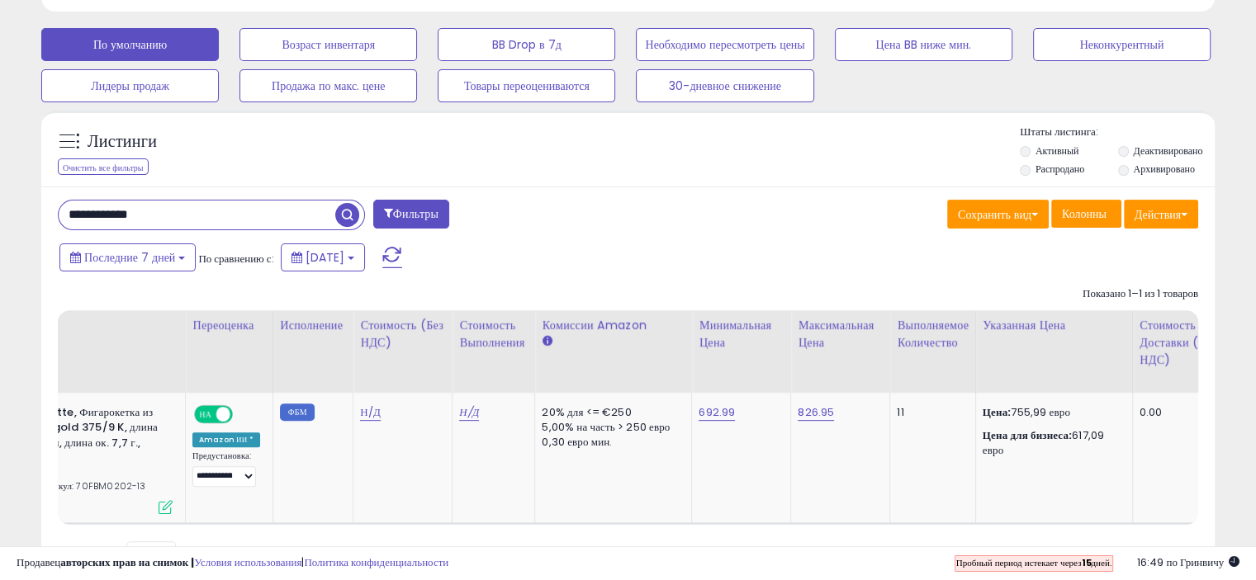
scroll to position [0, 0]
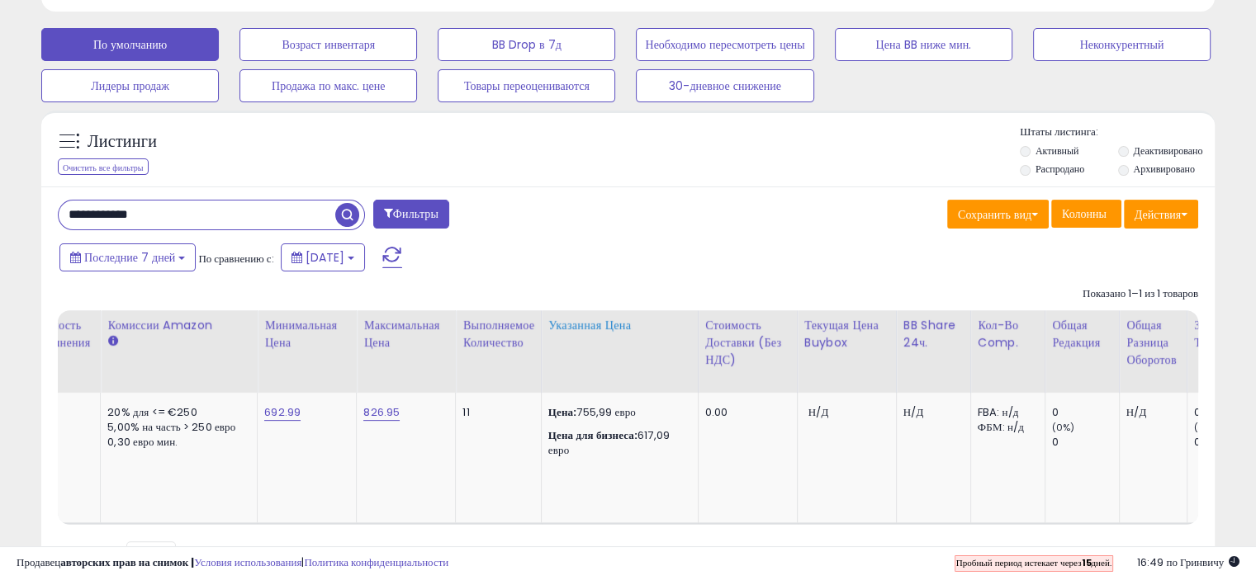
click at [595, 324] on font "Указанная цена" at bounding box center [589, 325] width 83 height 17
click at [549, 337] on icon at bounding box center [554, 342] width 12 height 12
click at [571, 325] on font "Указанная цена" at bounding box center [589, 325] width 83 height 17
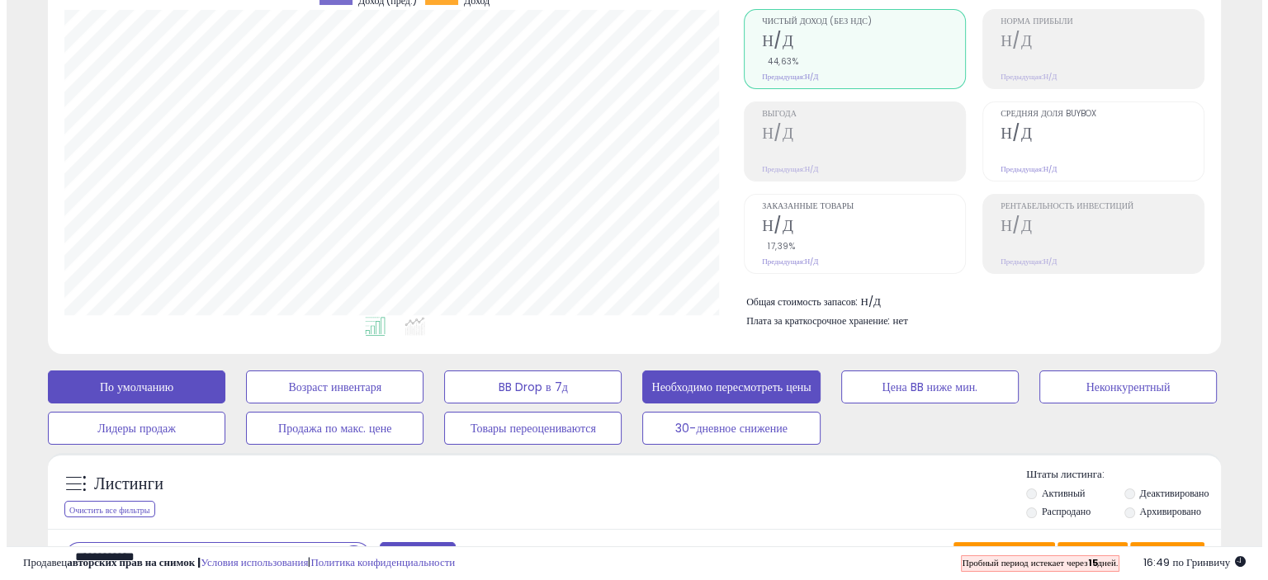
scroll to position [162, 0]
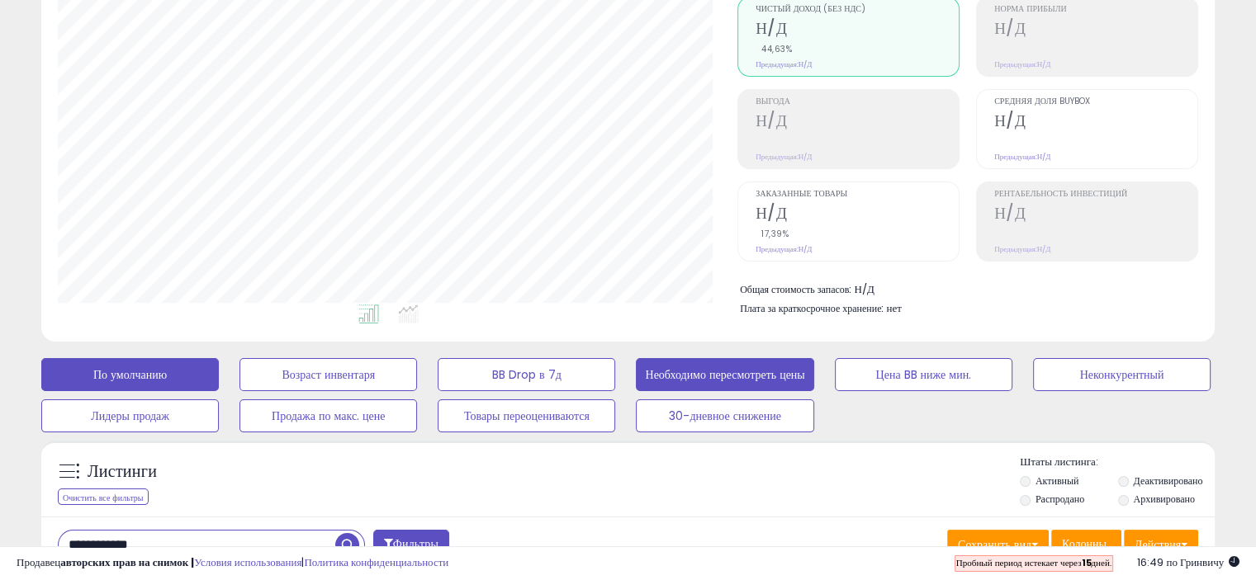
click at [676, 379] on font "Необходимо пересмотреть цены" at bounding box center [724, 375] width 159 height 17
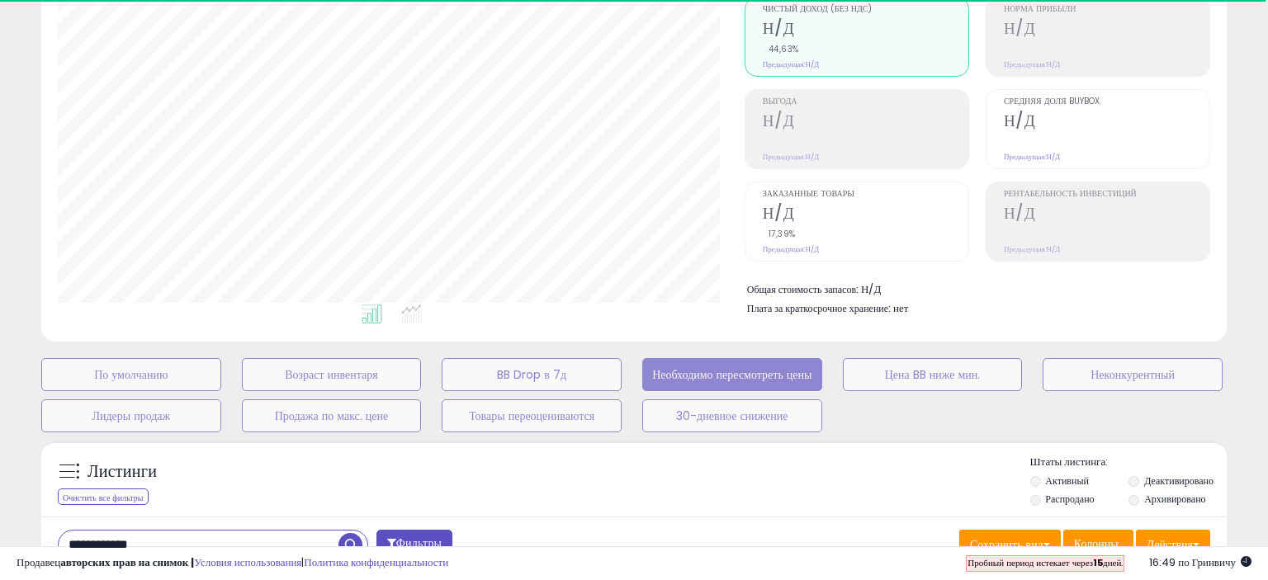
select select "**"
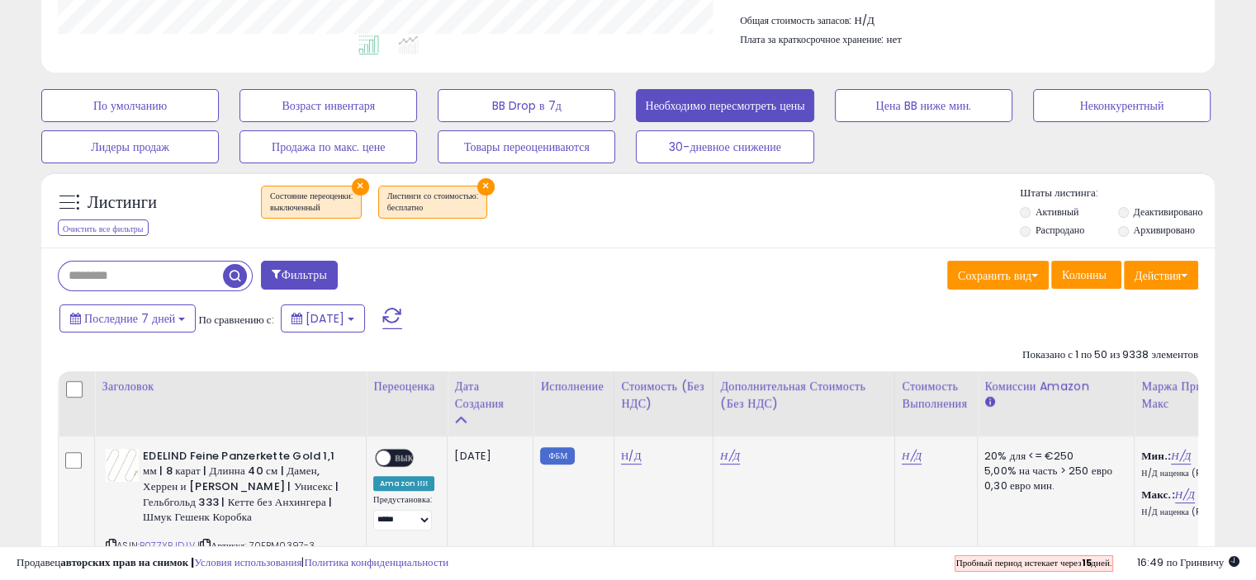
scroll to position [409, 0]
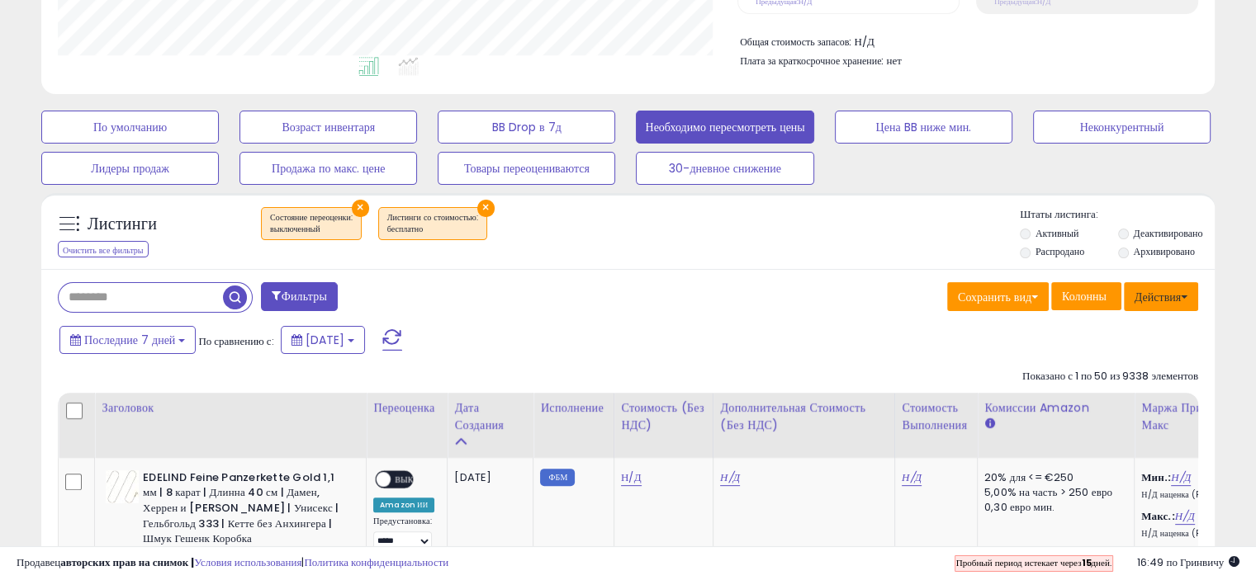
click at [1182, 296] on span at bounding box center [1183, 297] width 7 height 3
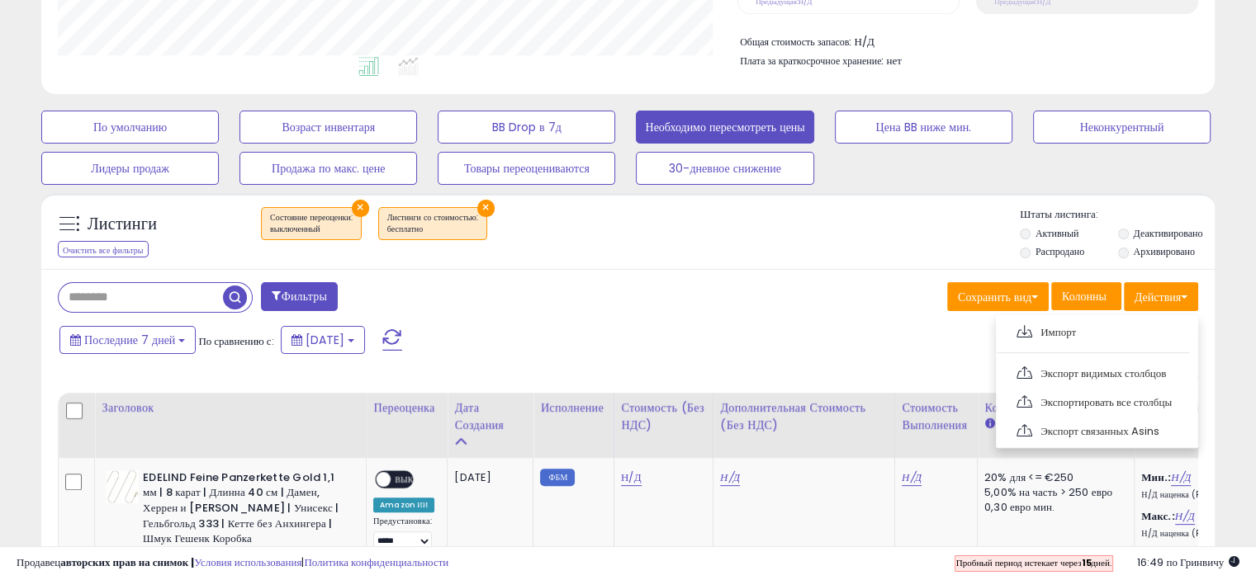
click at [582, 324] on div "Последние 7 дней По сравнению с: 03.09.09" at bounding box center [482, 342] width 855 height 37
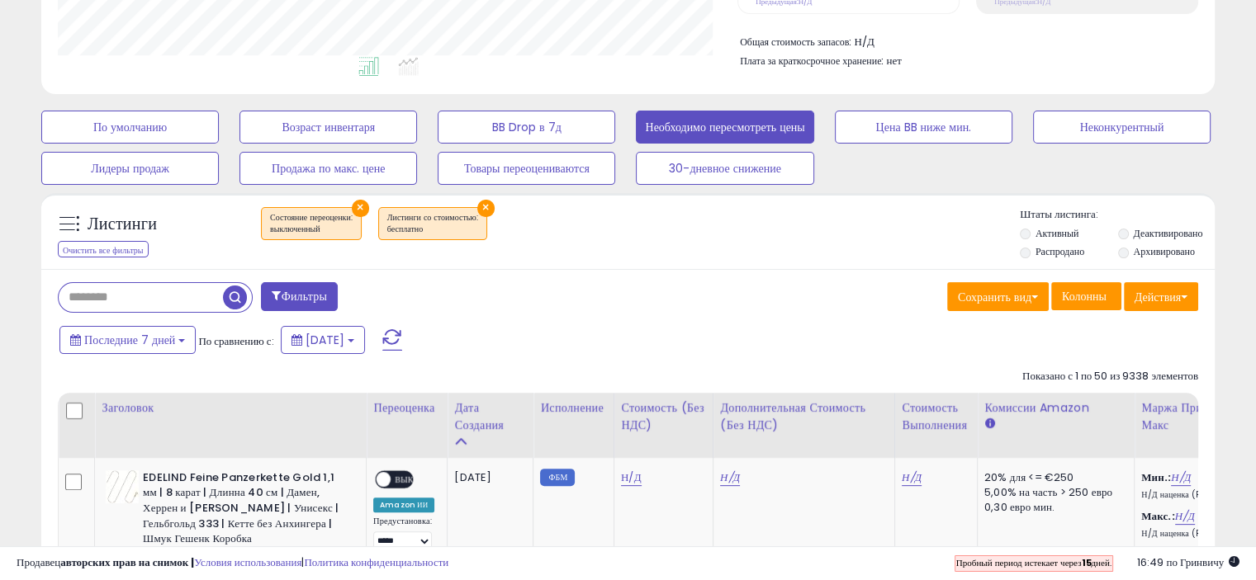
click at [66, 217] on span at bounding box center [69, 224] width 21 height 21
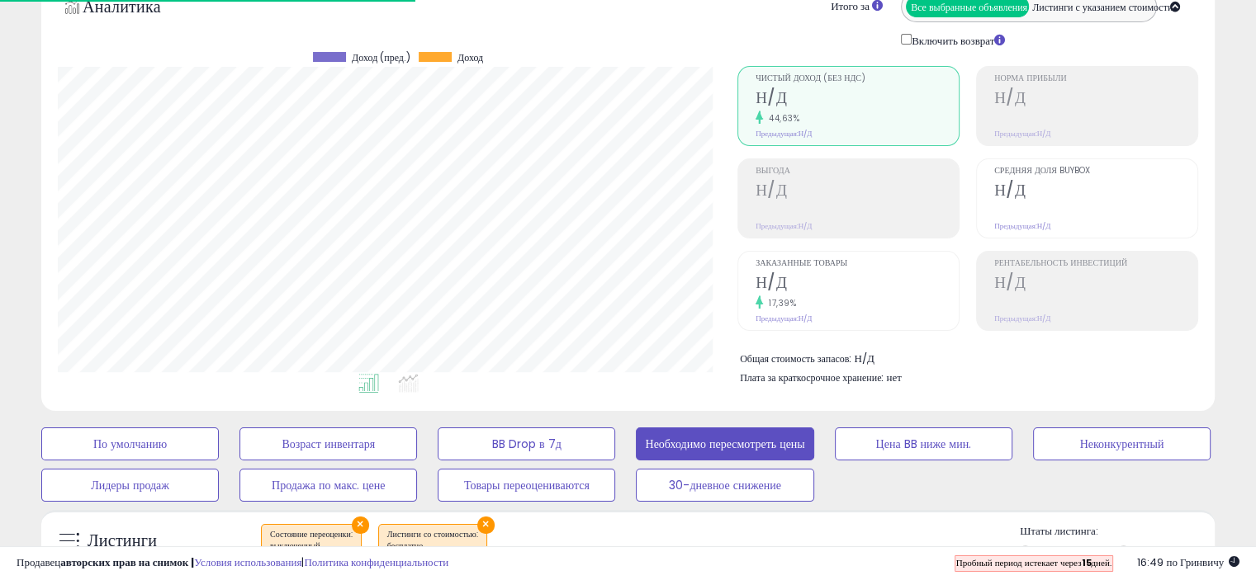
scroll to position [0, 0]
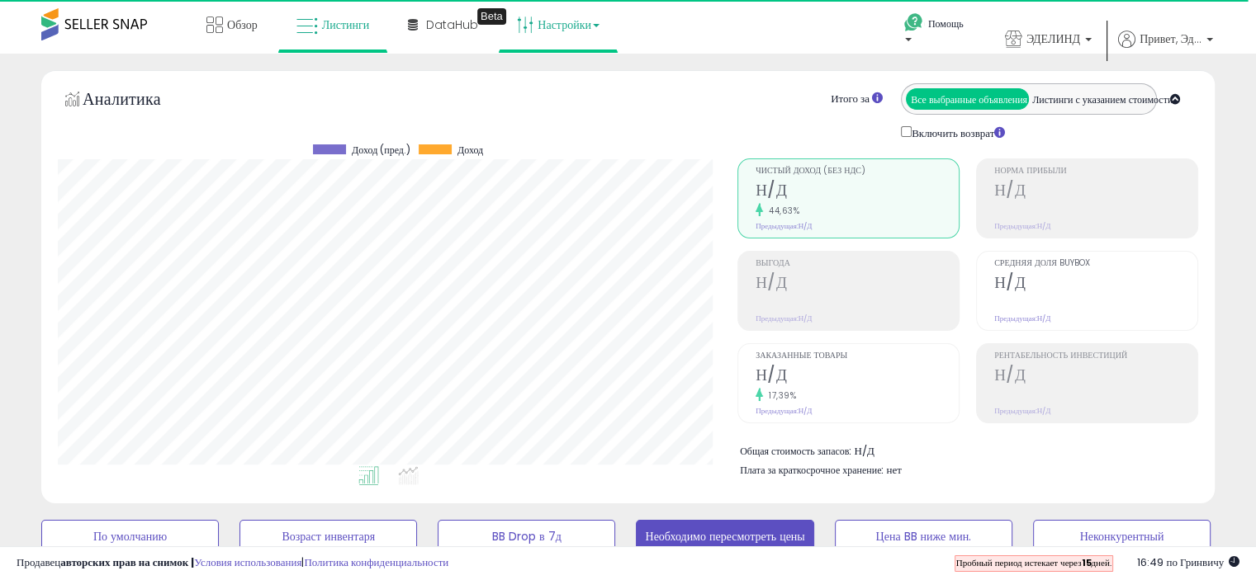
click at [578, 15] on link "Настройки" at bounding box center [557, 25] width 107 height 50
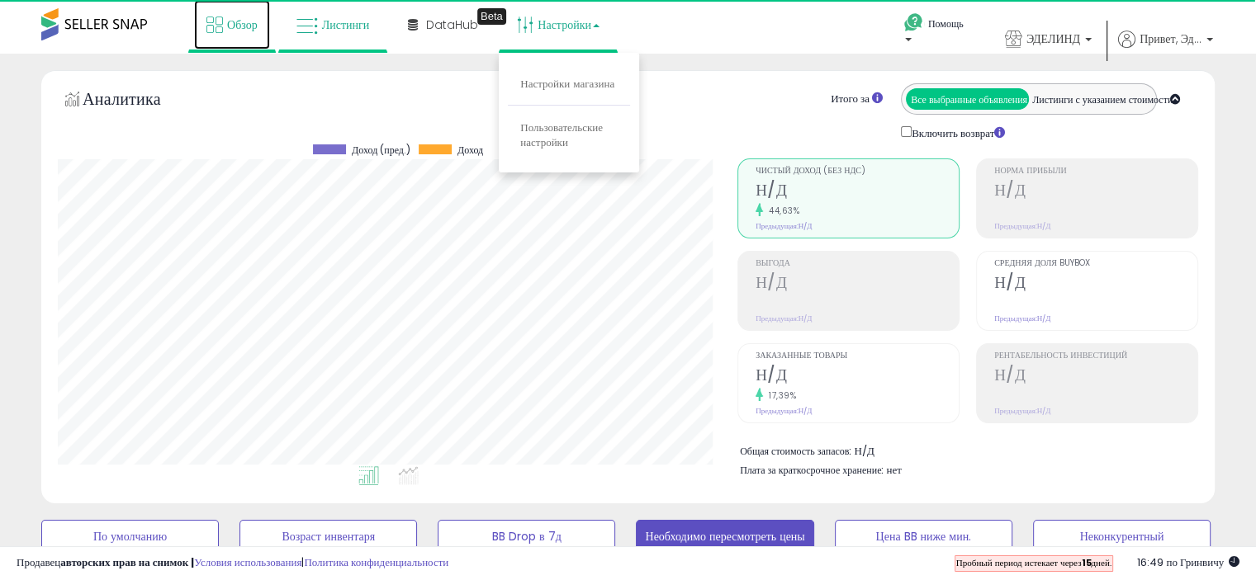
click at [211, 28] on icon at bounding box center [214, 25] width 17 height 17
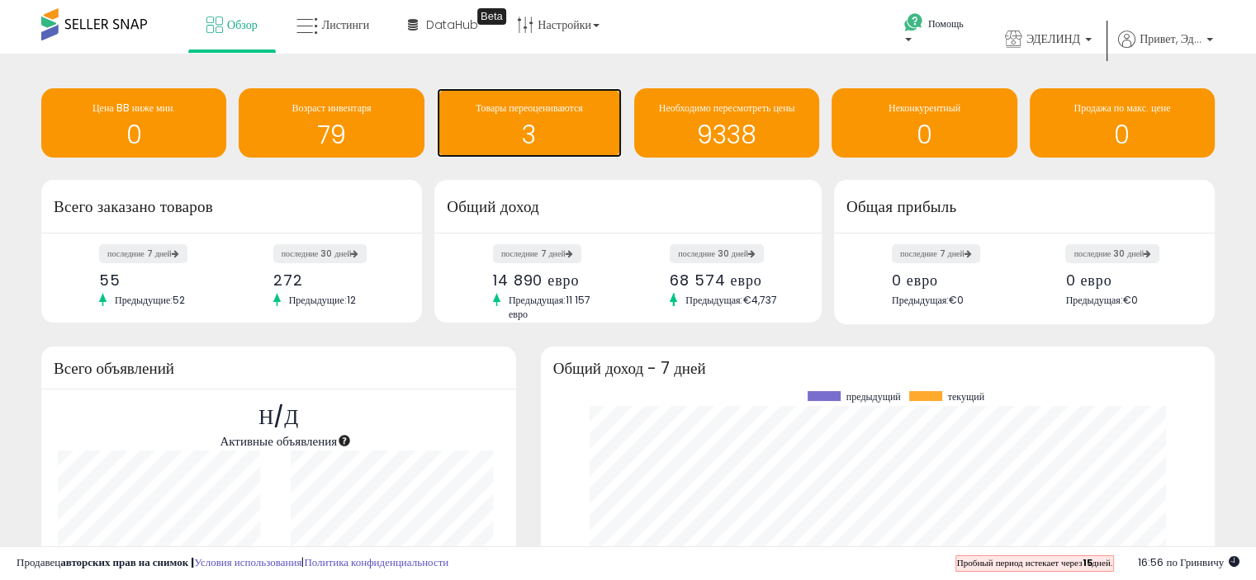
click at [529, 111] on font "Товары переоцениваются" at bounding box center [528, 108] width 107 height 14
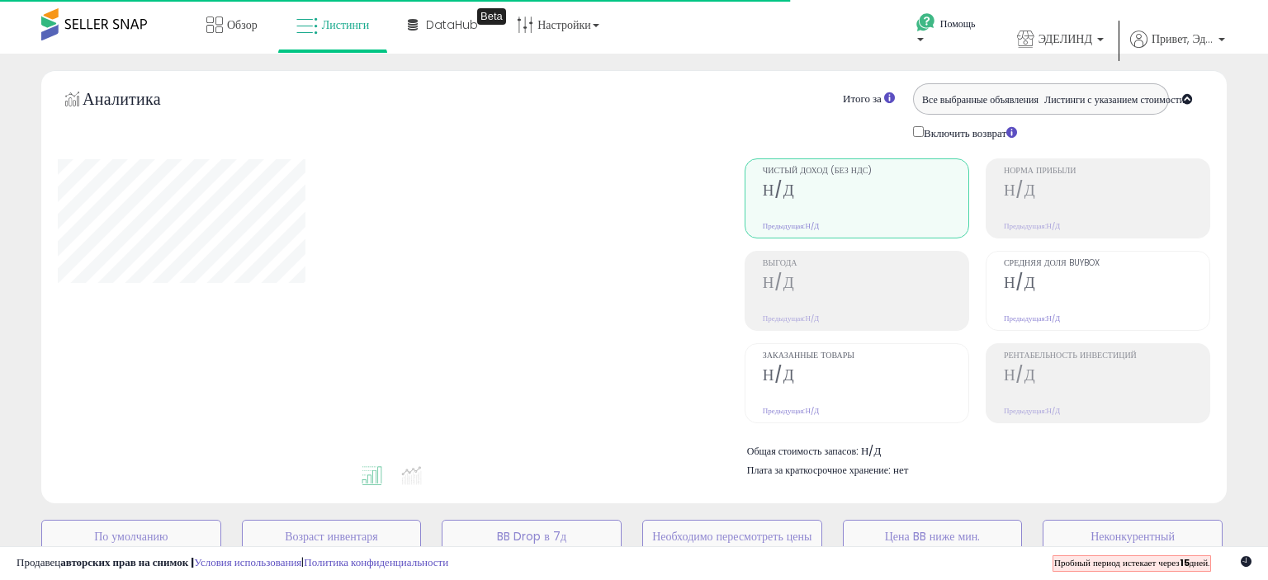
select select "**"
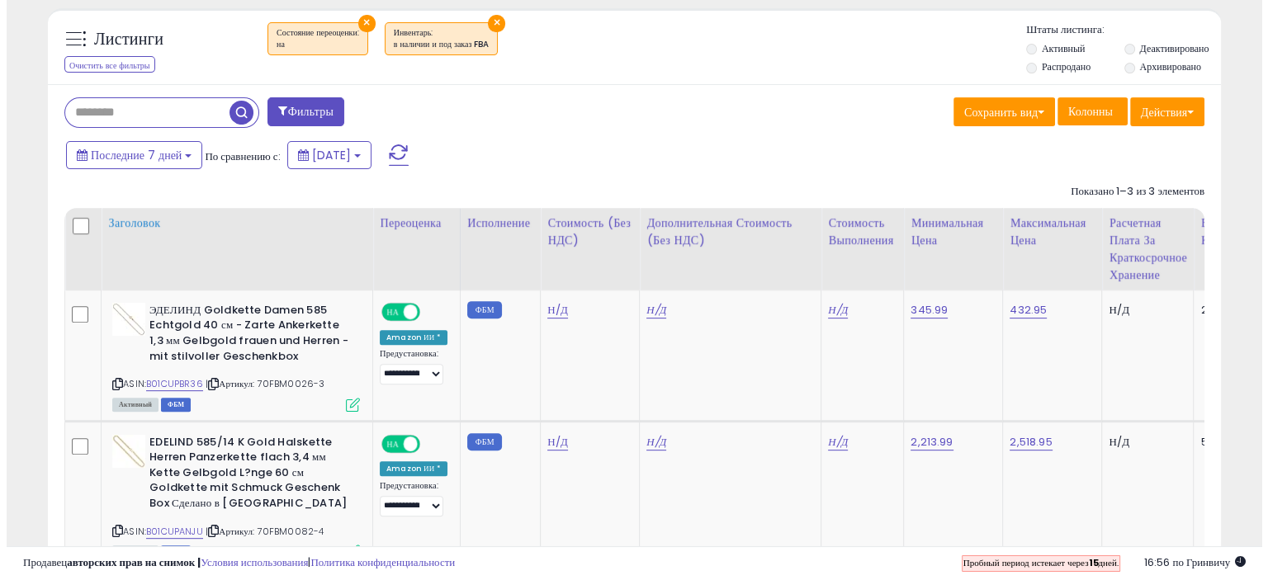
scroll to position [825, 0]
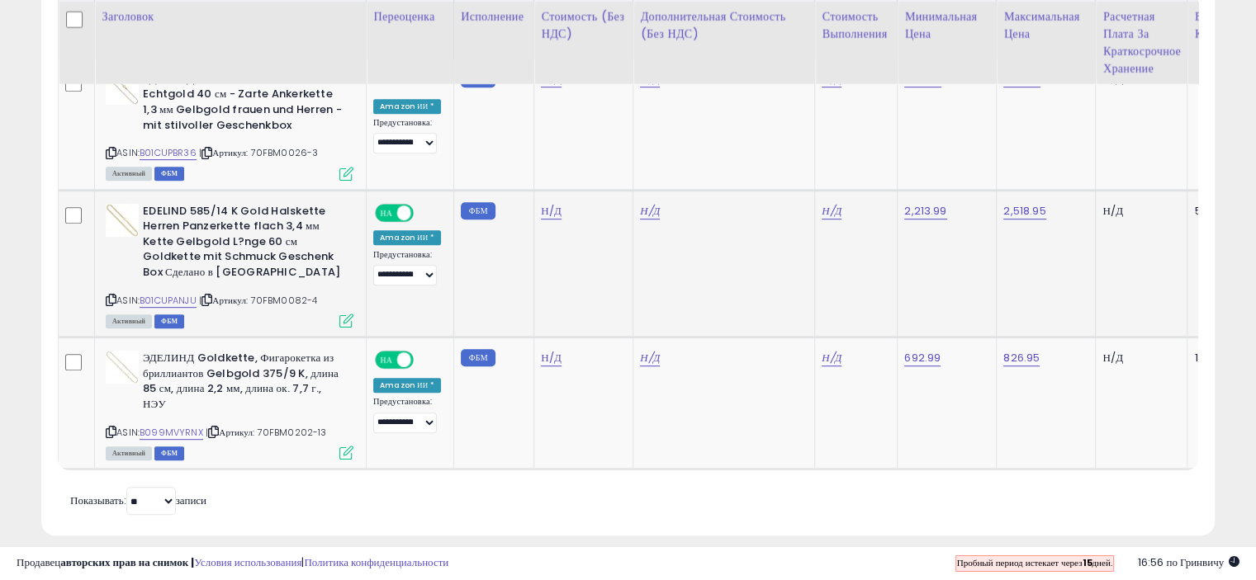
click at [349, 319] on icon at bounding box center [346, 321] width 14 height 14
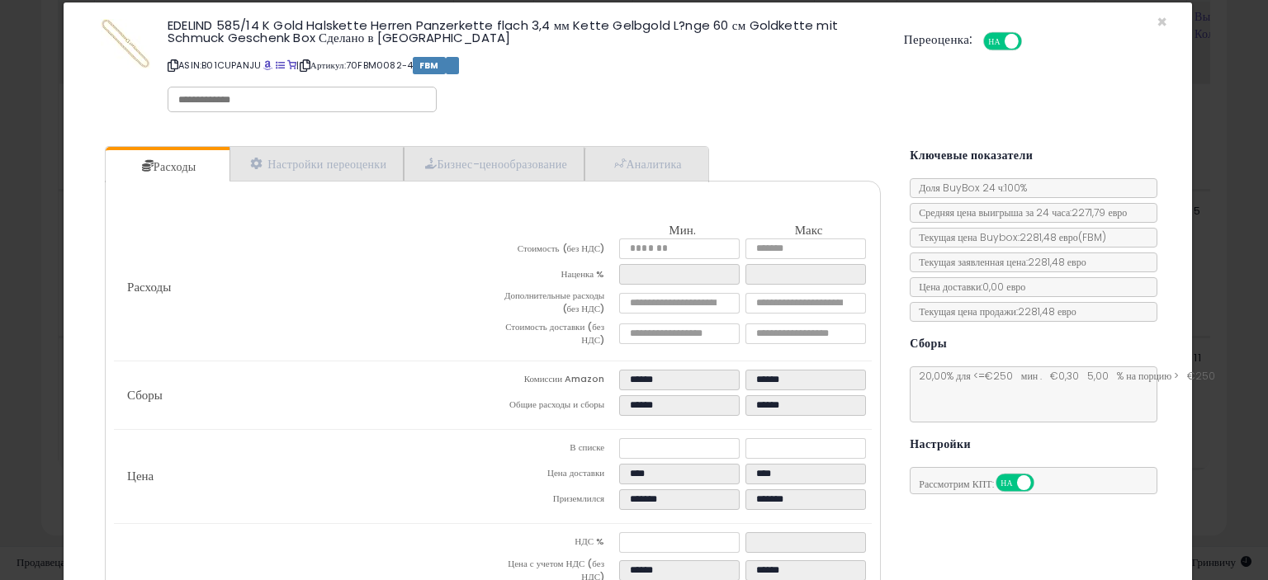
scroll to position [0, 0]
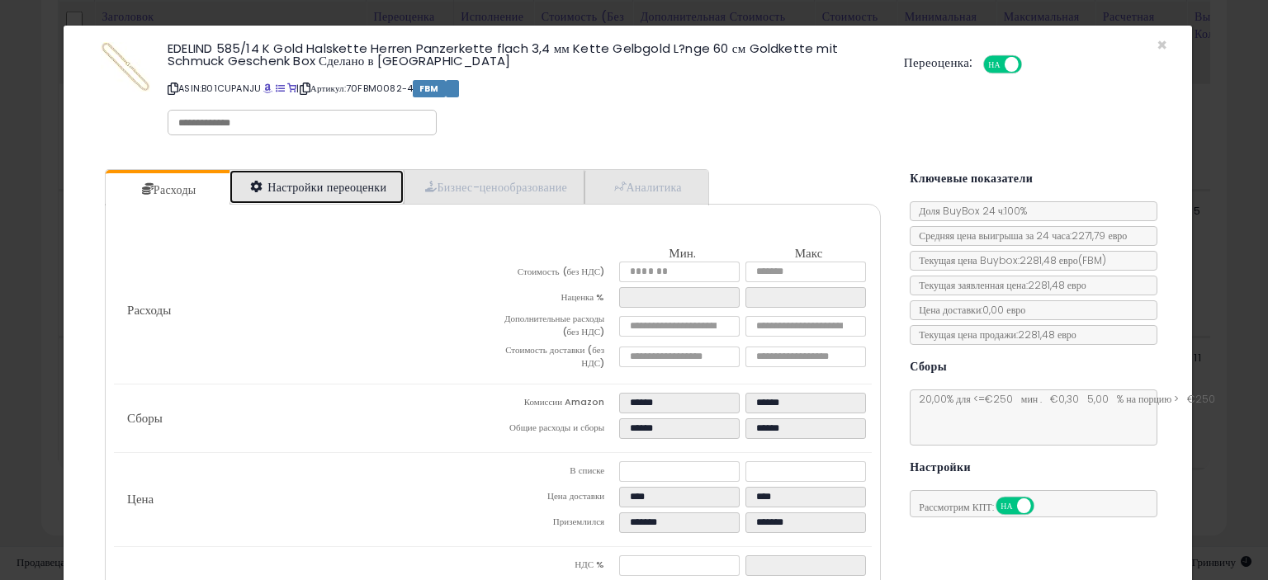
click at [321, 192] on font "Настройки переоценки" at bounding box center [326, 187] width 119 height 17
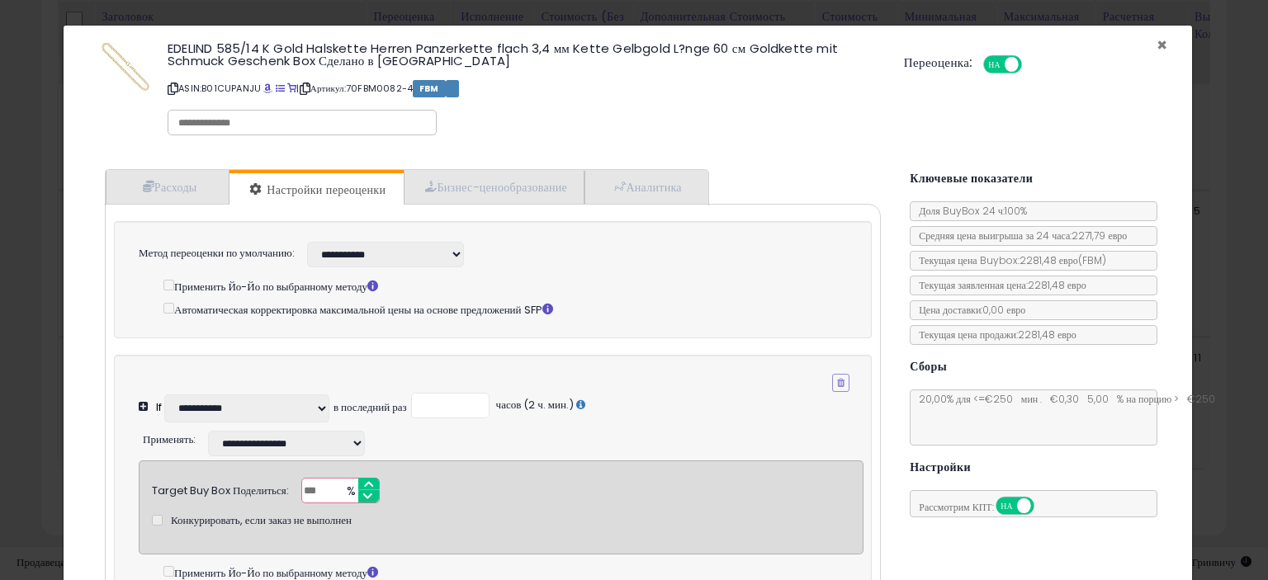
click at [1157, 41] on font "×" at bounding box center [1162, 45] width 11 height 24
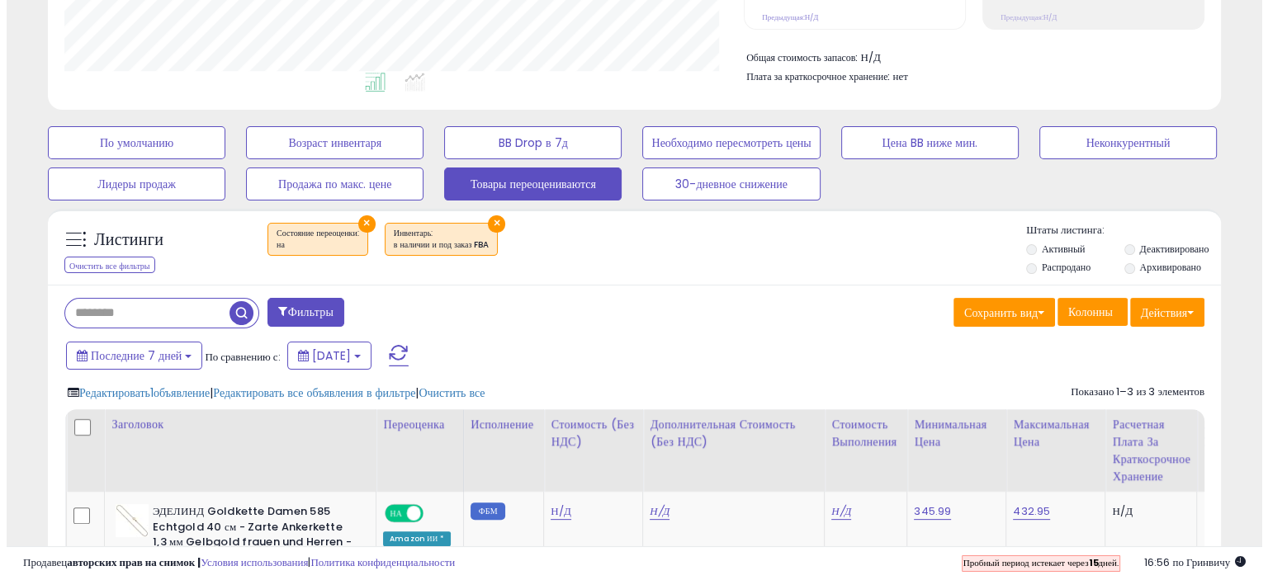
scroll to position [357, 0]
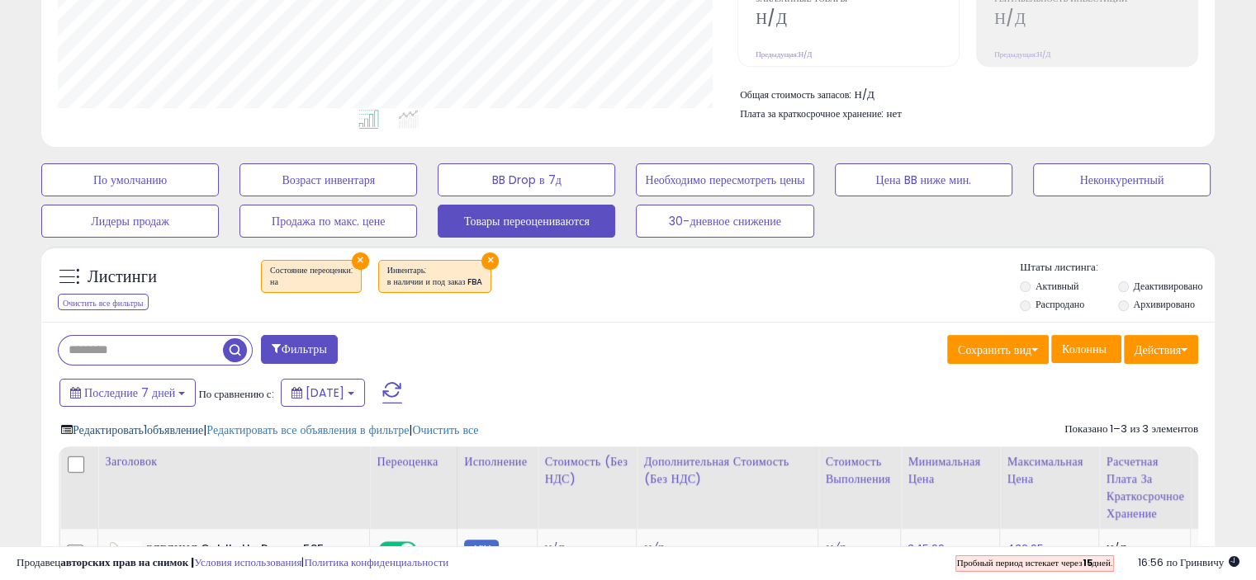
click at [143, 433] on font "Редактировать" at bounding box center [108, 430] width 71 height 17
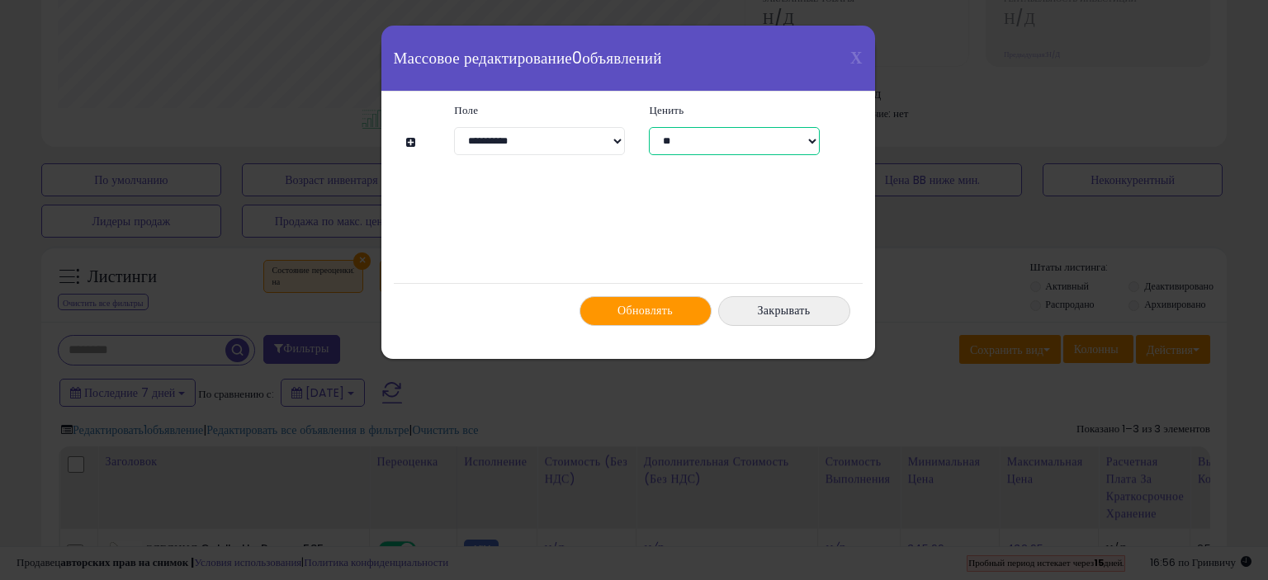
click at [807, 141] on select "**********" at bounding box center [734, 141] width 170 height 28
click at [538, 206] on div "**********" at bounding box center [628, 215] width 444 height 247
click at [850, 62] on font "Х" at bounding box center [856, 57] width 12 height 23
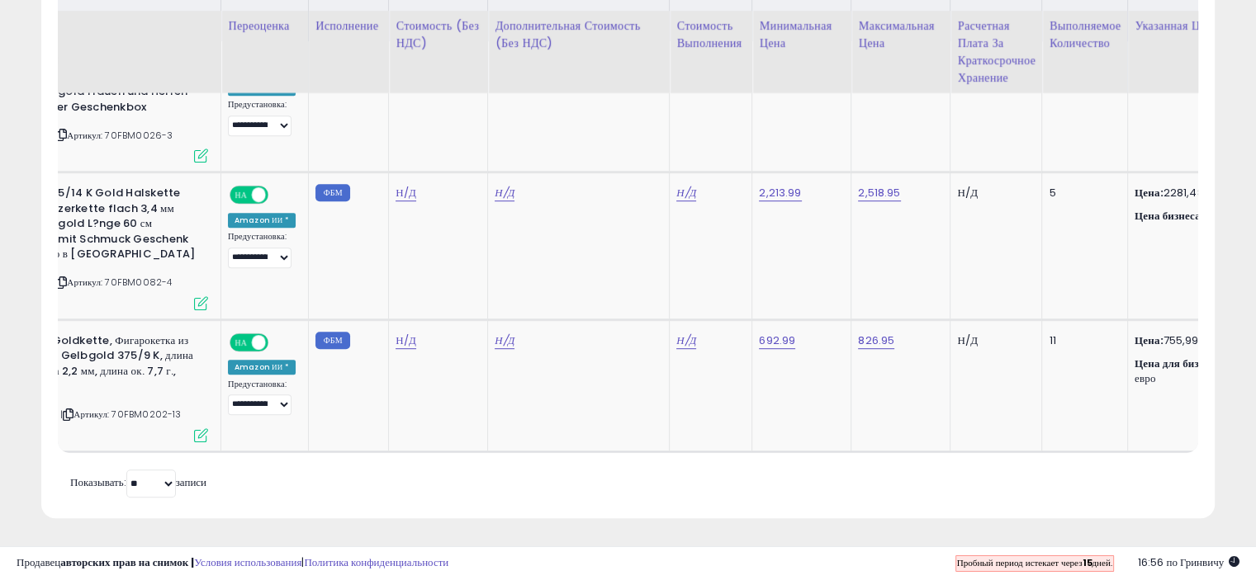
scroll to position [0, 0]
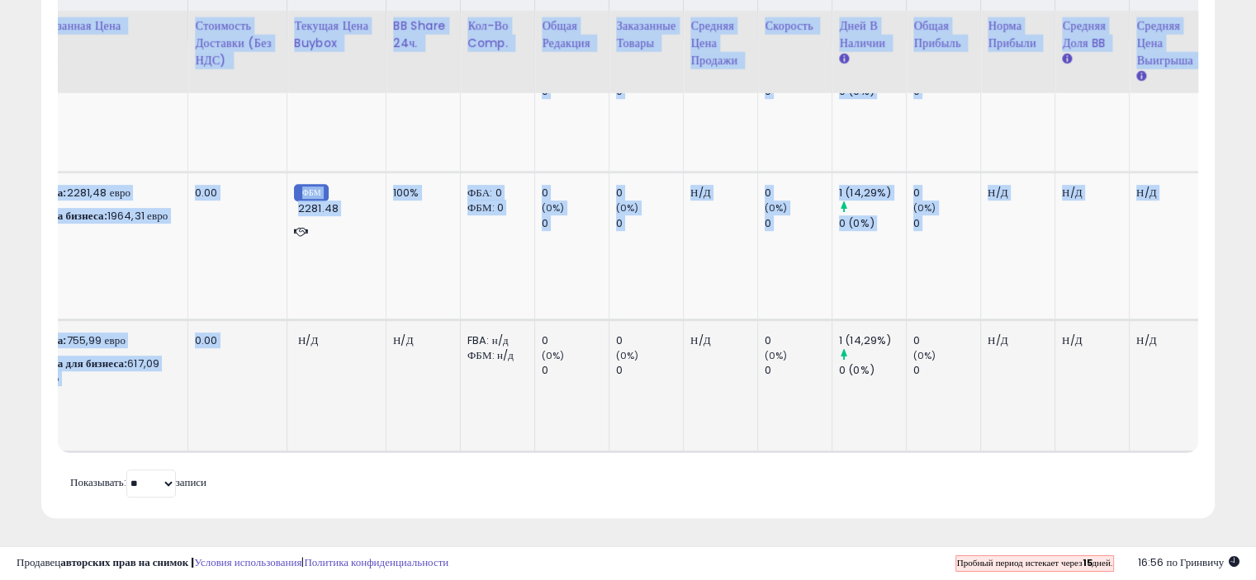
drag, startPoint x: 1157, startPoint y: 537, endPoint x: 163, endPoint y: 425, distance: 999.3
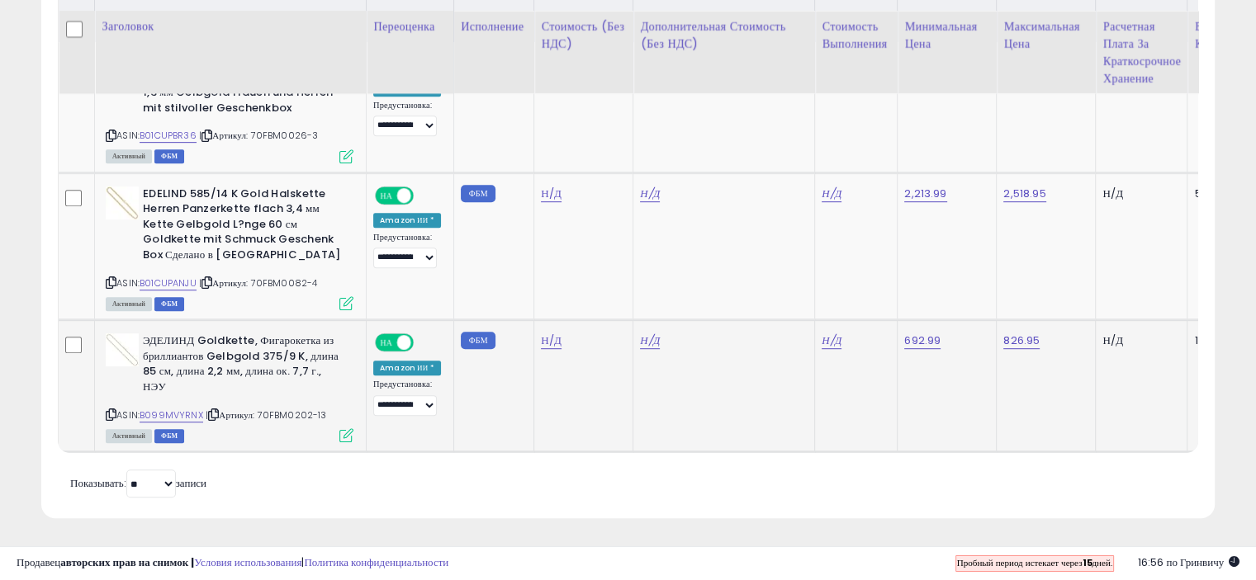
click at [69, 377] on td at bounding box center [77, 386] width 36 height 132
click at [73, 377] on td at bounding box center [77, 386] width 36 height 132
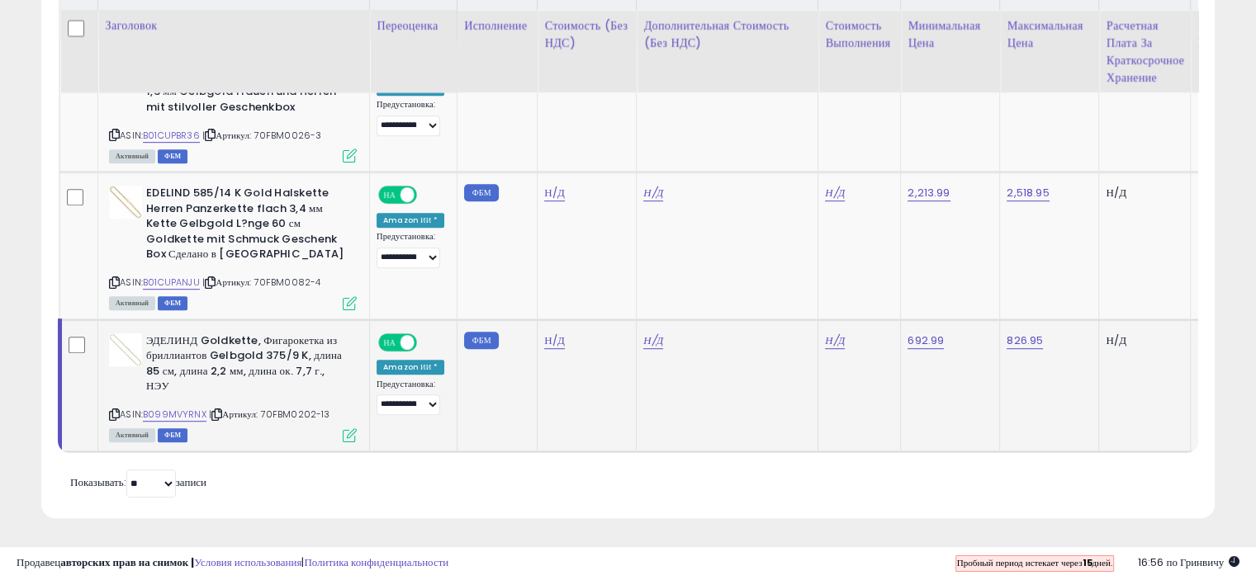
click at [78, 377] on td at bounding box center [79, 385] width 38 height 132
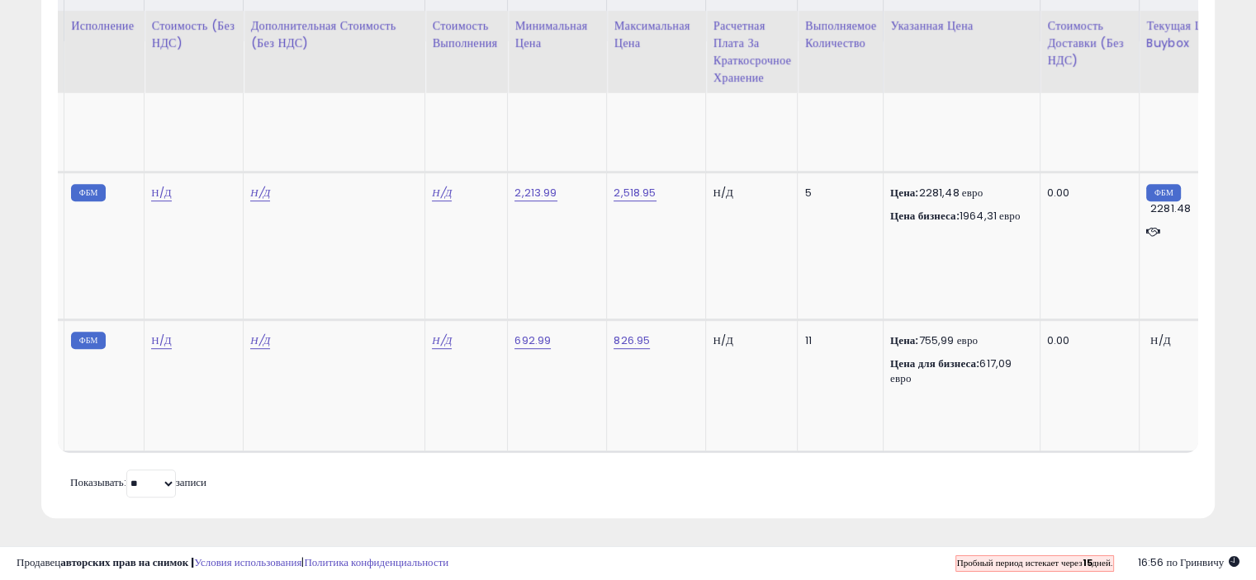
scroll to position [0, 248]
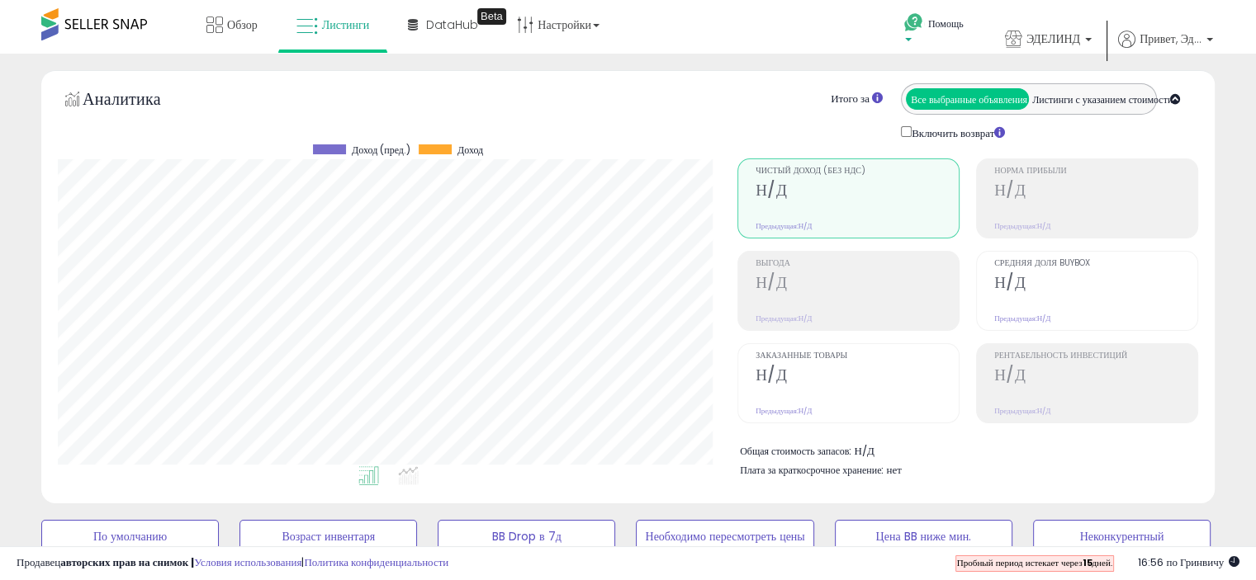
click at [908, 38] on b at bounding box center [908, 44] width 7 height 12
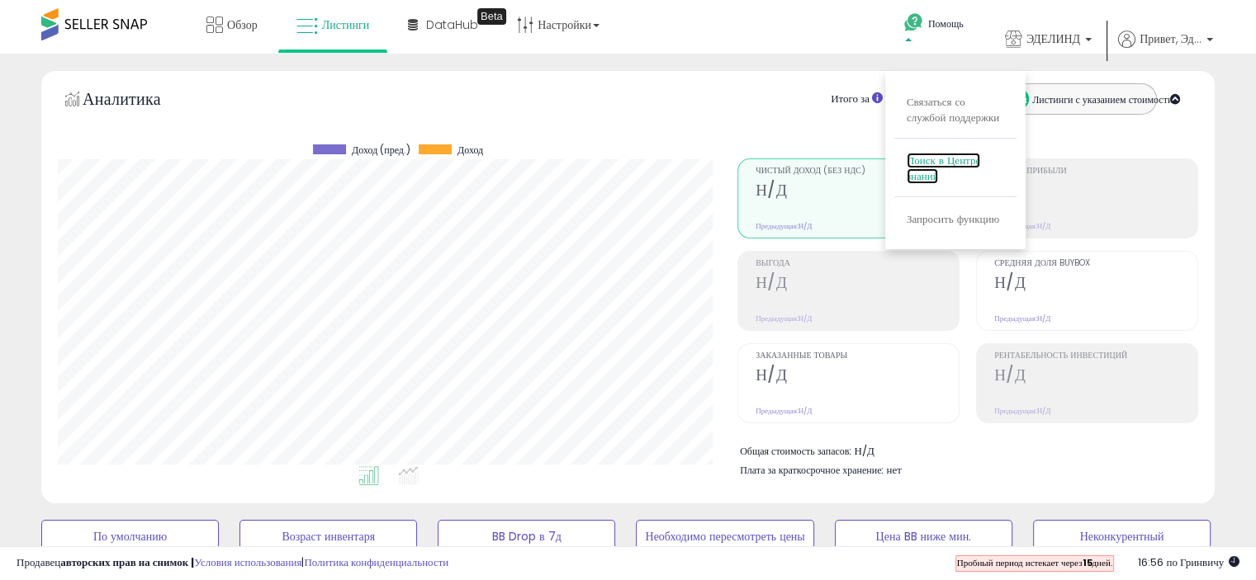
click at [920, 166] on font "Поиск в Центре знаний" at bounding box center [942, 168] width 73 height 31
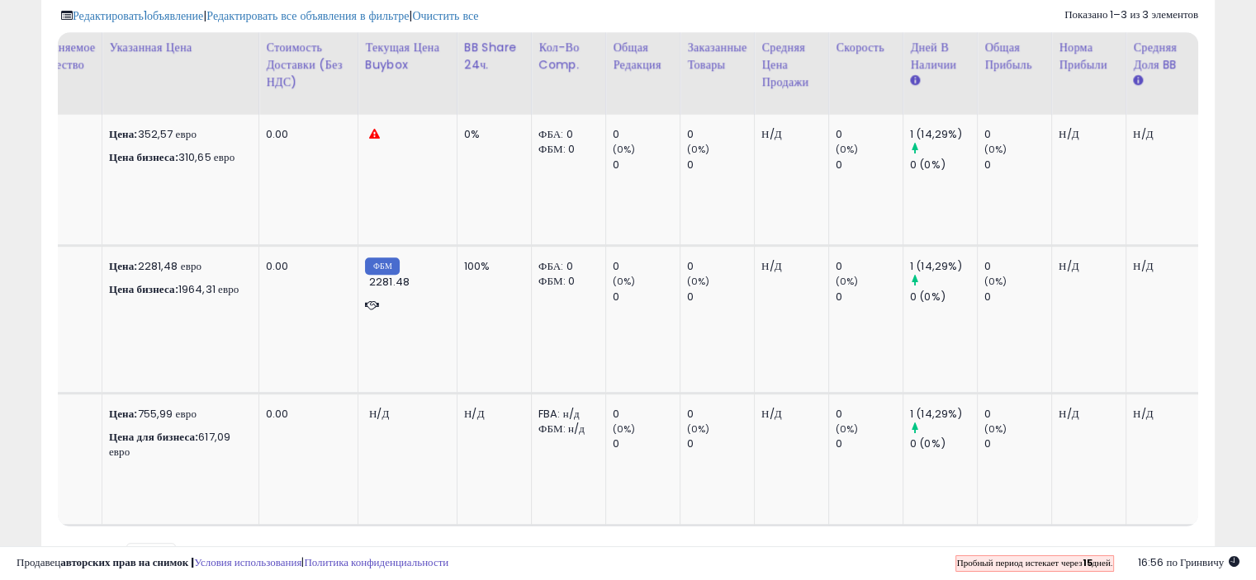
scroll to position [0, 1127]
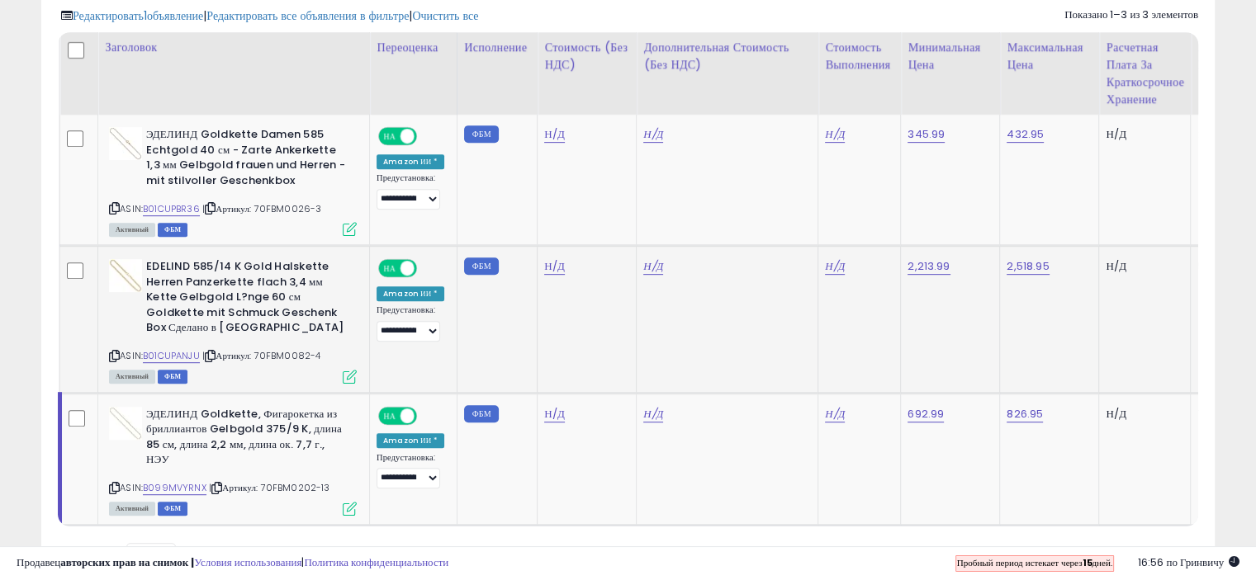
click at [350, 376] on icon at bounding box center [350, 377] width 14 height 14
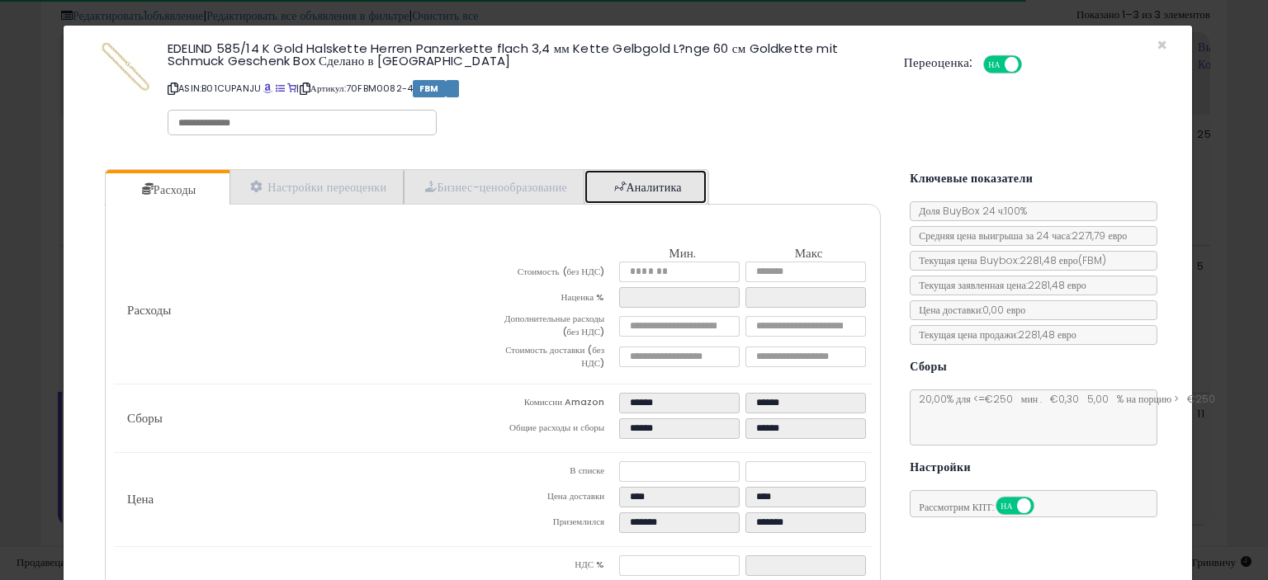
click at [617, 193] on link "Аналитика" at bounding box center [645, 187] width 122 height 34
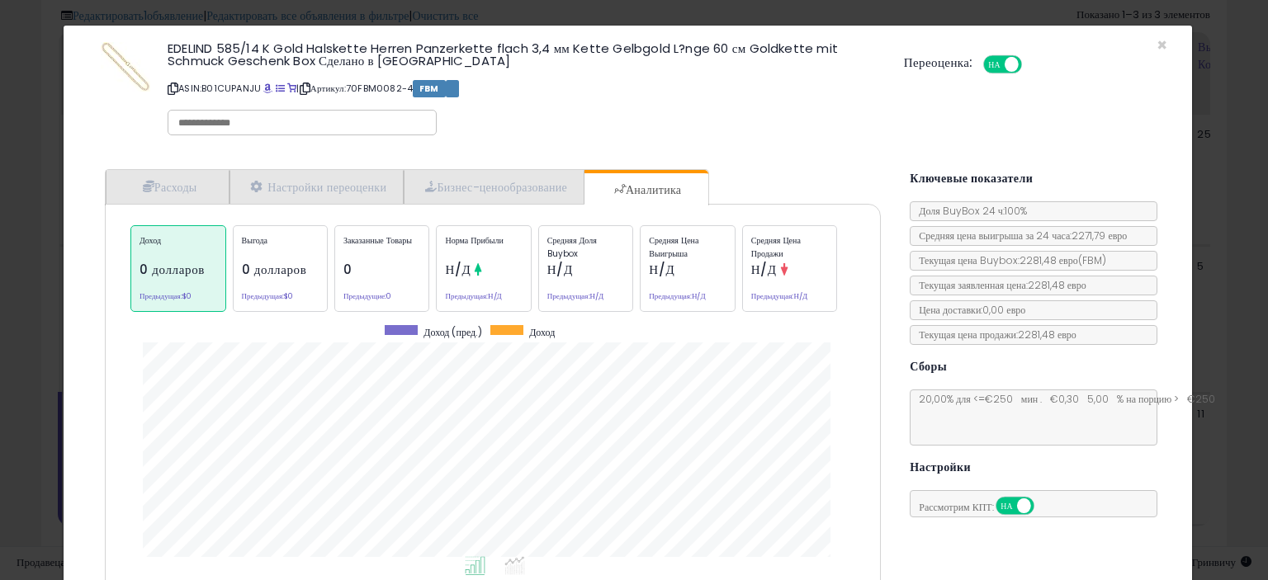
click at [483, 273] on div "Норма прибыли Н/Д Предыдущая: Н/Д" at bounding box center [483, 268] width 95 height 87
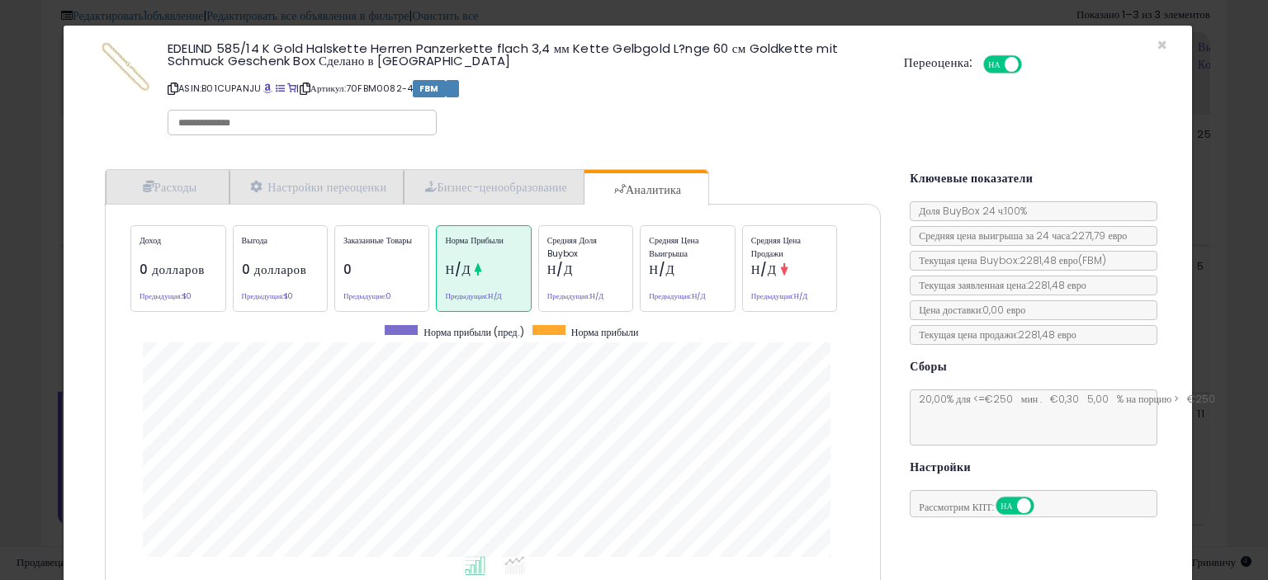
click at [574, 269] on div "Средняя доля Buybox Н/Д Предыдущая: Н/Д" at bounding box center [585, 268] width 95 height 87
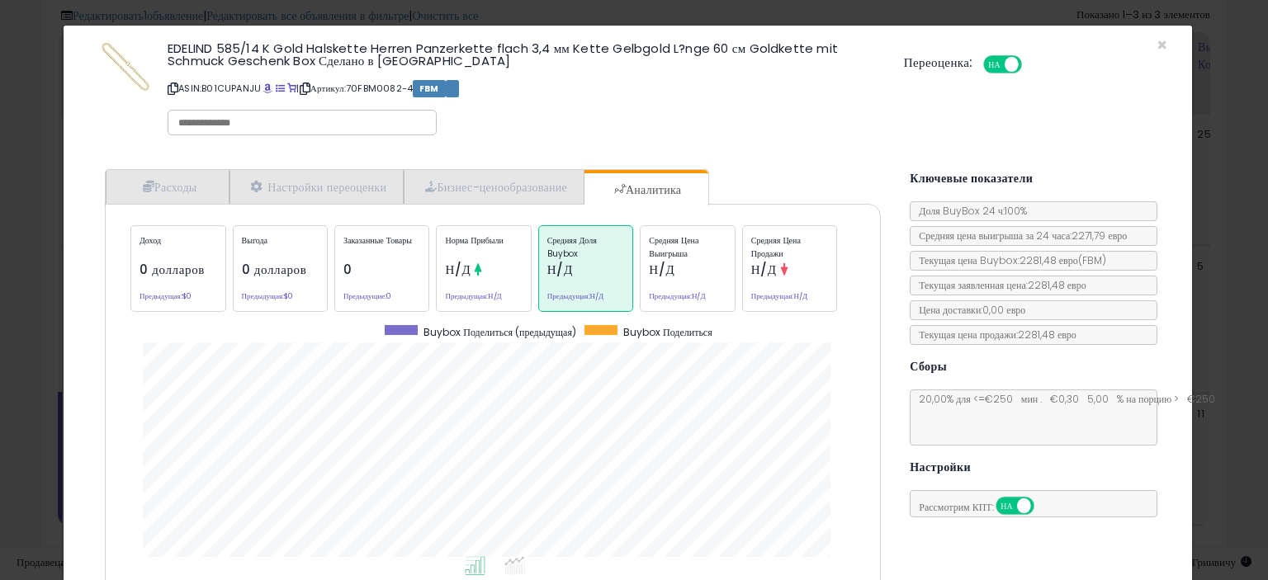
click at [680, 258] on p "Средняя цена выигрыша" at bounding box center [687, 246] width 77 height 25
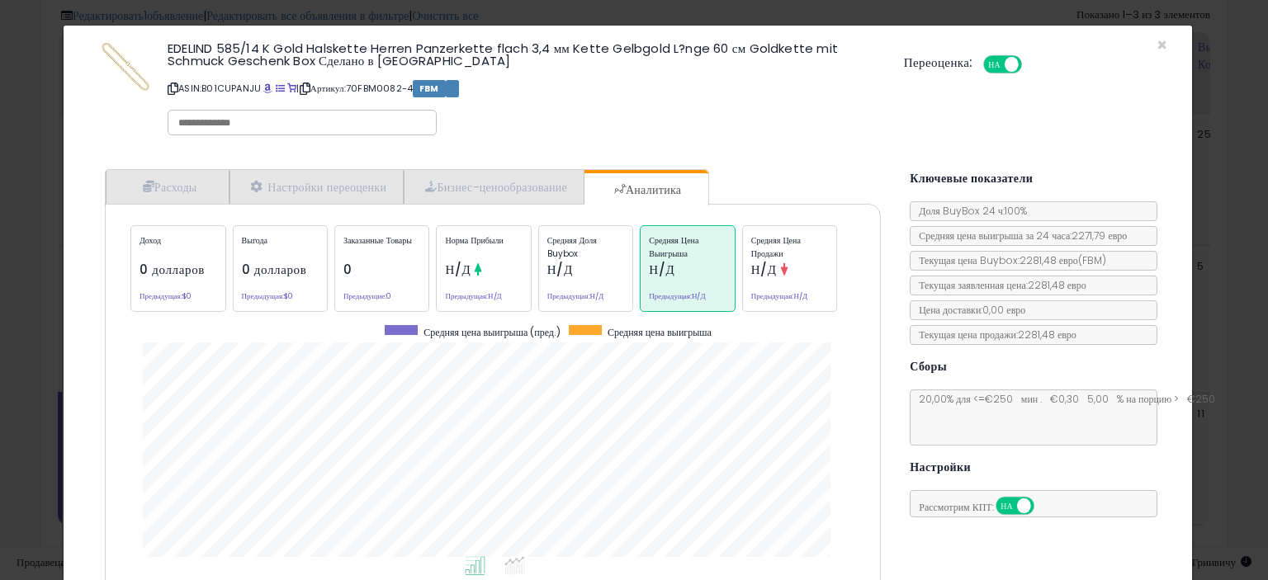
click at [679, 254] on font "Средняя цена выигрыша" at bounding box center [674, 247] width 50 height 26
click at [771, 275] on font "Н/Д" at bounding box center [764, 269] width 26 height 17
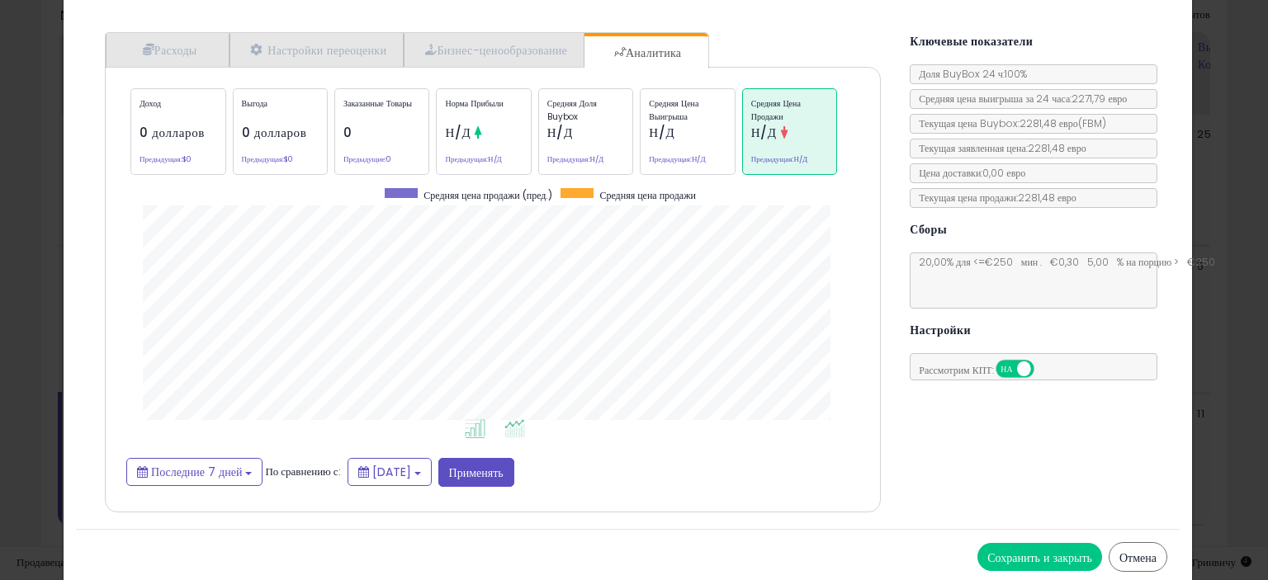
click at [515, 430] on icon at bounding box center [514, 428] width 21 height 19
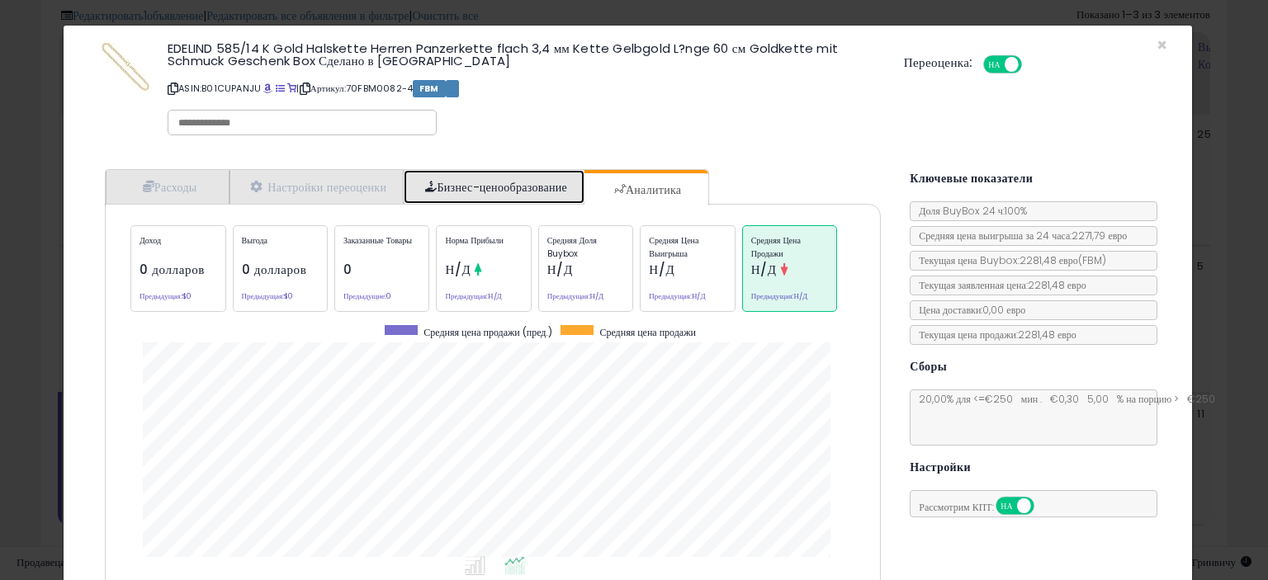
click at [481, 179] on font "Бизнес-ценообразование" at bounding box center [502, 187] width 130 height 17
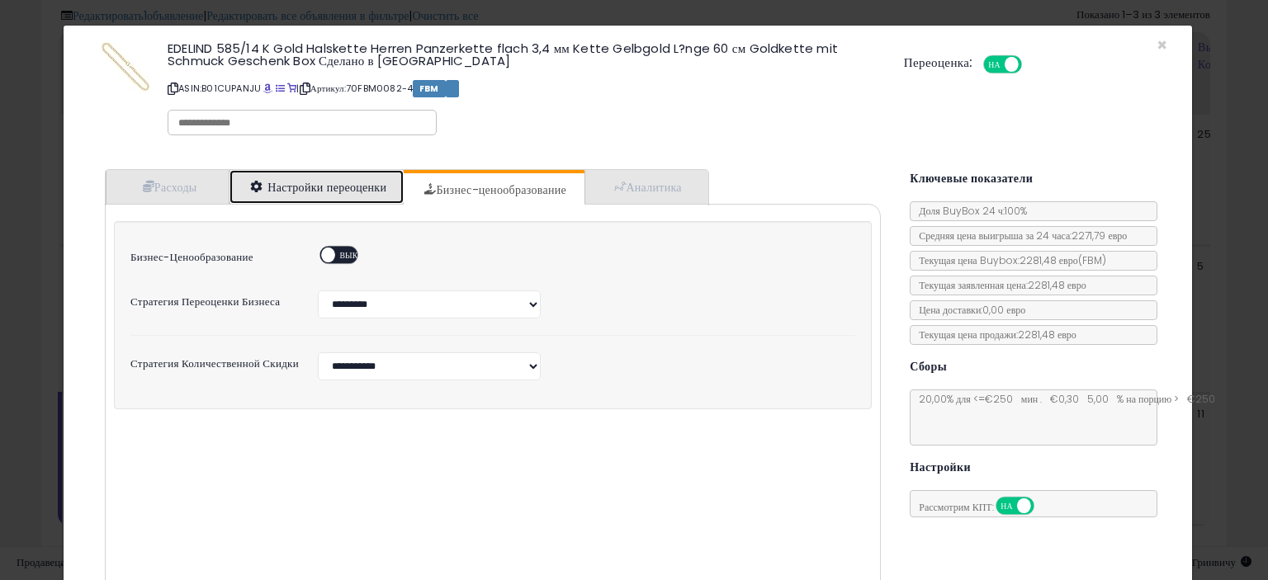
click at [310, 185] on font "Настройки переоценки" at bounding box center [326, 187] width 119 height 17
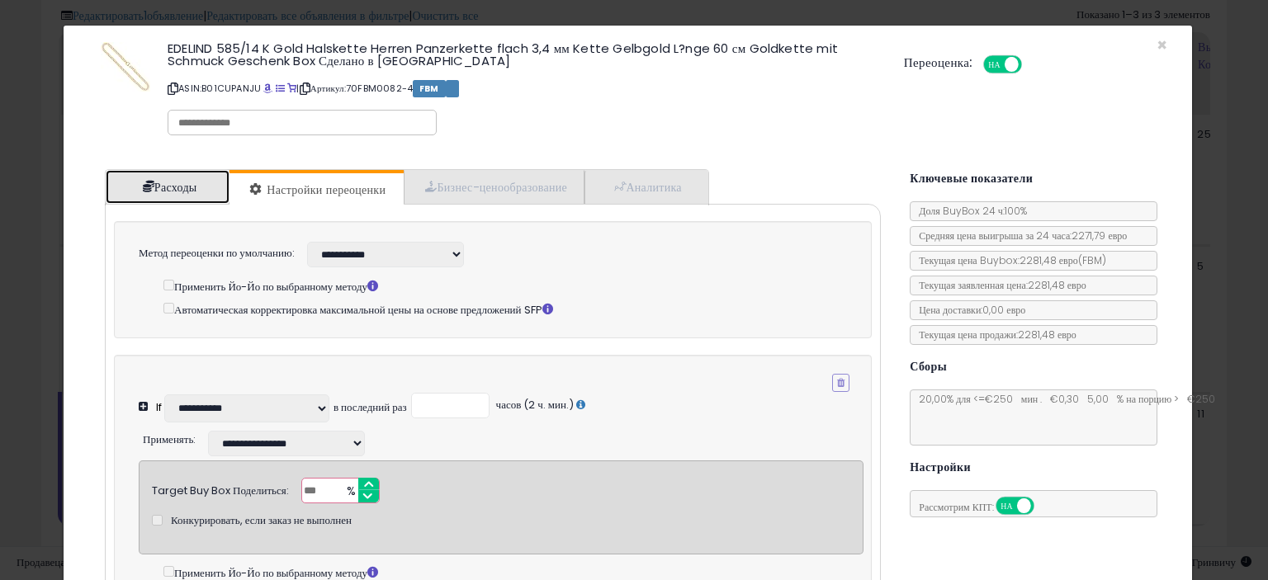
click at [158, 179] on font "Расходы" at bounding box center [175, 187] width 43 height 17
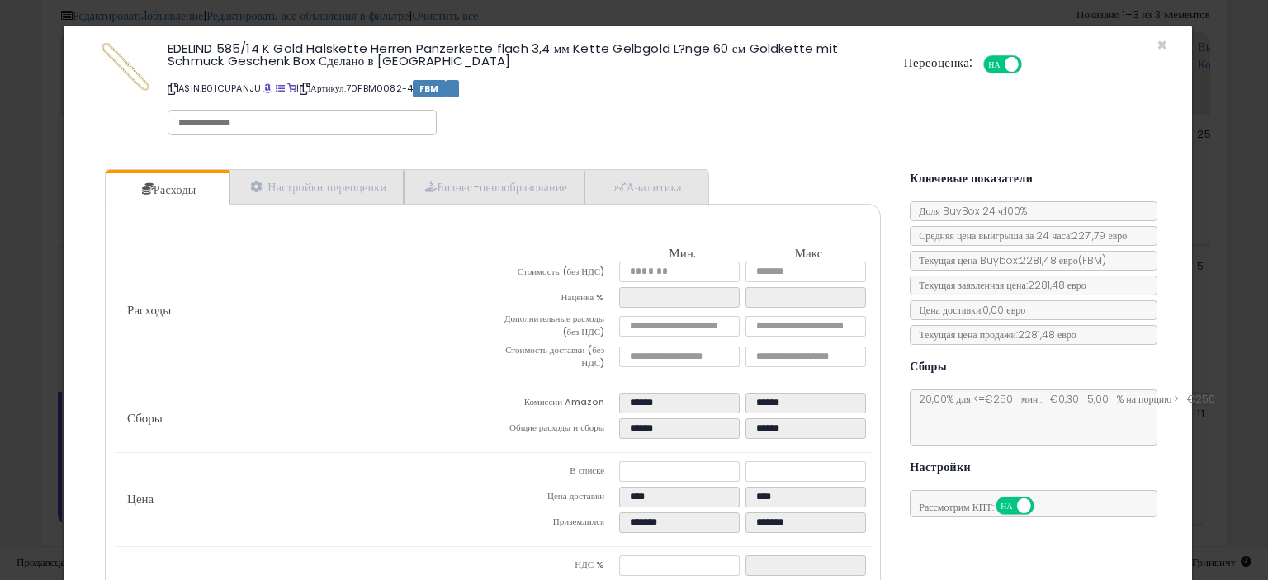
click at [1156, 43] on div "EDELIND 585/14 K Gold Halskette Herren Panzerkette flach 3,4 мм Kette Gelbgold …" at bounding box center [628, 91] width 1104 height 106
click at [1157, 39] on font "×" at bounding box center [1162, 45] width 11 height 24
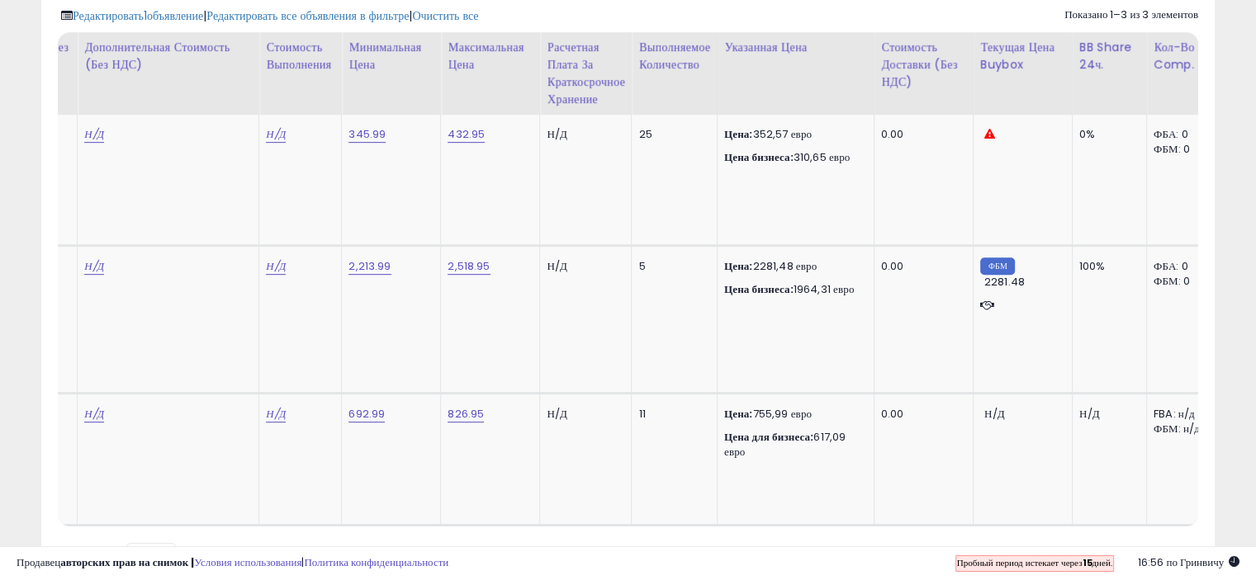
scroll to position [0, 511]
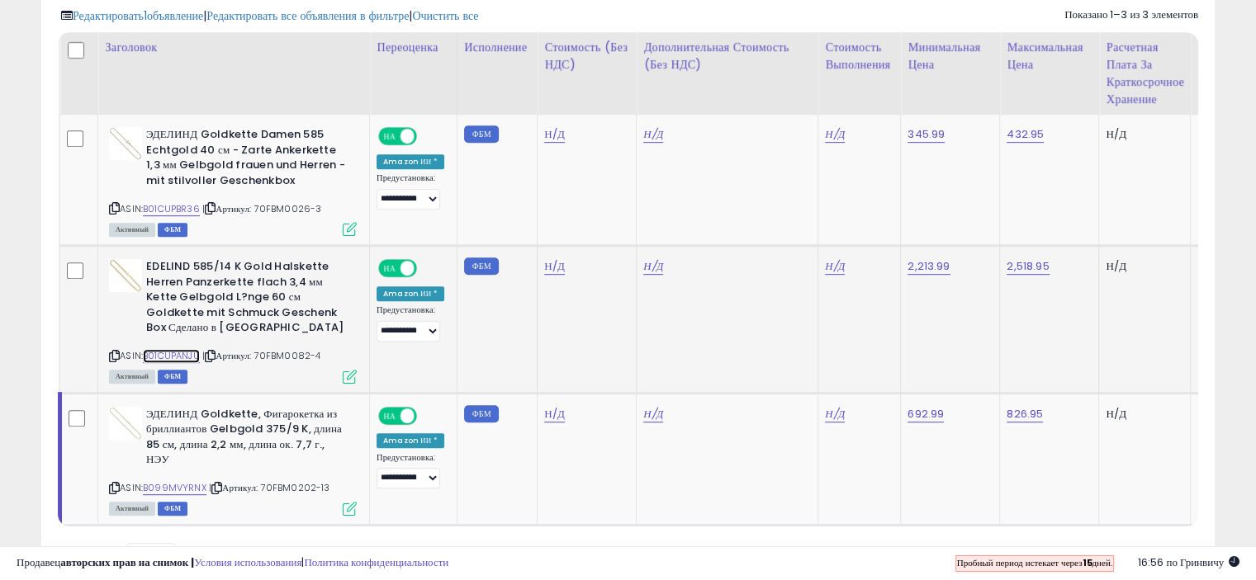
click at [174, 351] on font "B01CUPANJU" at bounding box center [171, 355] width 57 height 13
click at [214, 352] on icon at bounding box center [210, 356] width 11 height 9
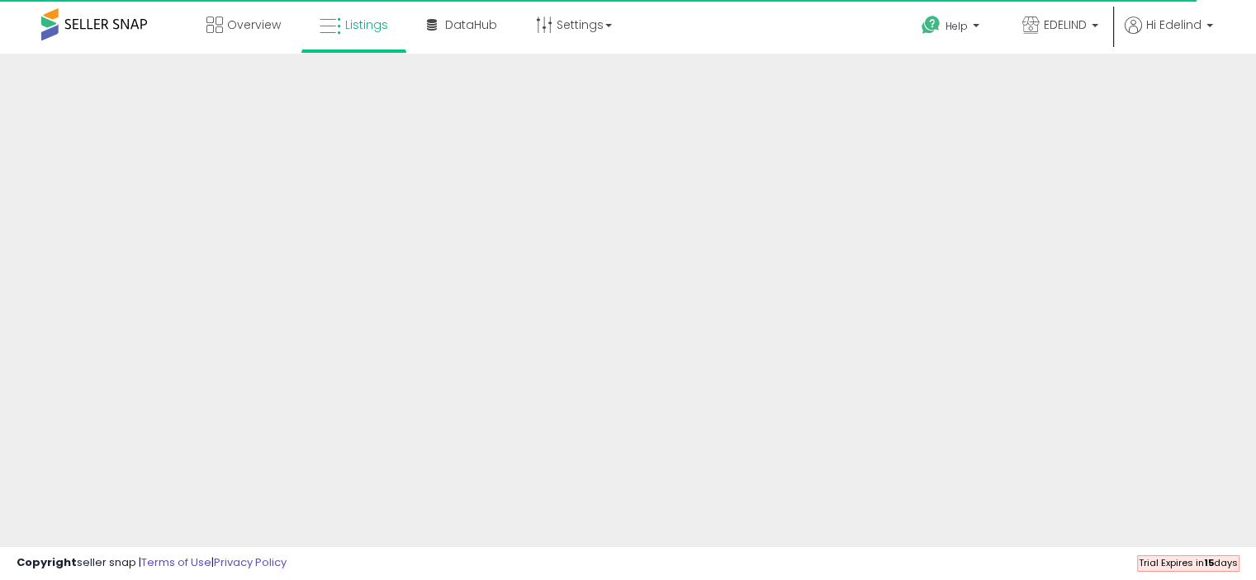
scroll to position [442, 0]
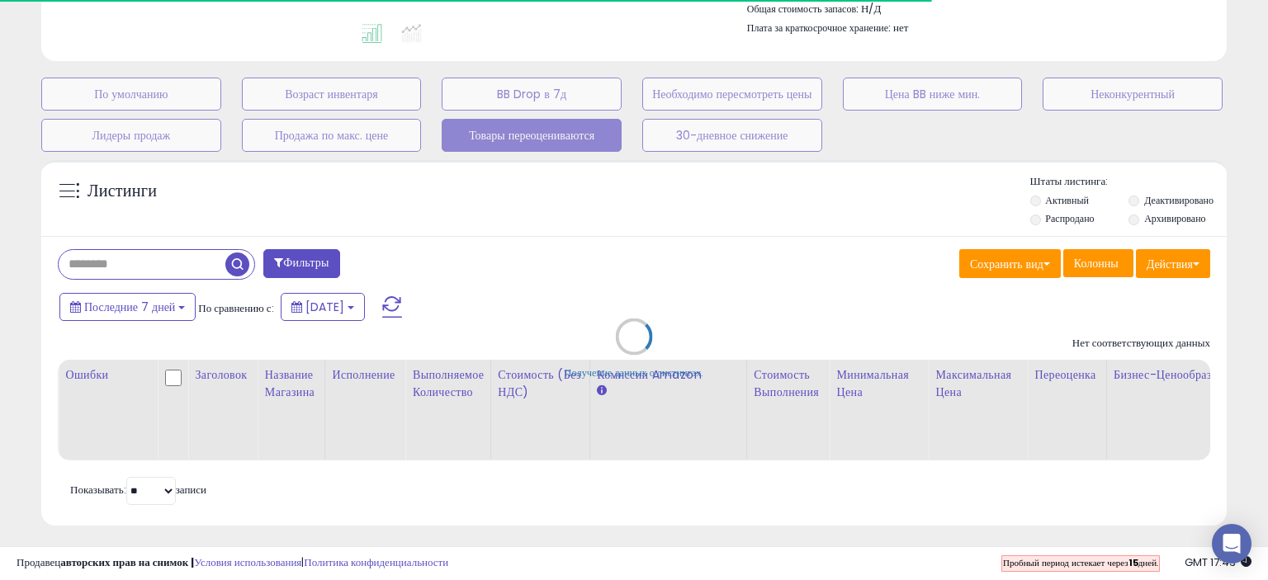
select select "**"
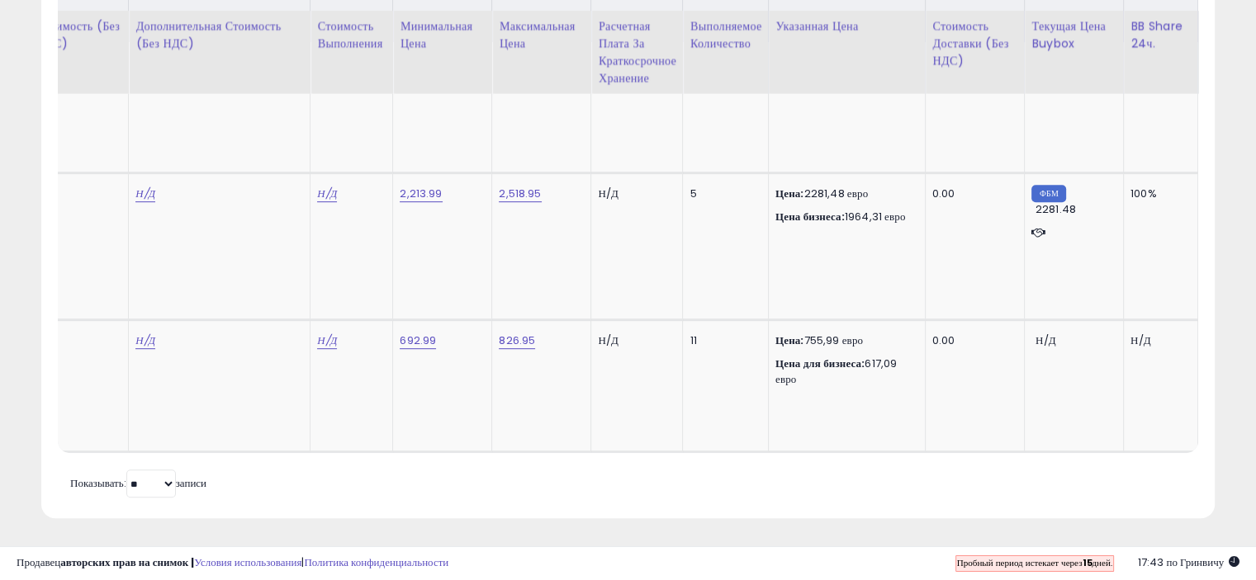
scroll to position [0, 0]
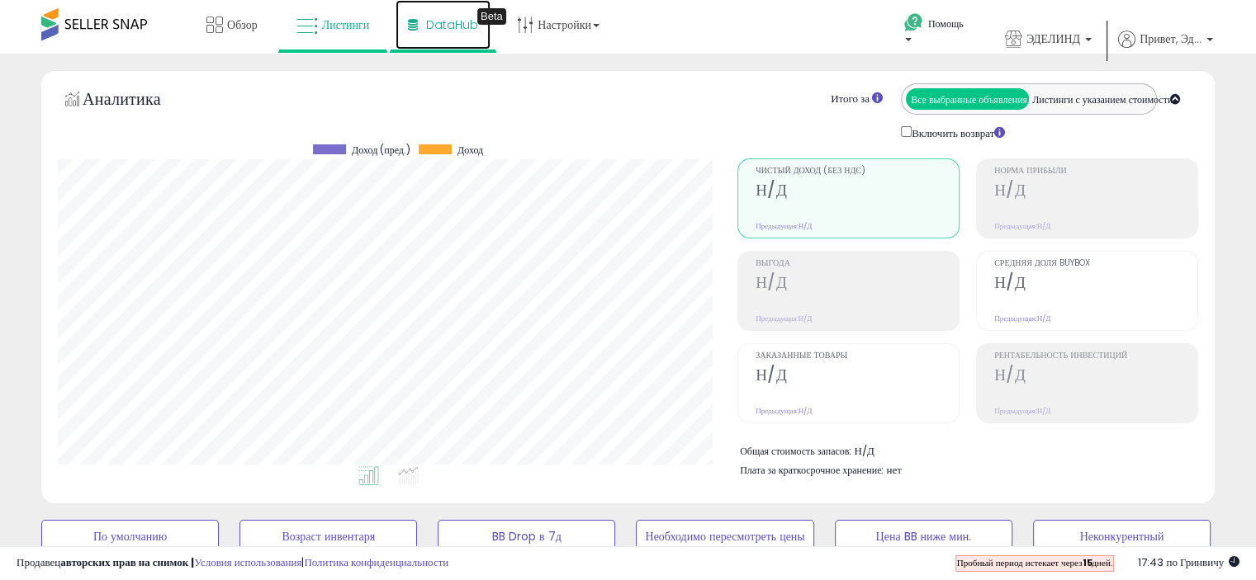
click at [440, 27] on font "DataHub" at bounding box center [452, 25] width 52 height 17
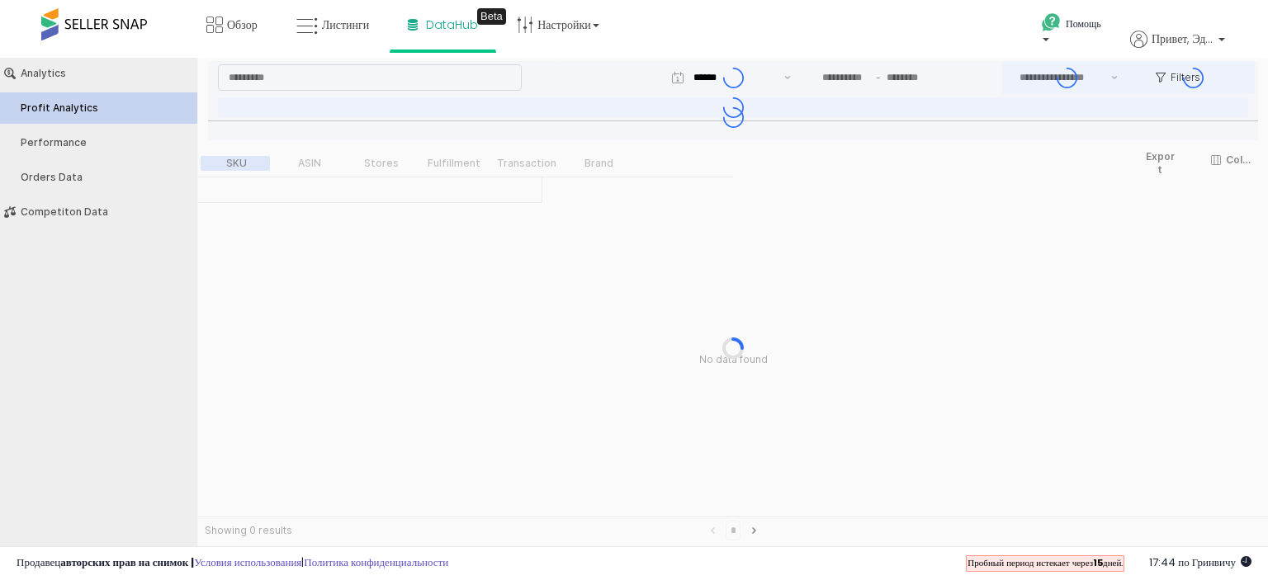
type input "***"
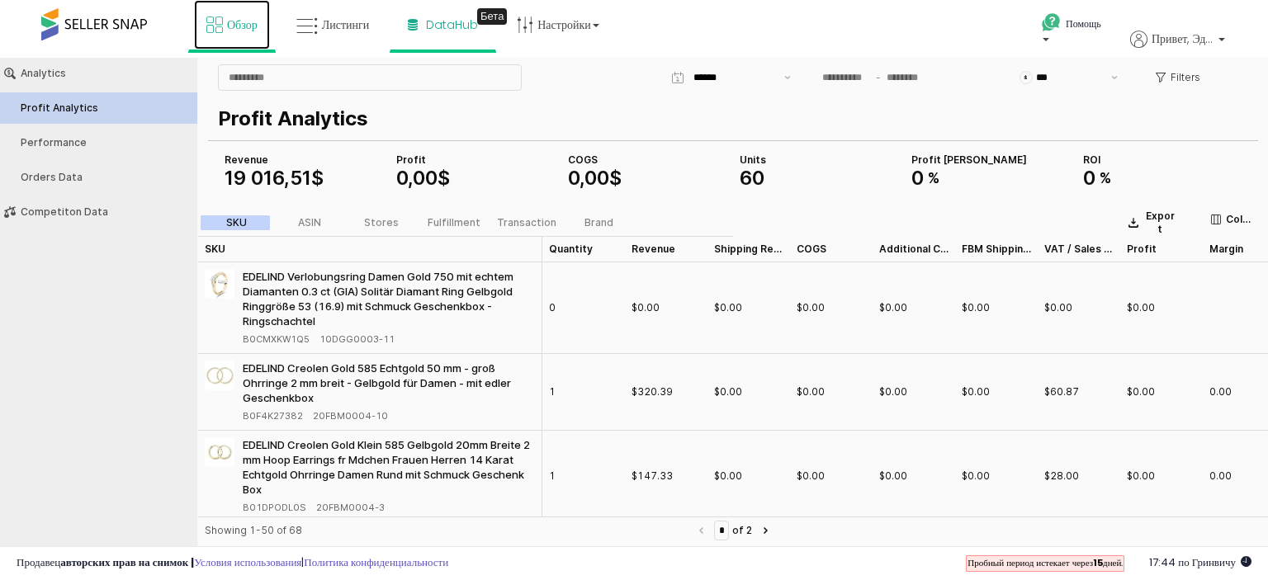
click at [206, 12] on link "Обзор" at bounding box center [232, 25] width 76 height 50
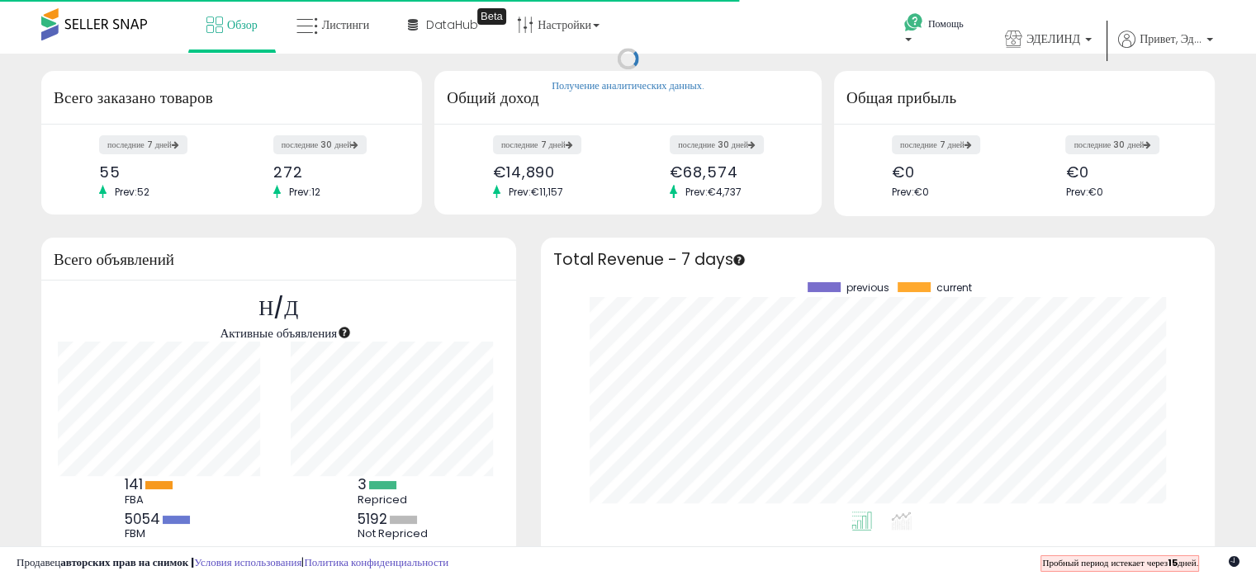
scroll to position [229, 641]
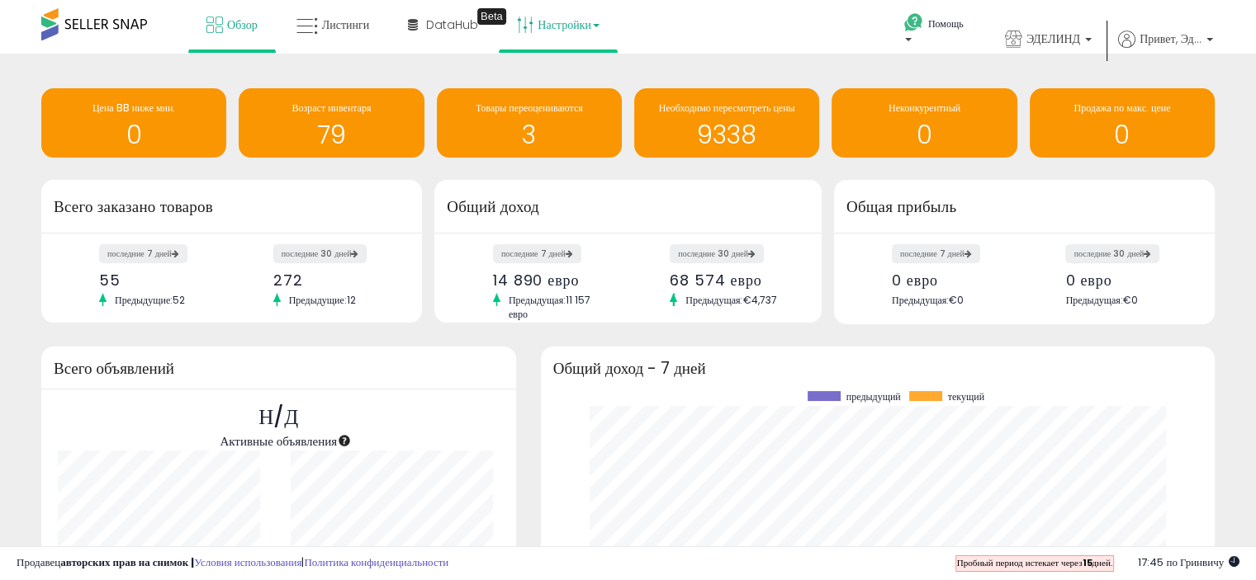
click at [584, 26] on font "Настройки" at bounding box center [564, 25] width 54 height 17
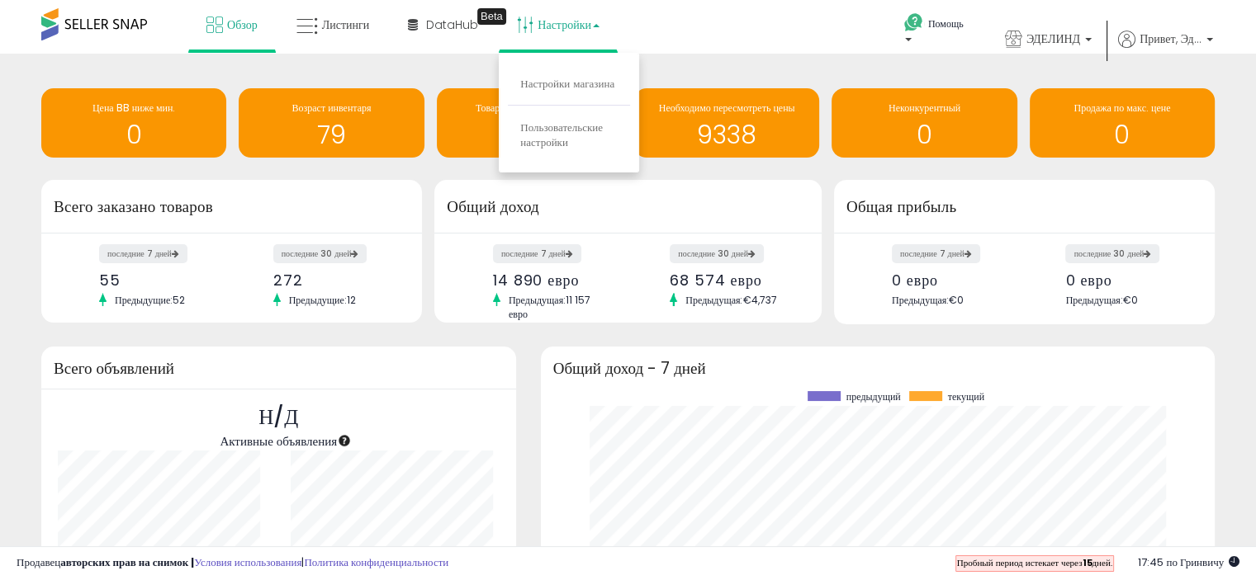
click at [204, 256] on div "последние 7 дней 55 Предыдущие: 52" at bounding box center [159, 276] width 144 height 61
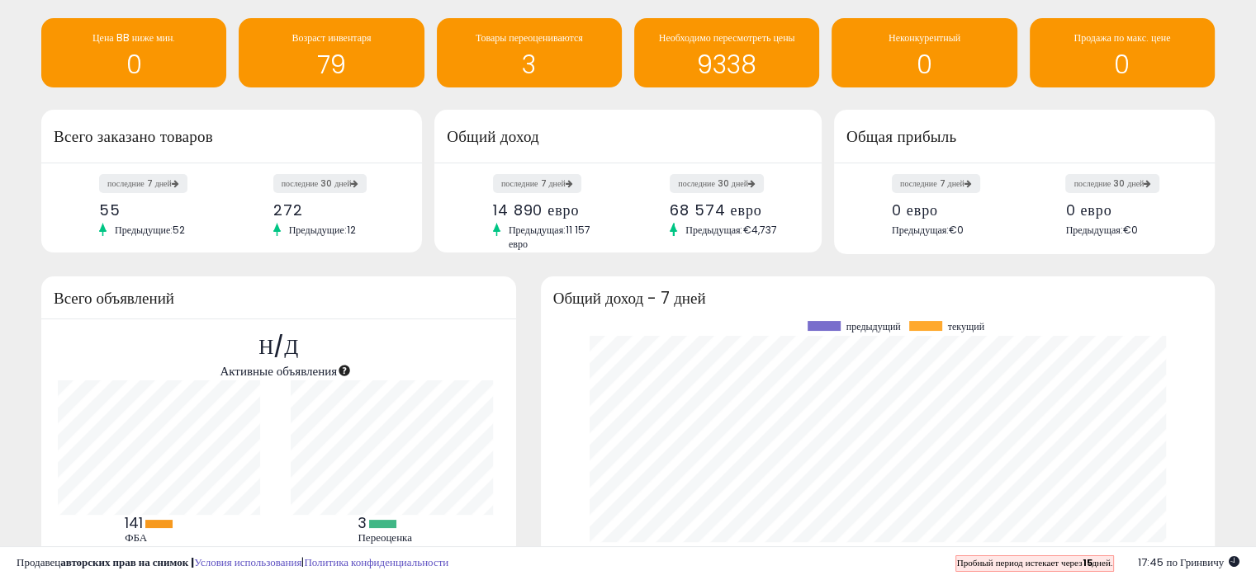
scroll to position [0, 0]
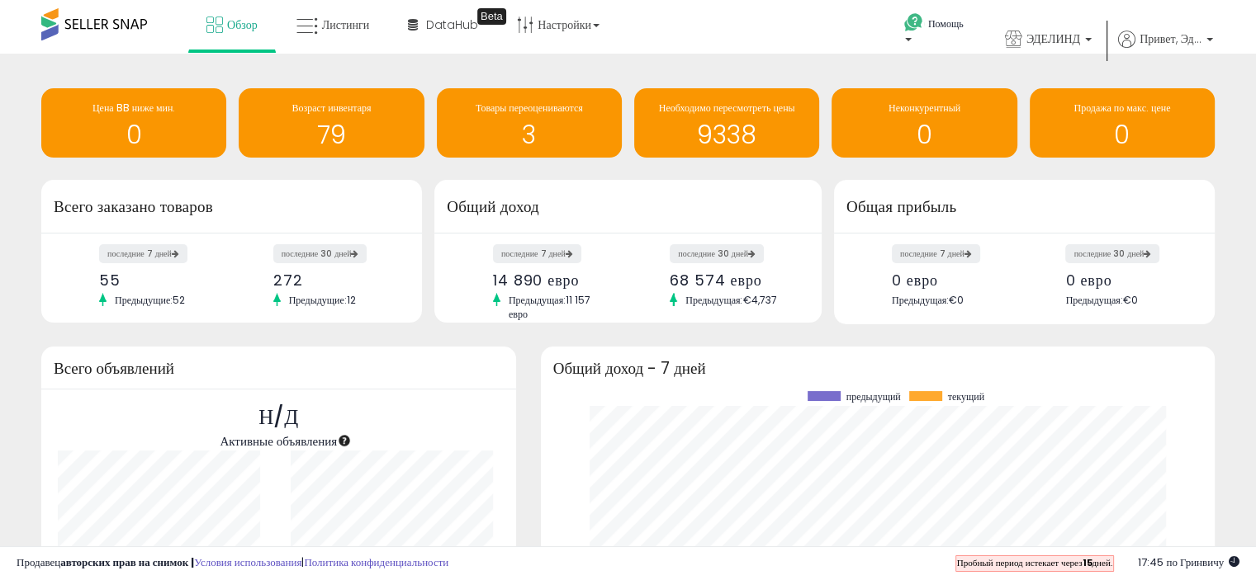
drag, startPoint x: 162, startPoint y: 2, endPoint x: 521, endPoint y: 60, distance: 363.7
click at [521, 60] on div "Получение аналитических данных. Цена BB ниже мин. 0 Возраст инвентаря 79 3 0" at bounding box center [628, 408] width 1256 height 708
